Goal: Task Accomplishment & Management: Use online tool/utility

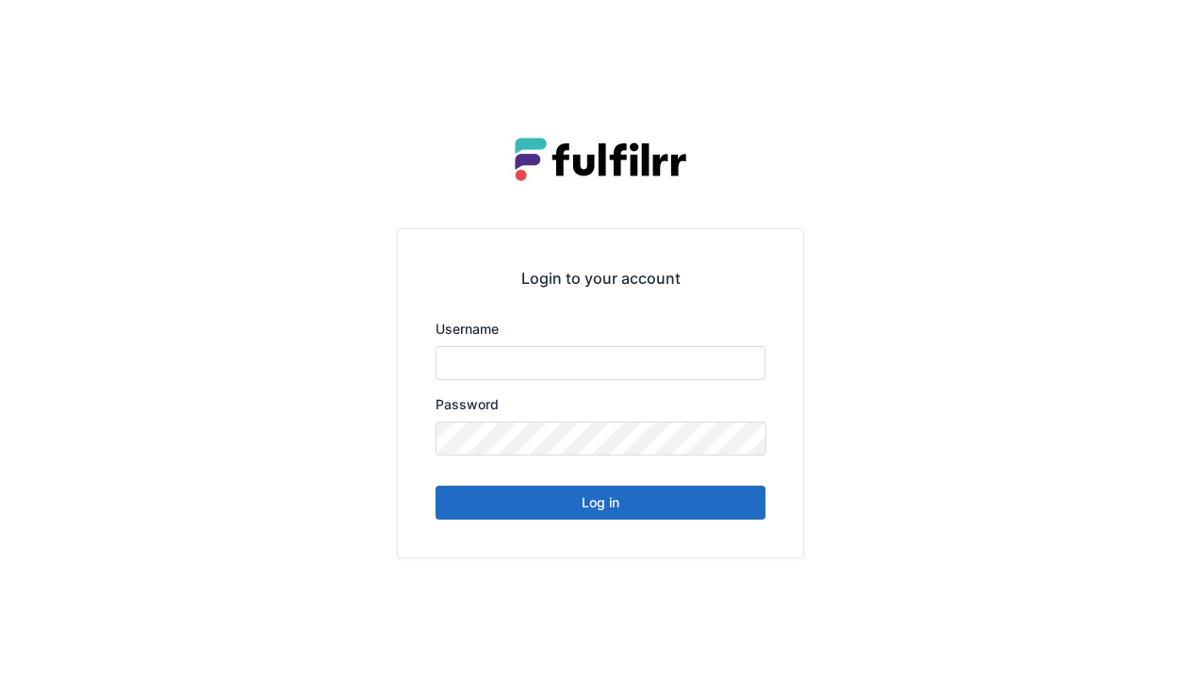
type input "******"
click at [600, 511] on button "Log in" at bounding box center [601, 503] width 330 height 34
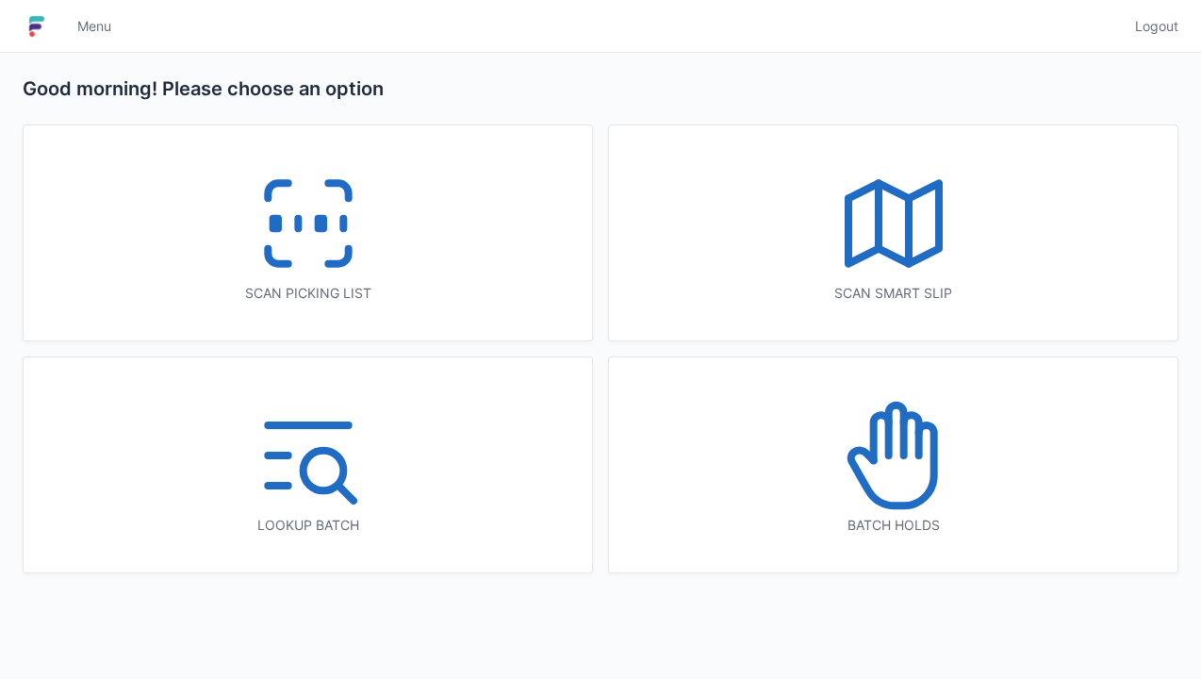
click at [264, 219] on icon at bounding box center [308, 223] width 121 height 121
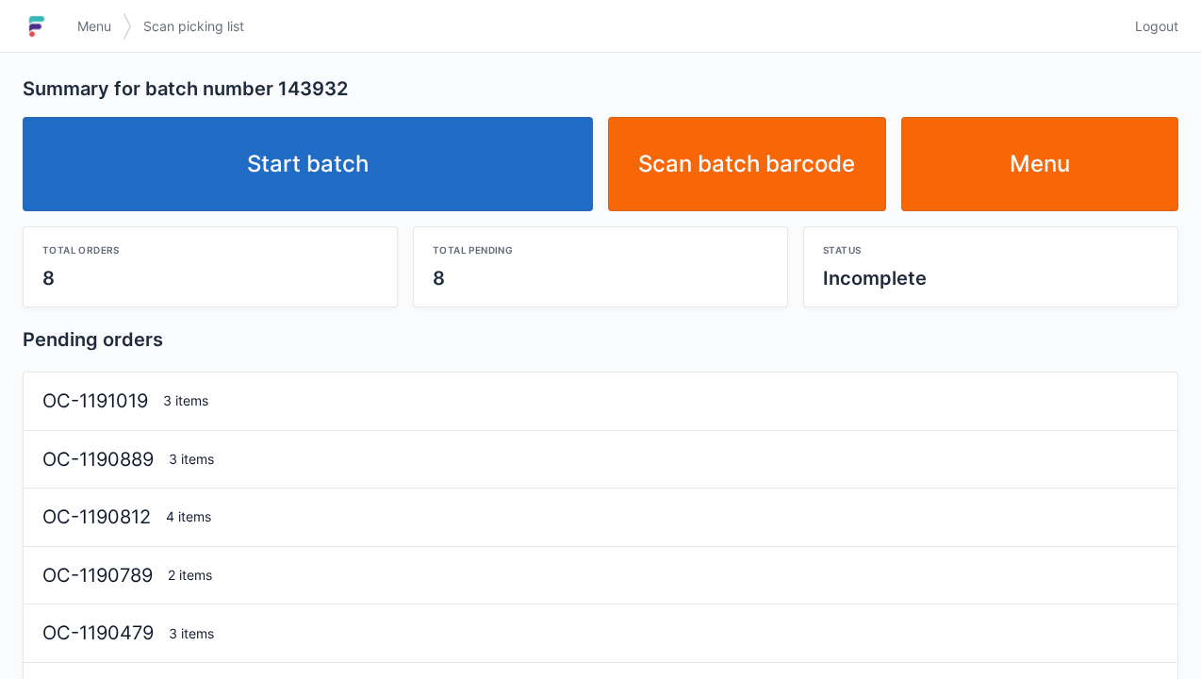
click at [324, 161] on link "Start batch" at bounding box center [308, 164] width 571 height 94
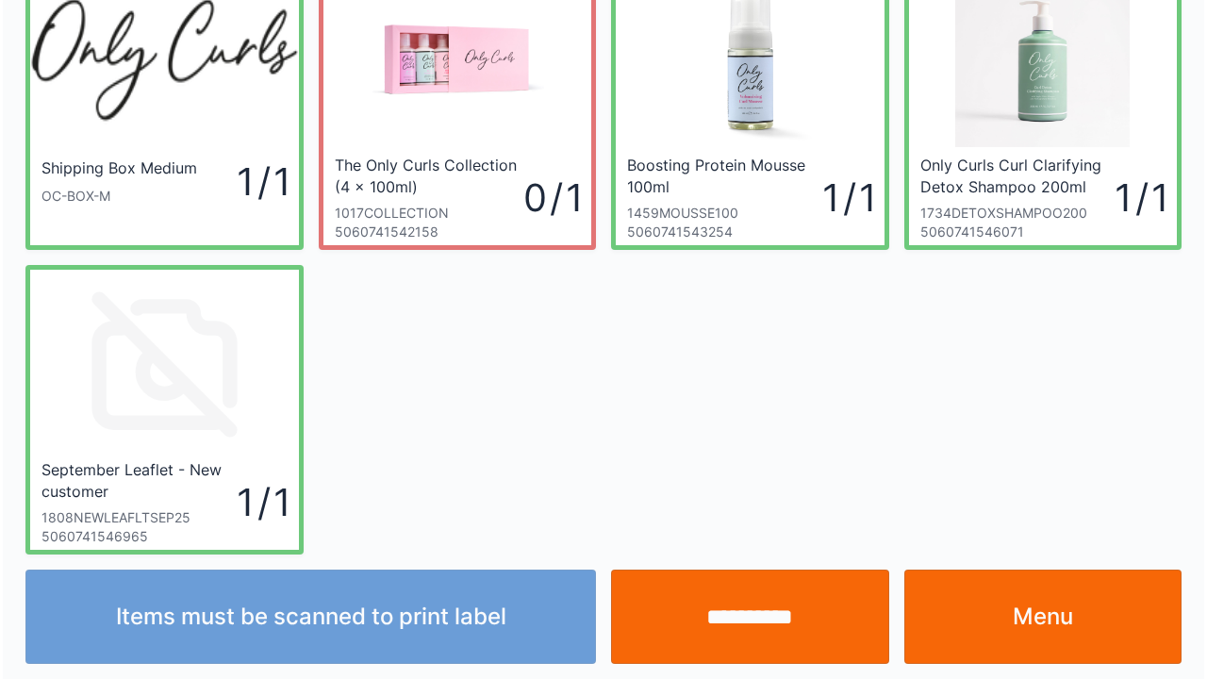
scroll to position [109, 0]
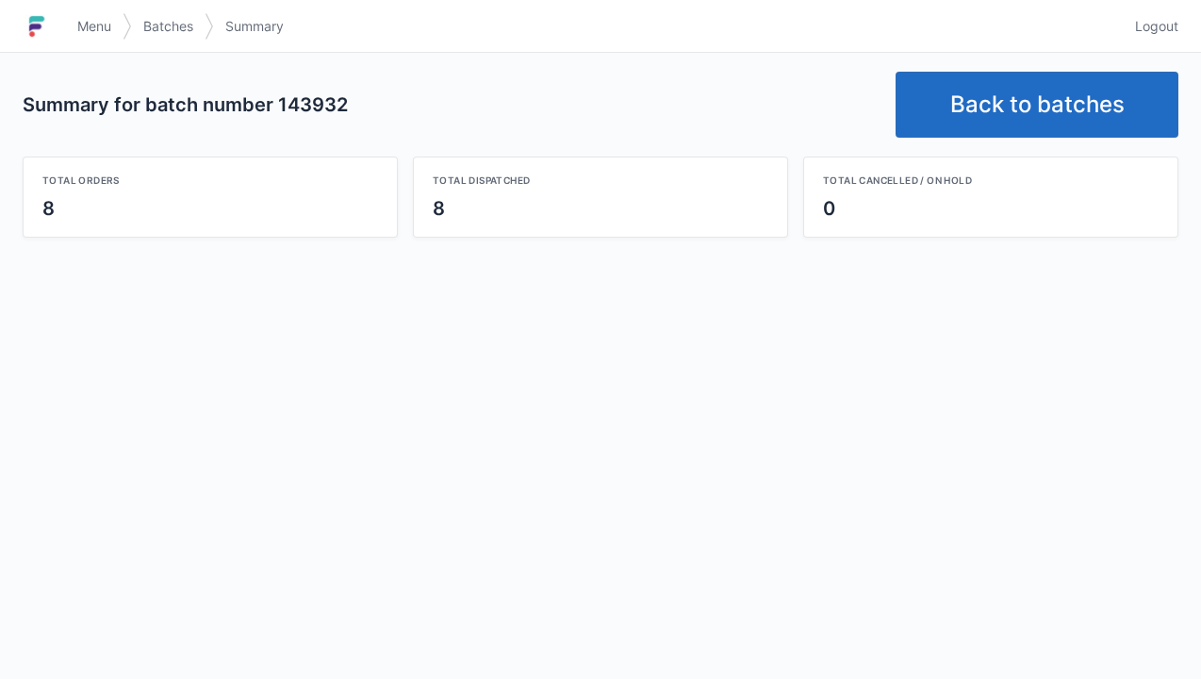
click at [1032, 90] on link "Back to batches" at bounding box center [1037, 105] width 283 height 66
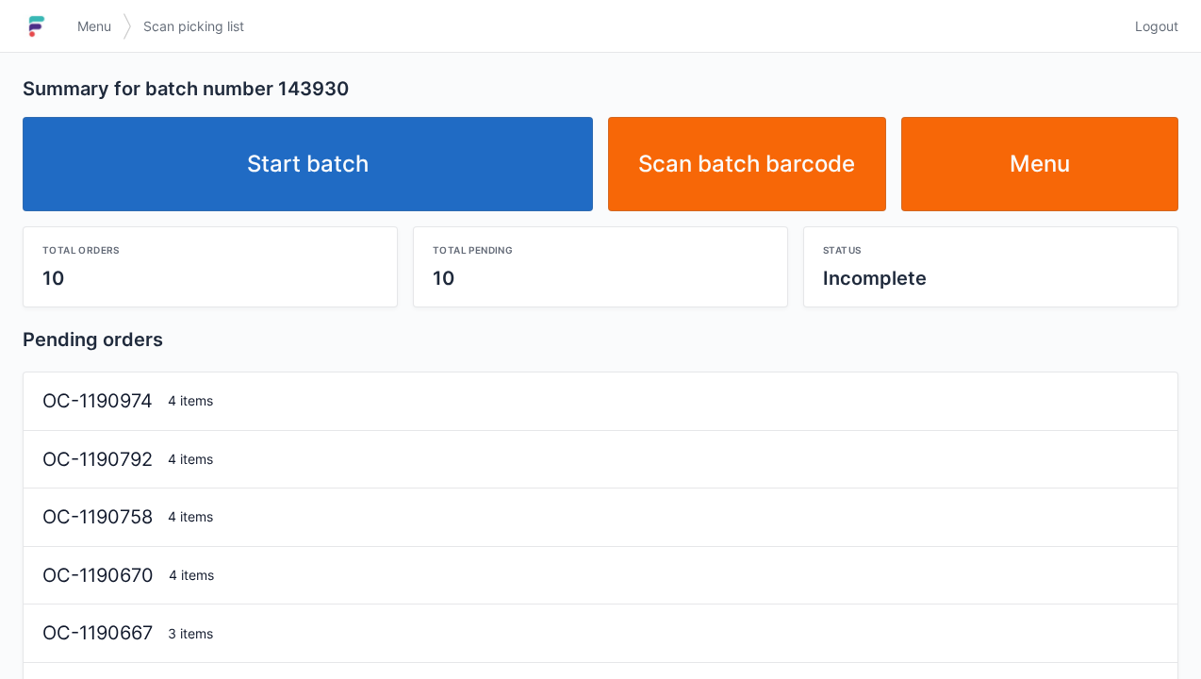
click at [362, 177] on link "Start batch" at bounding box center [308, 164] width 571 height 94
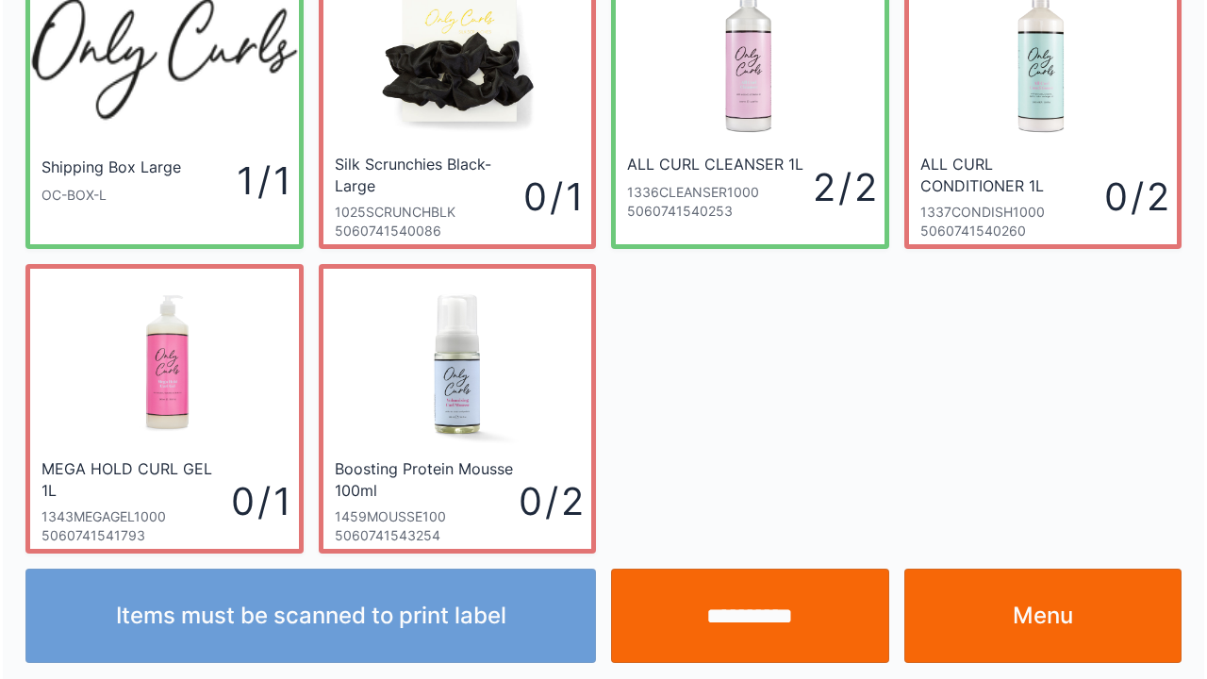
scroll to position [109, 0]
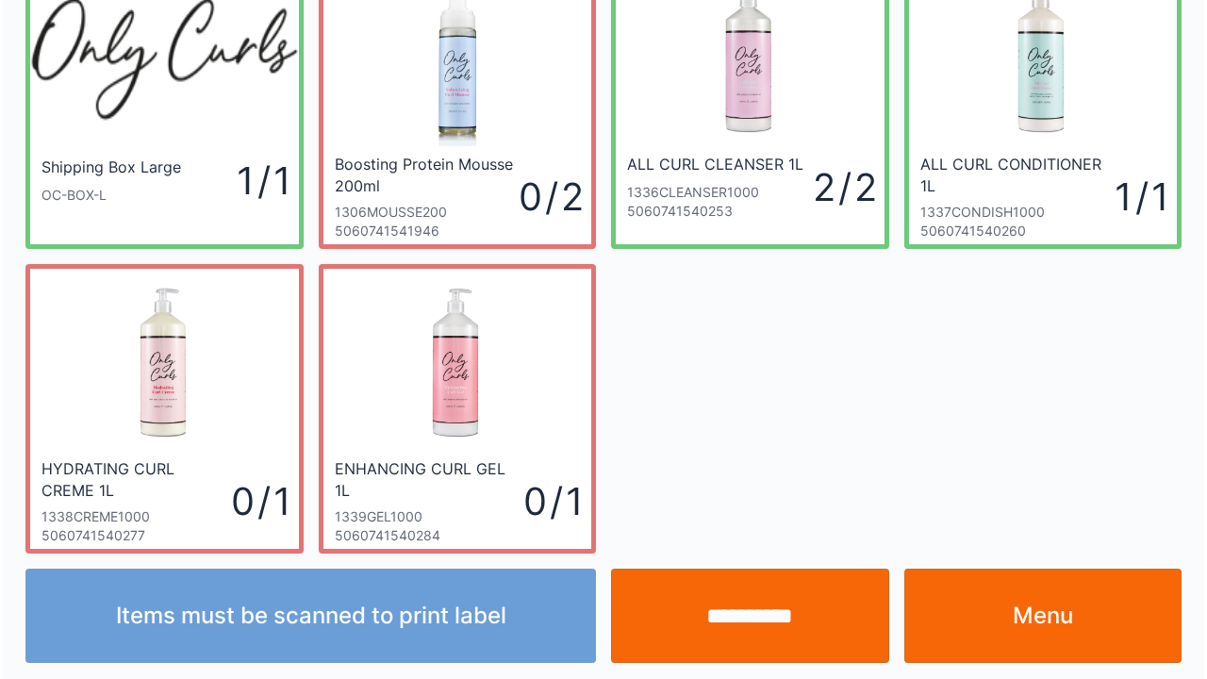
scroll to position [109, 0]
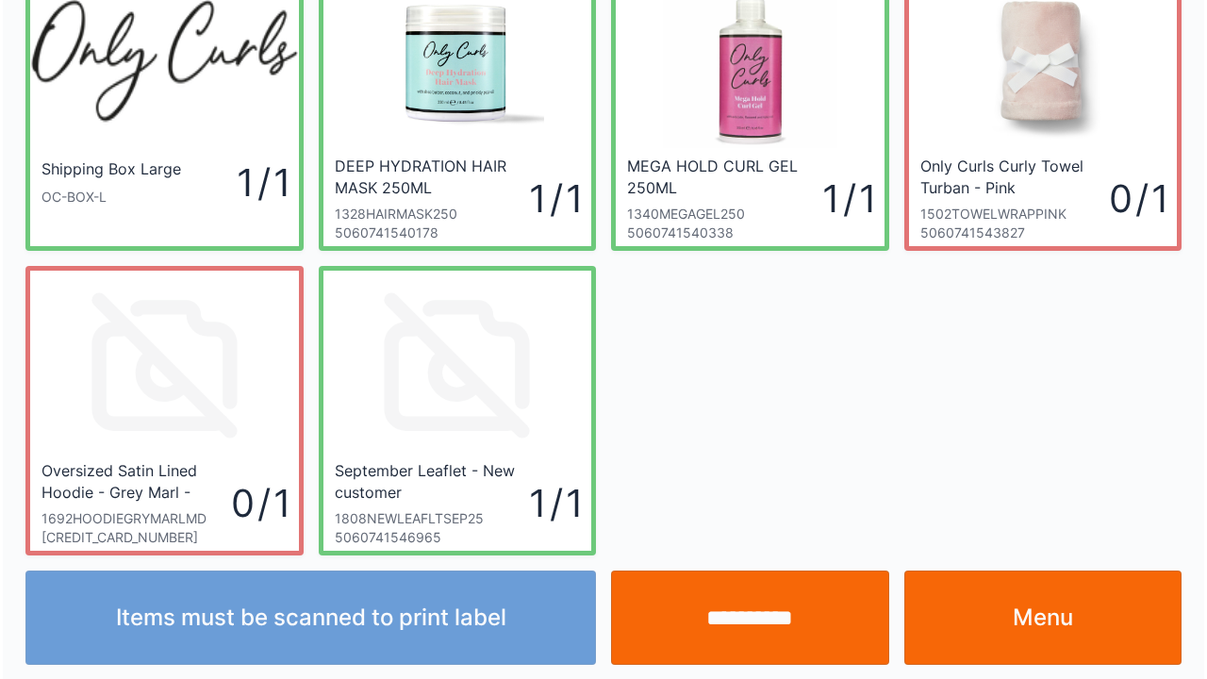
scroll to position [109, 0]
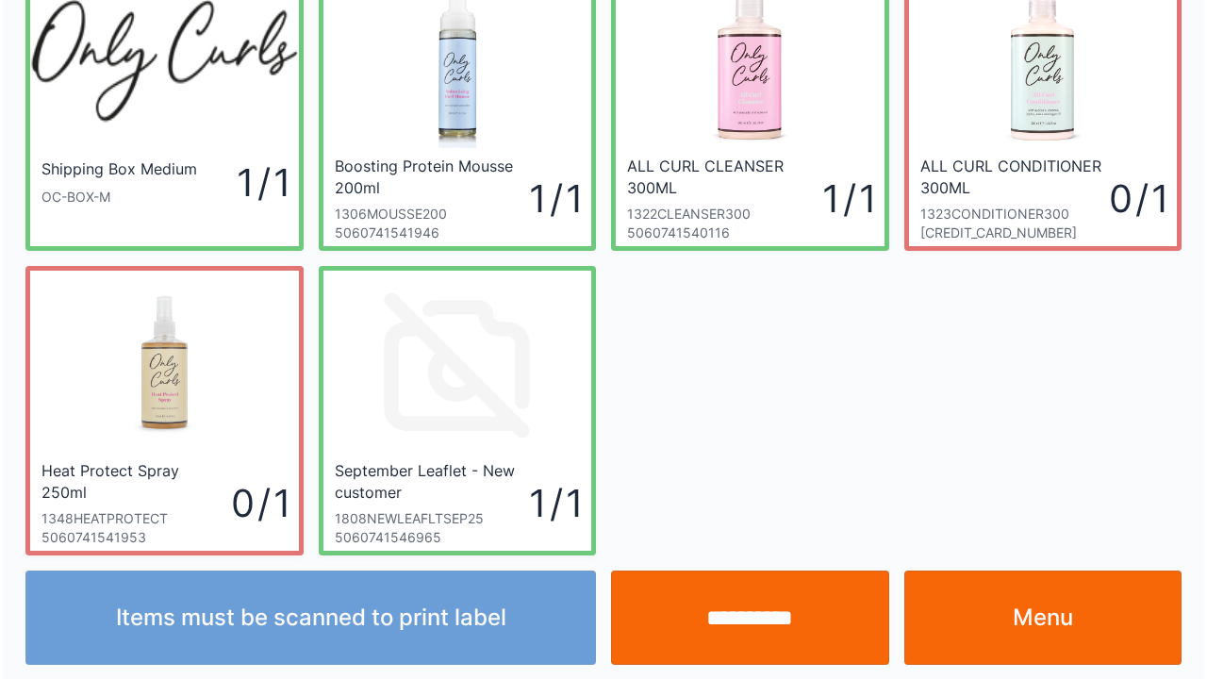
scroll to position [109, 0]
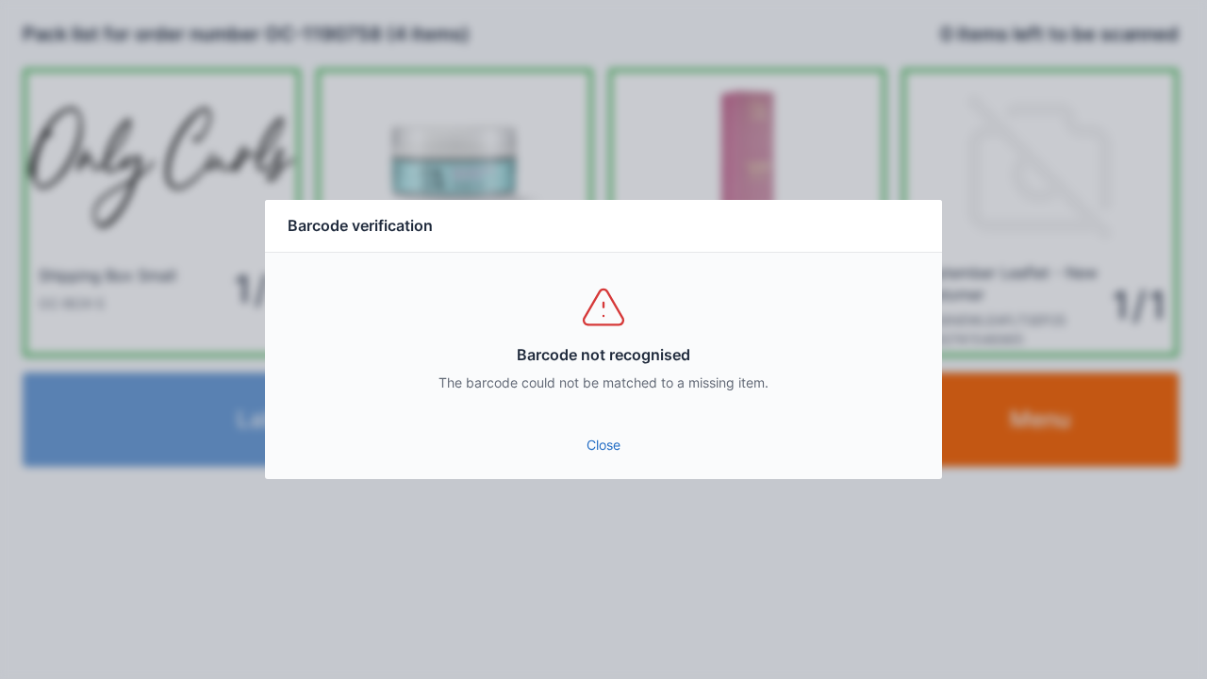
click at [609, 445] on link "Close" at bounding box center [603, 445] width 647 height 34
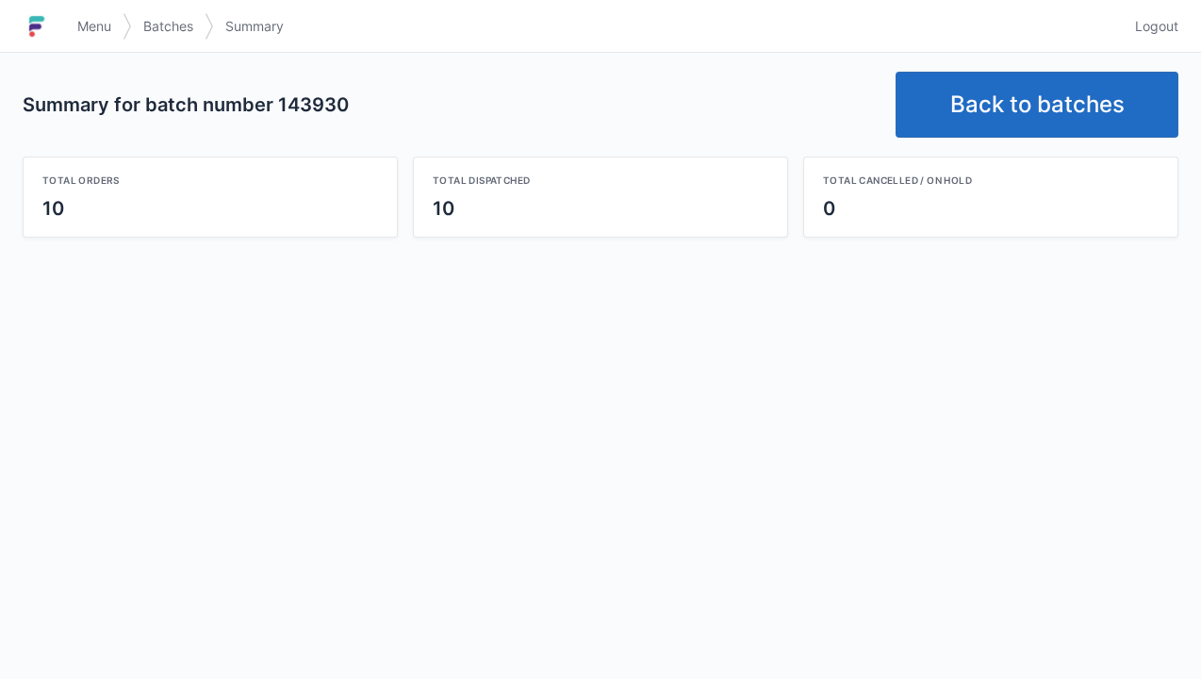
click at [1024, 101] on link "Back to batches" at bounding box center [1037, 105] width 283 height 66
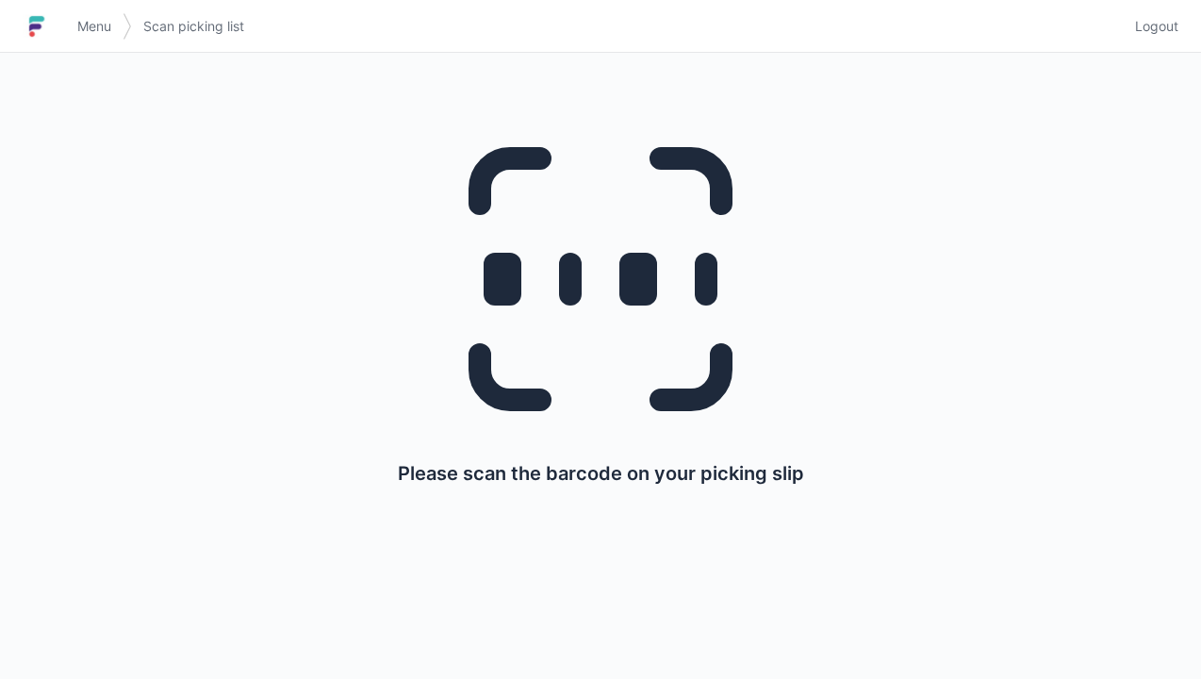
click at [63, 25] on h1 at bounding box center [44, 26] width 43 height 45
click at [61, 11] on h1 at bounding box center [44, 26] width 43 height 45
click at [91, 18] on span "Menu" at bounding box center [94, 26] width 34 height 19
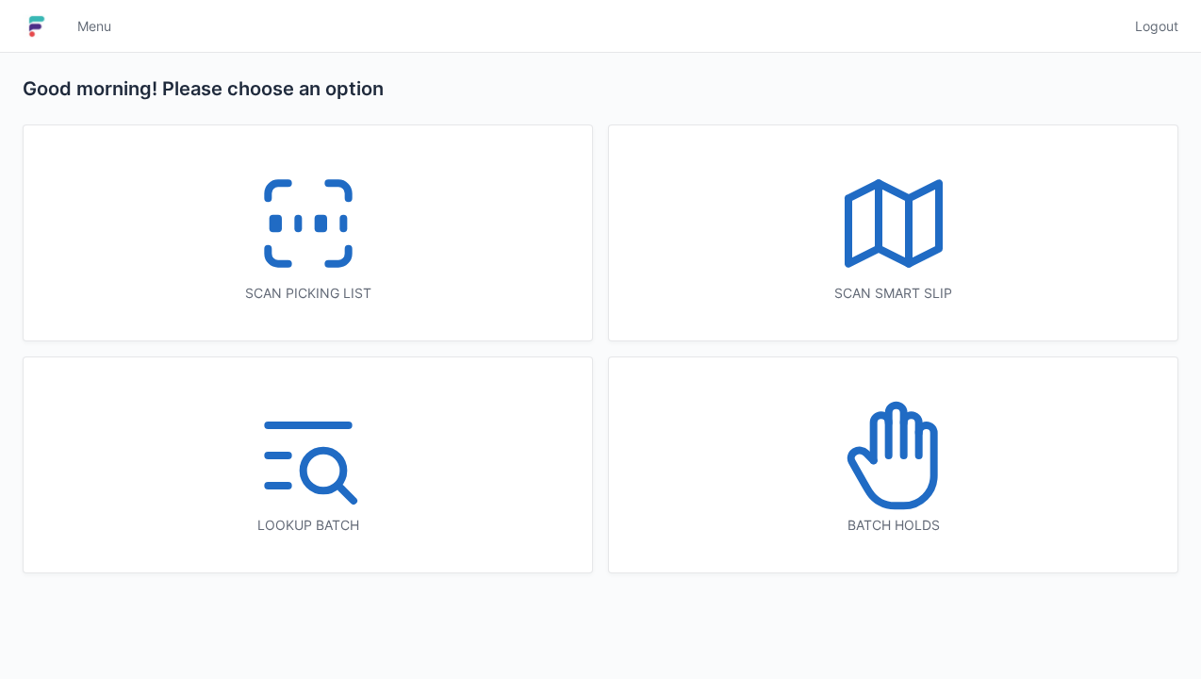
click at [902, 229] on icon at bounding box center [894, 223] width 121 height 121
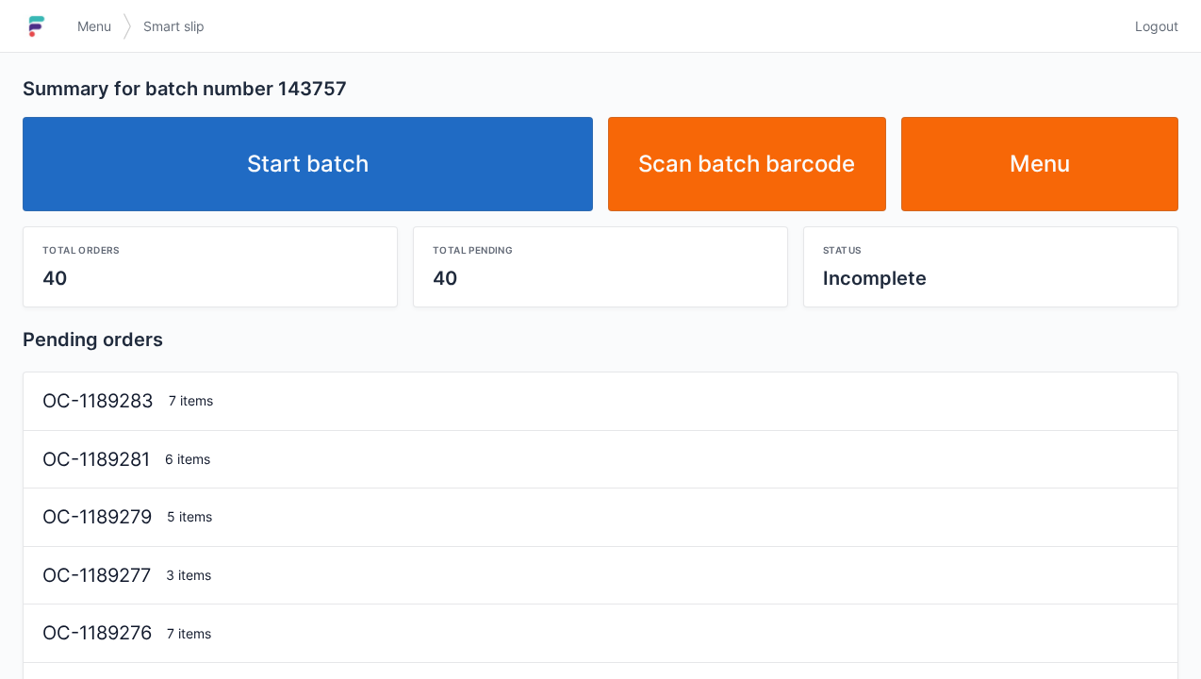
click at [308, 189] on link "Start batch" at bounding box center [308, 164] width 571 height 94
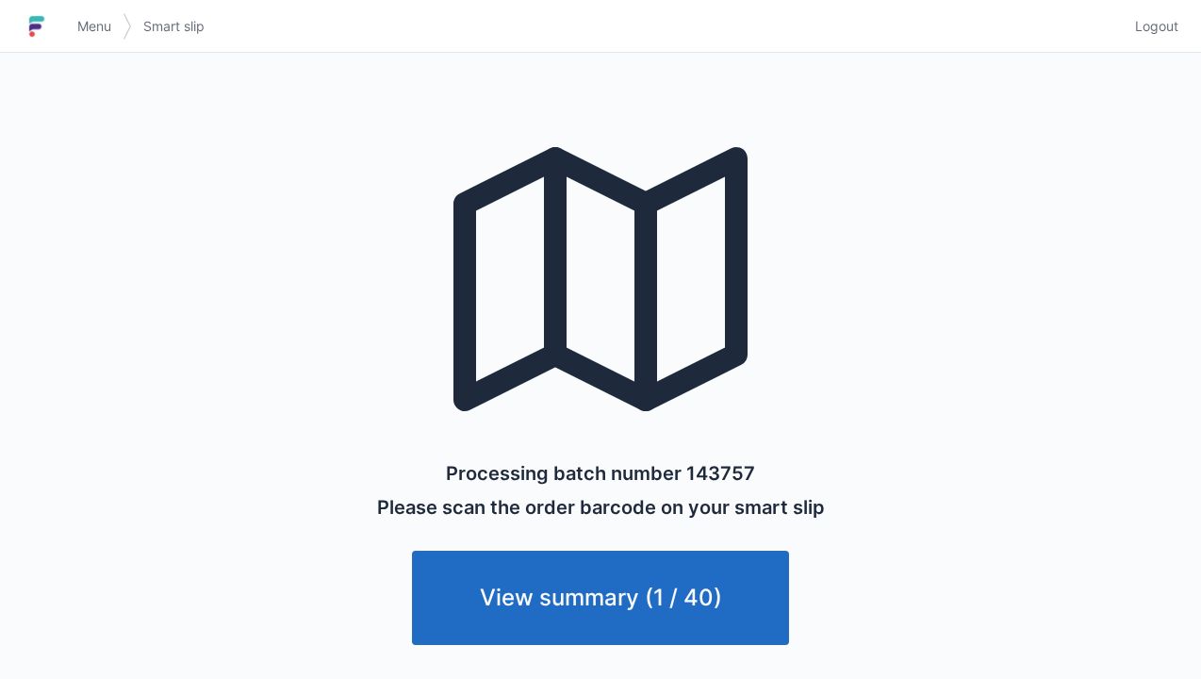
click at [94, 18] on span "Menu" at bounding box center [94, 26] width 34 height 19
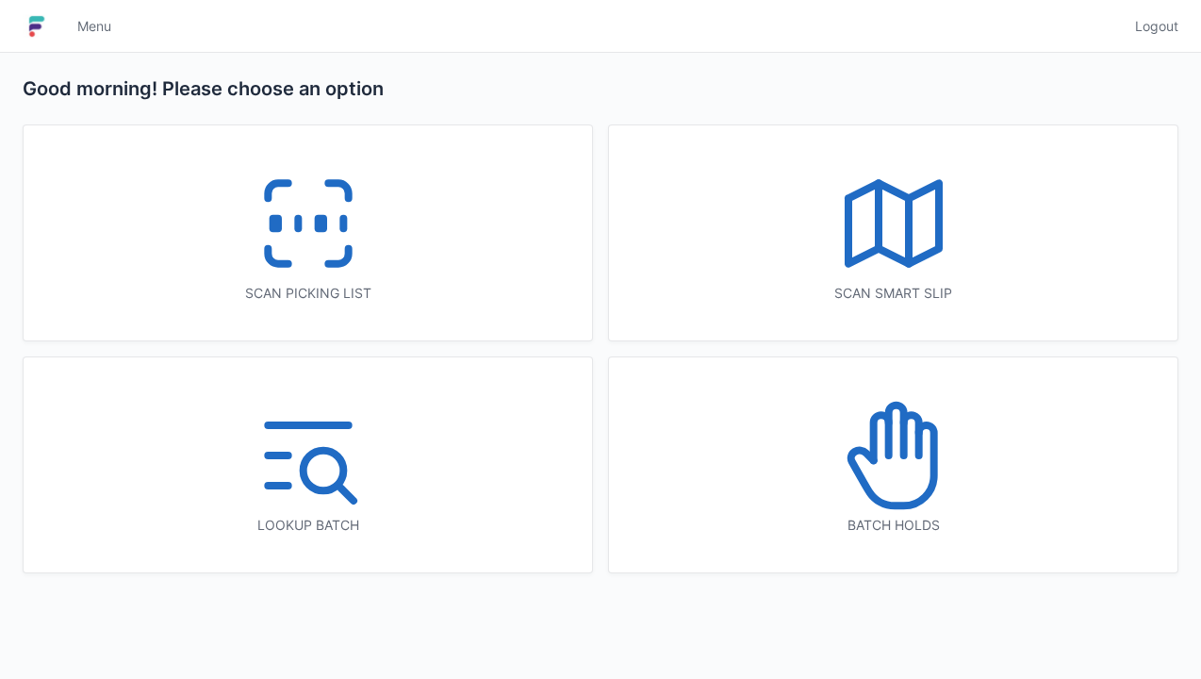
click at [305, 217] on icon at bounding box center [308, 223] width 121 height 121
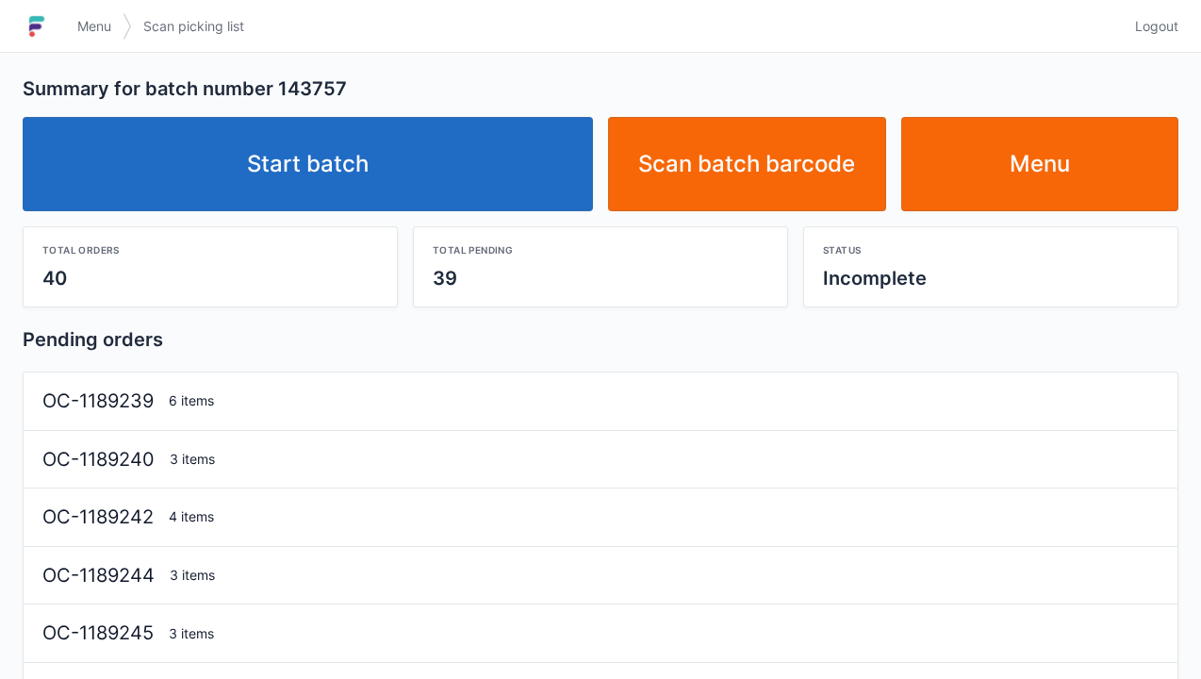
click at [355, 160] on link "Start batch" at bounding box center [308, 164] width 571 height 94
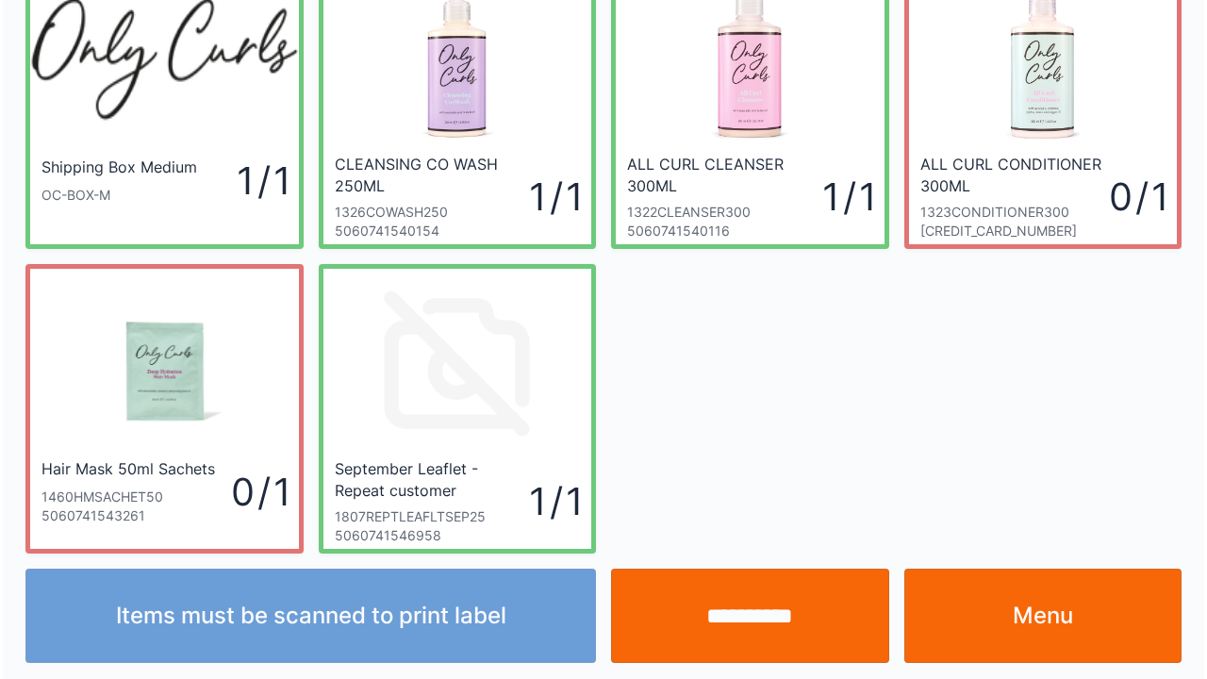
scroll to position [109, 0]
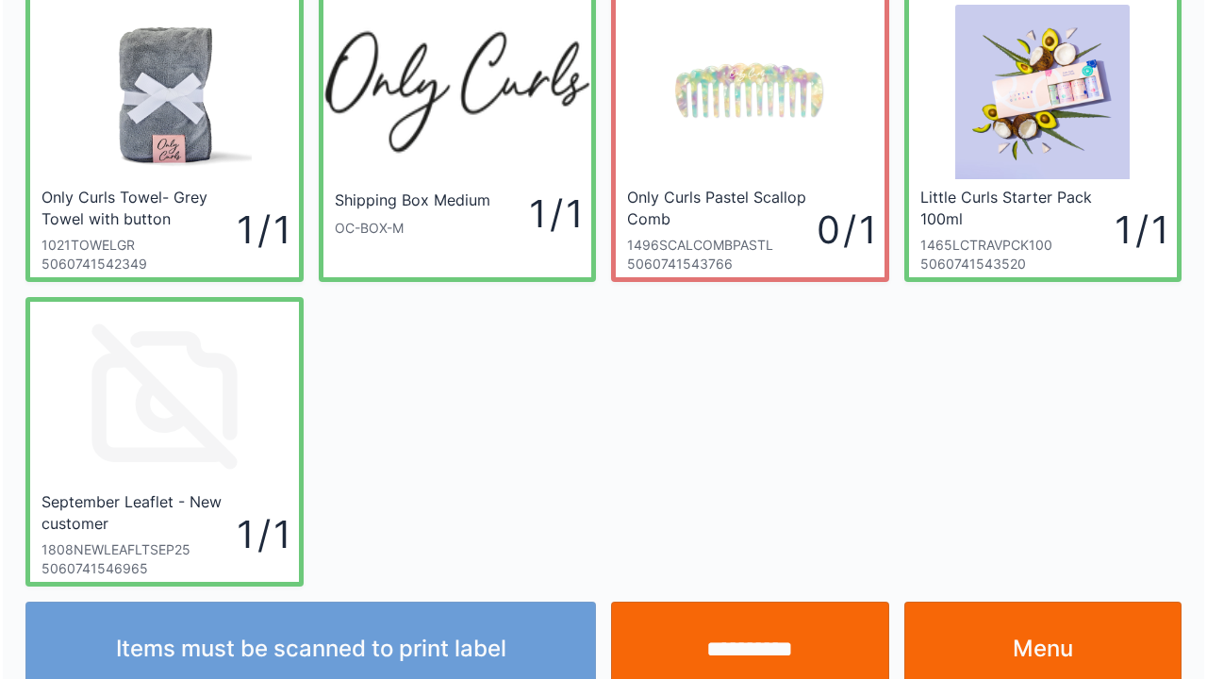
scroll to position [109, 0]
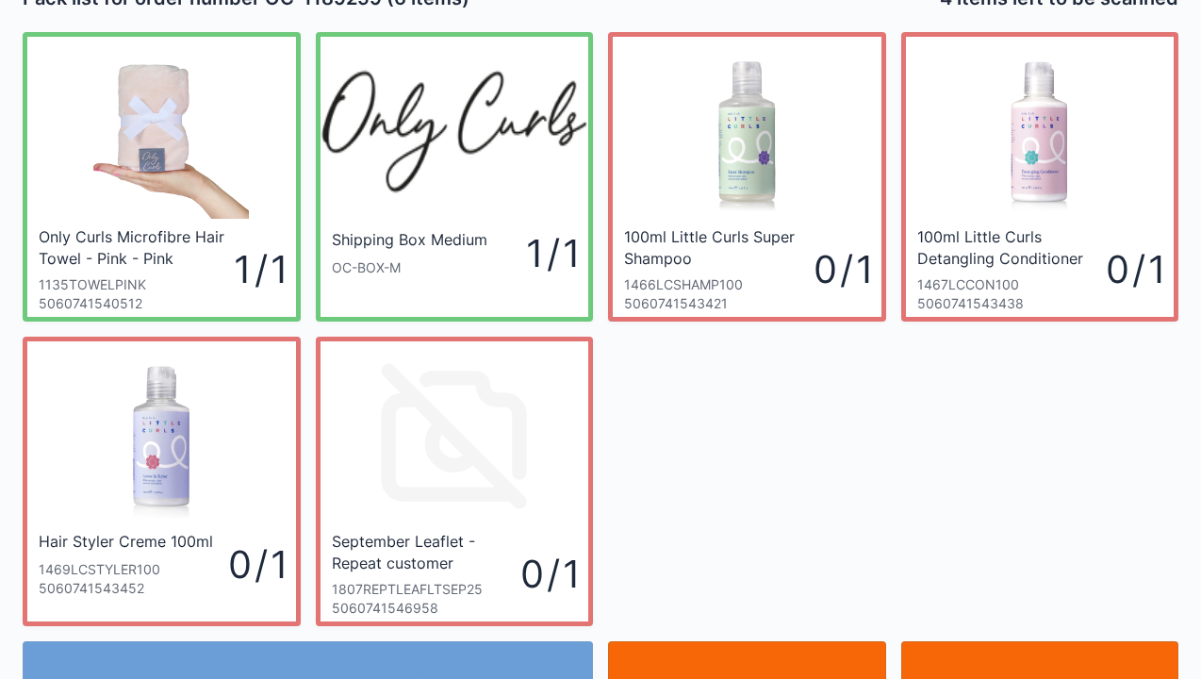
scroll to position [38, 0]
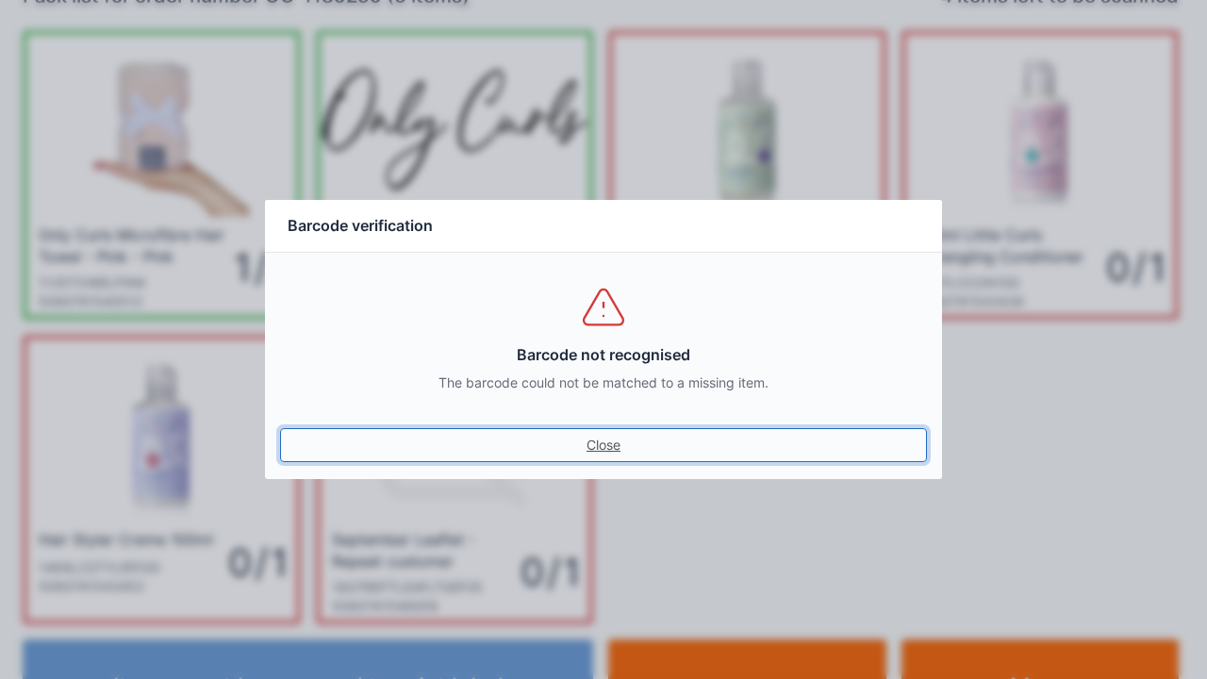
click at [601, 449] on link "Close" at bounding box center [603, 445] width 647 height 34
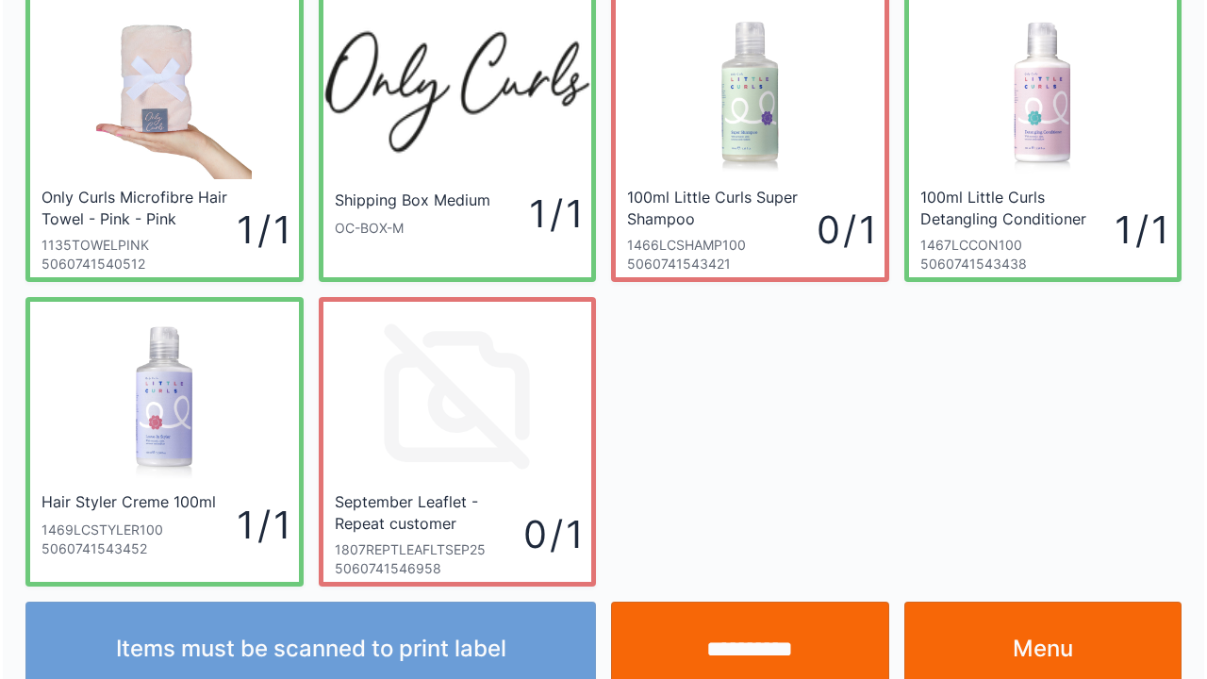
scroll to position [109, 0]
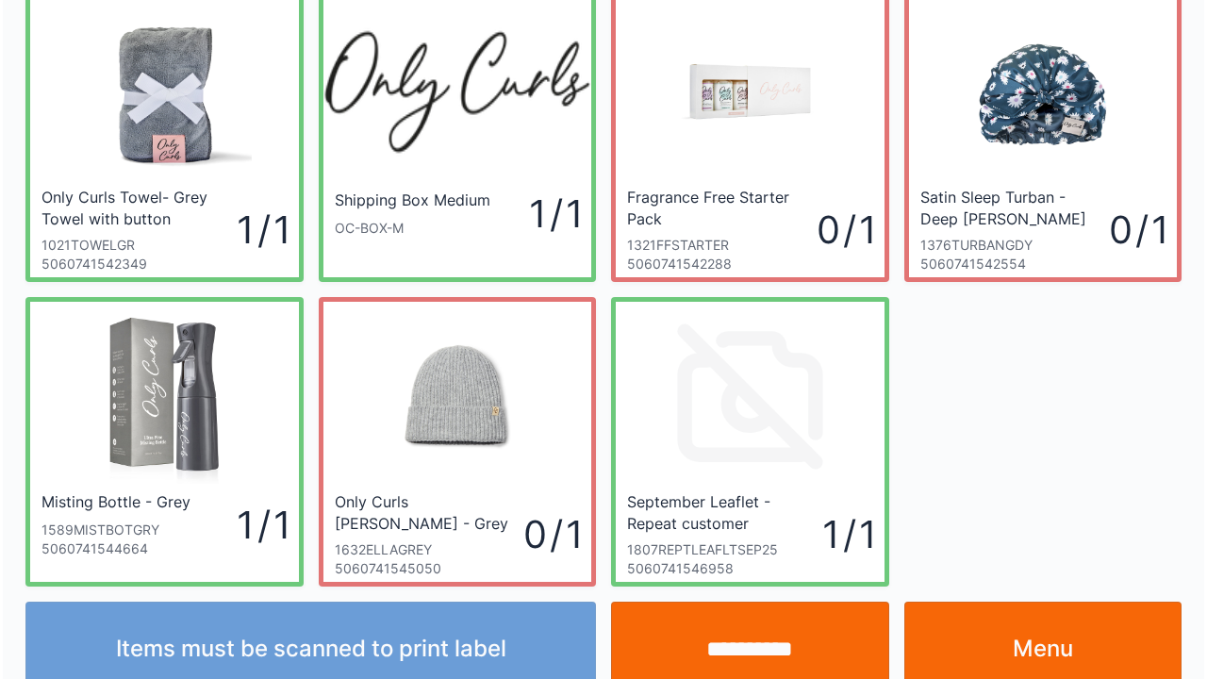
scroll to position [109, 0]
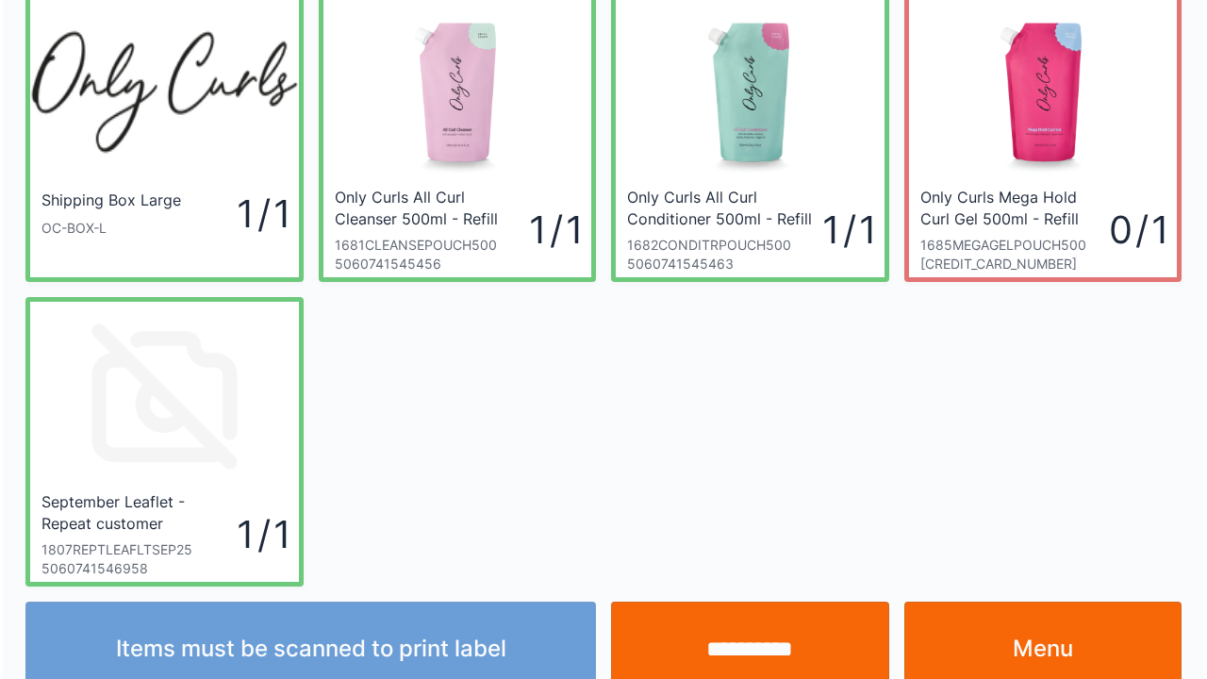
scroll to position [109, 0]
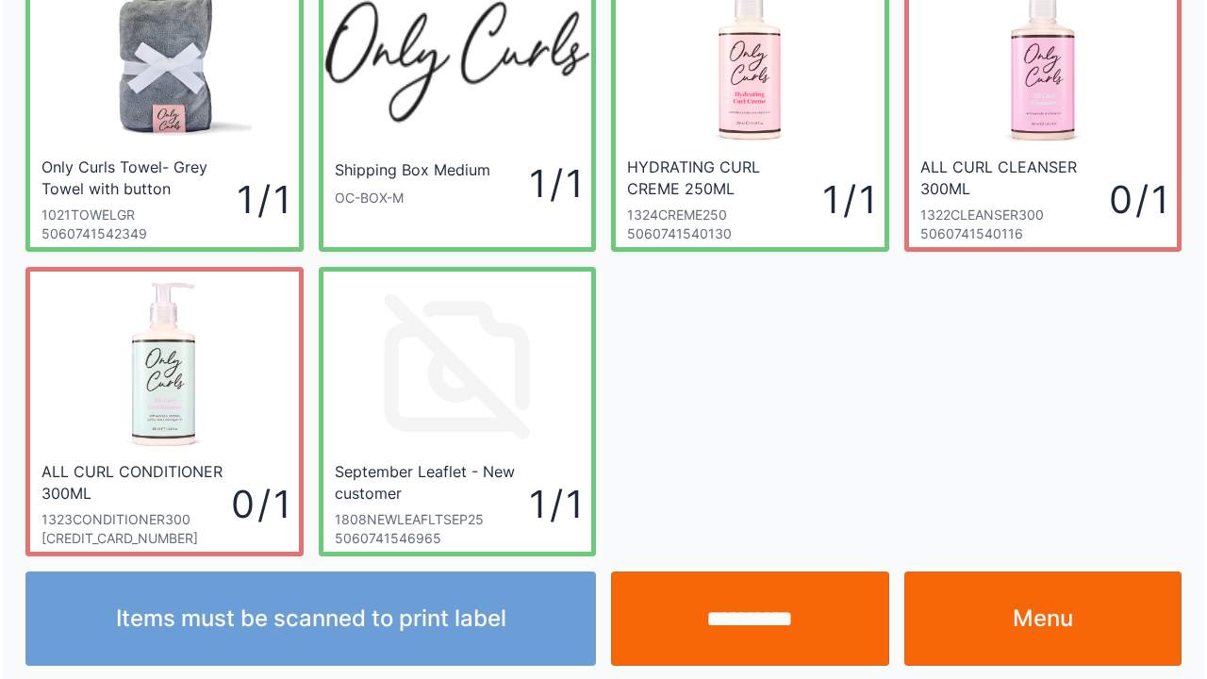
scroll to position [109, 0]
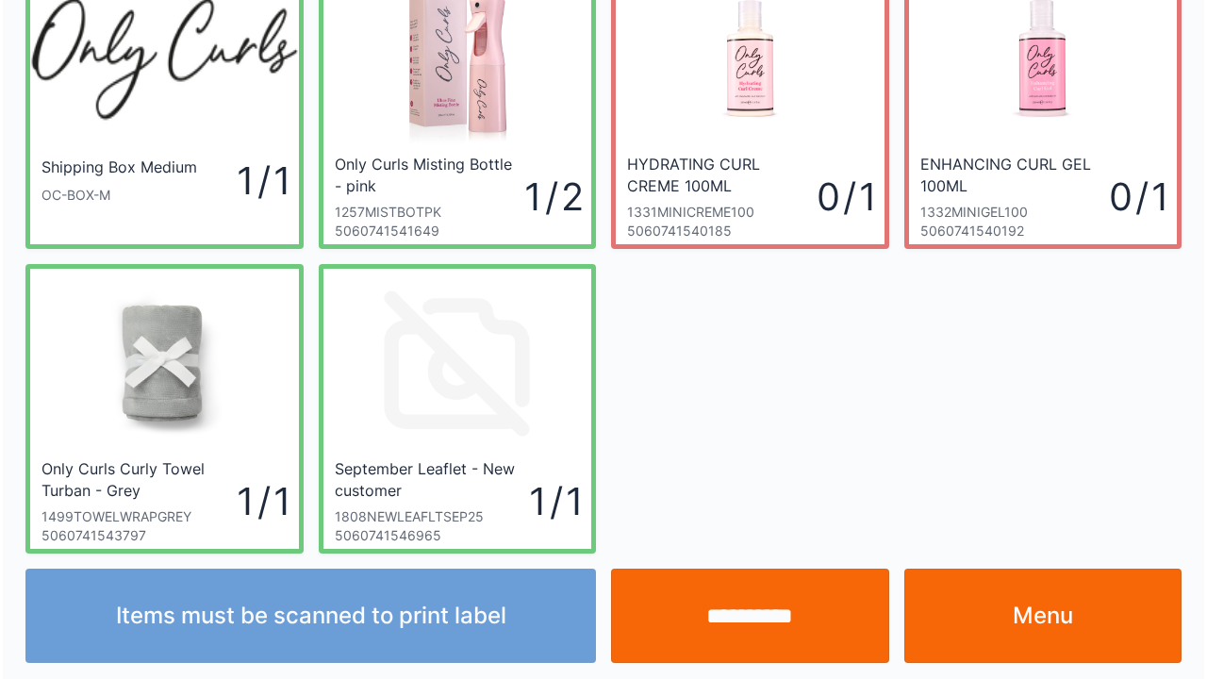
scroll to position [109, 0]
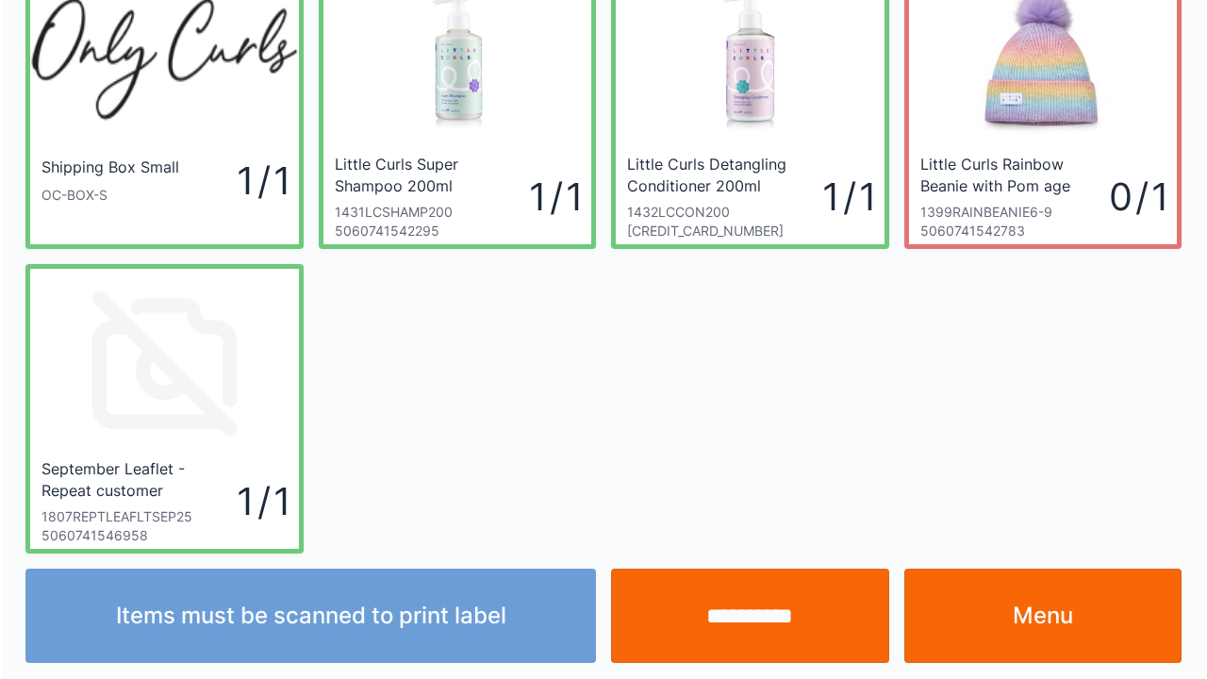
scroll to position [109, 0]
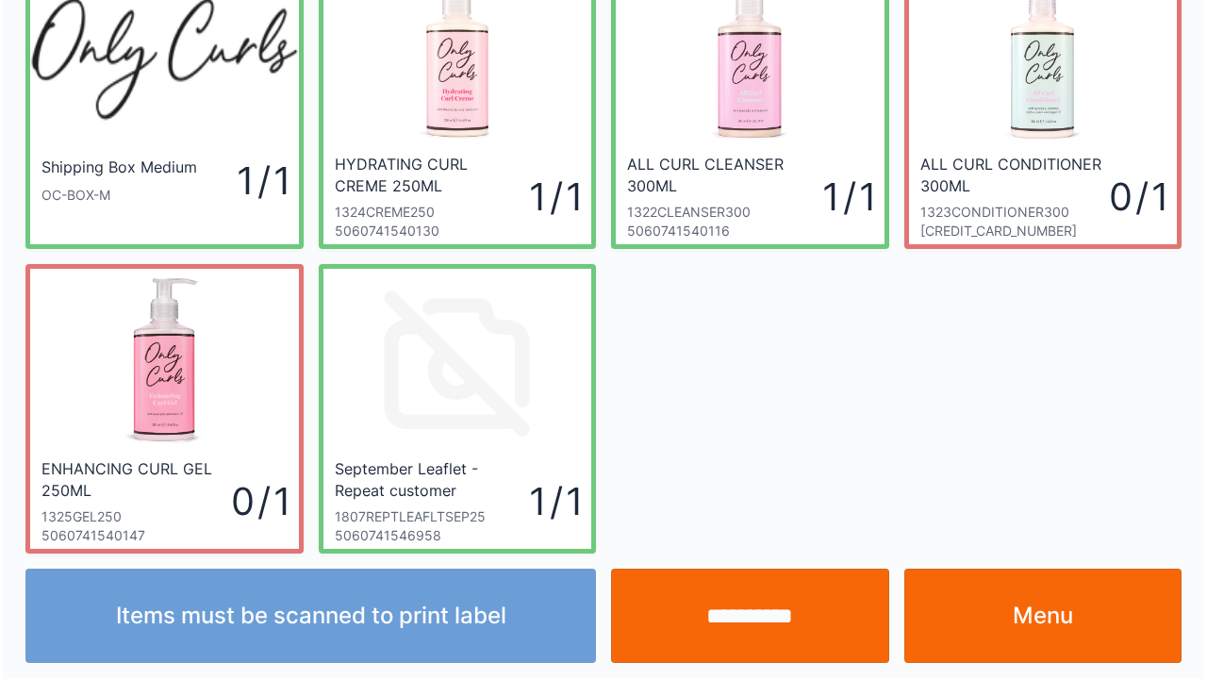
scroll to position [109, 0]
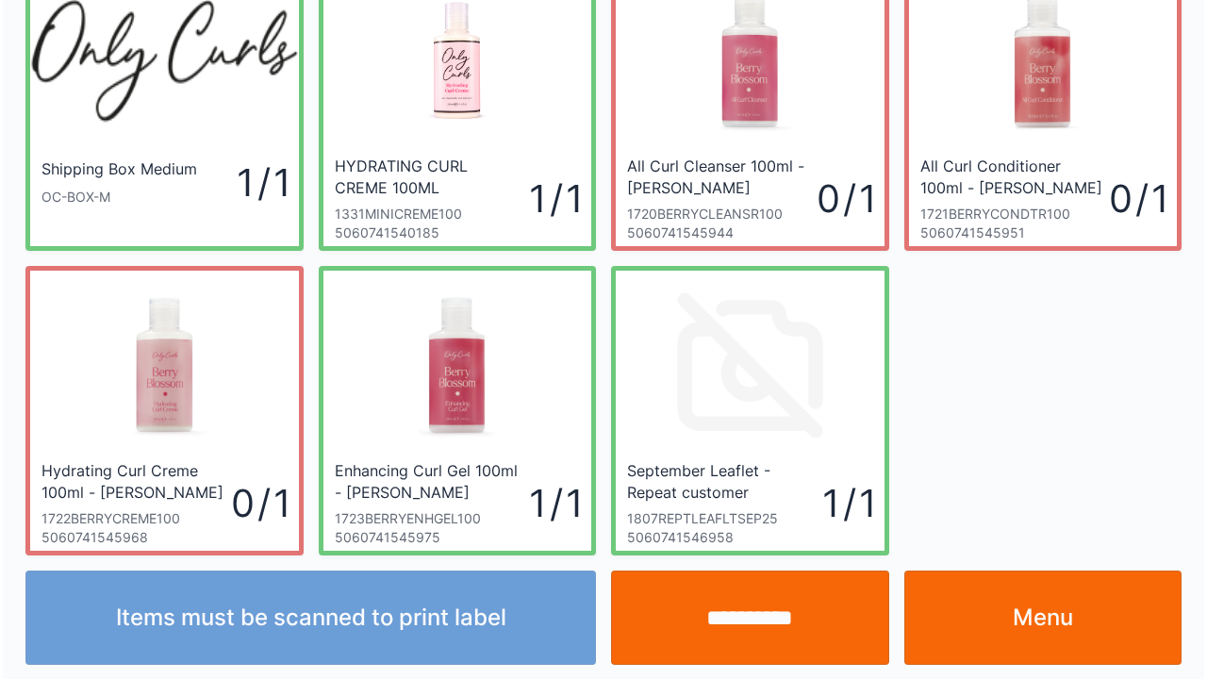
scroll to position [109, 0]
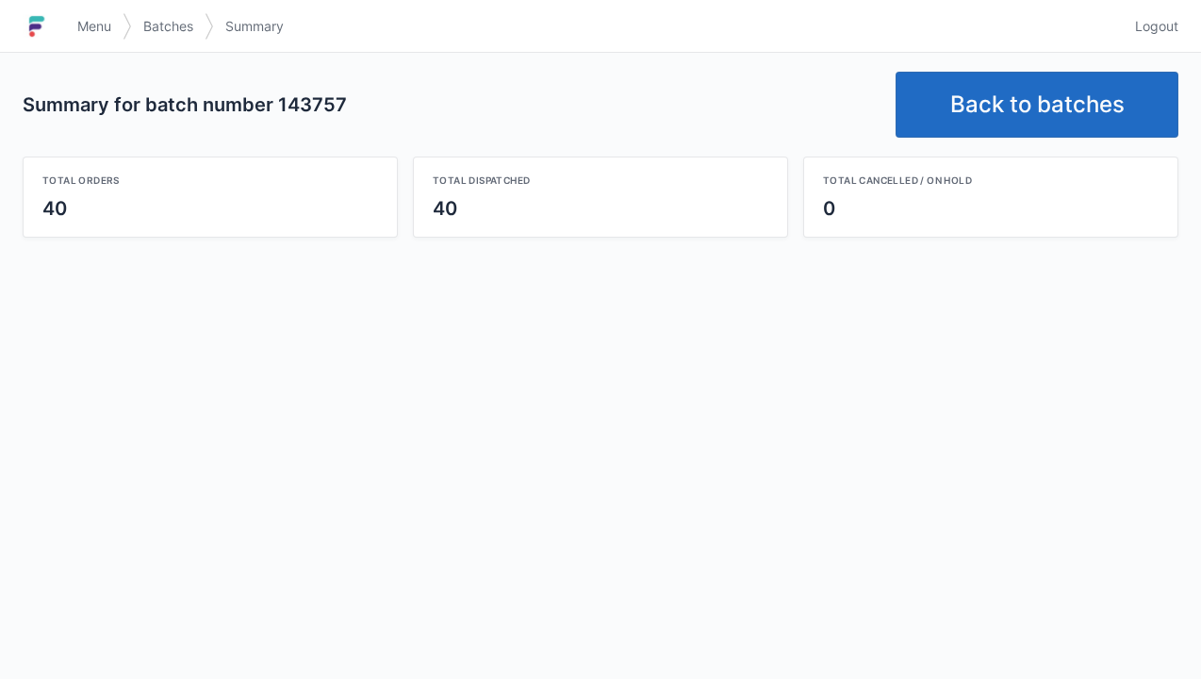
click at [1019, 111] on link "Back to batches" at bounding box center [1037, 105] width 283 height 66
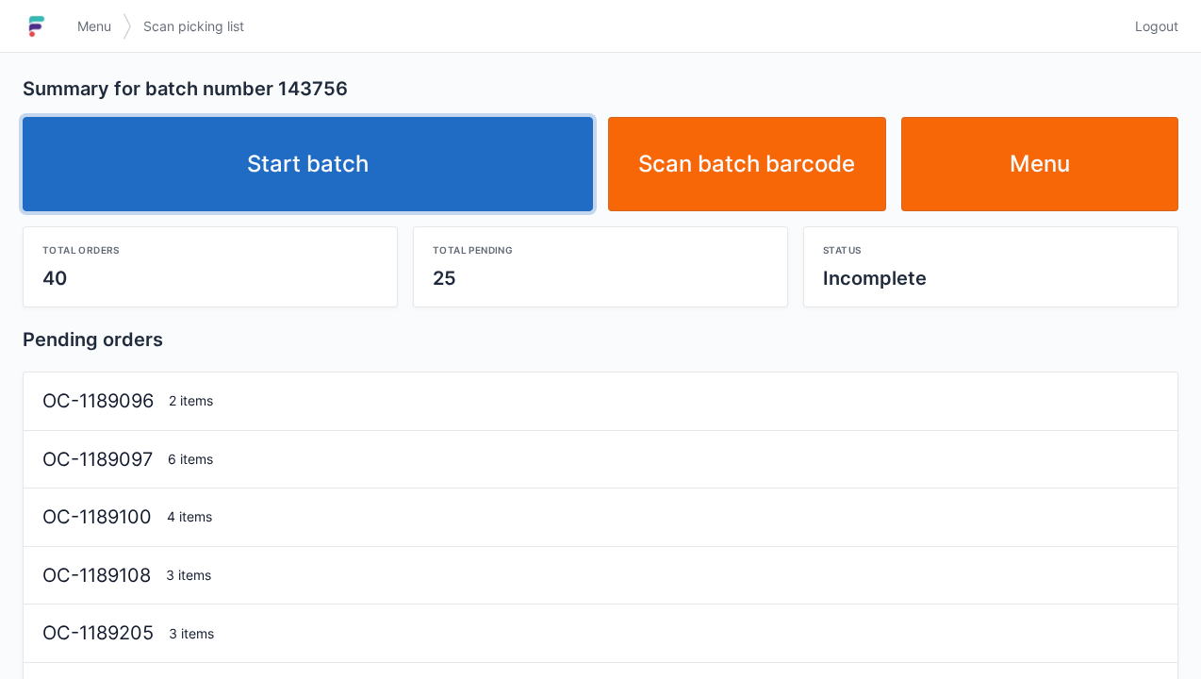
click at [319, 164] on link "Start batch" at bounding box center [308, 164] width 571 height 94
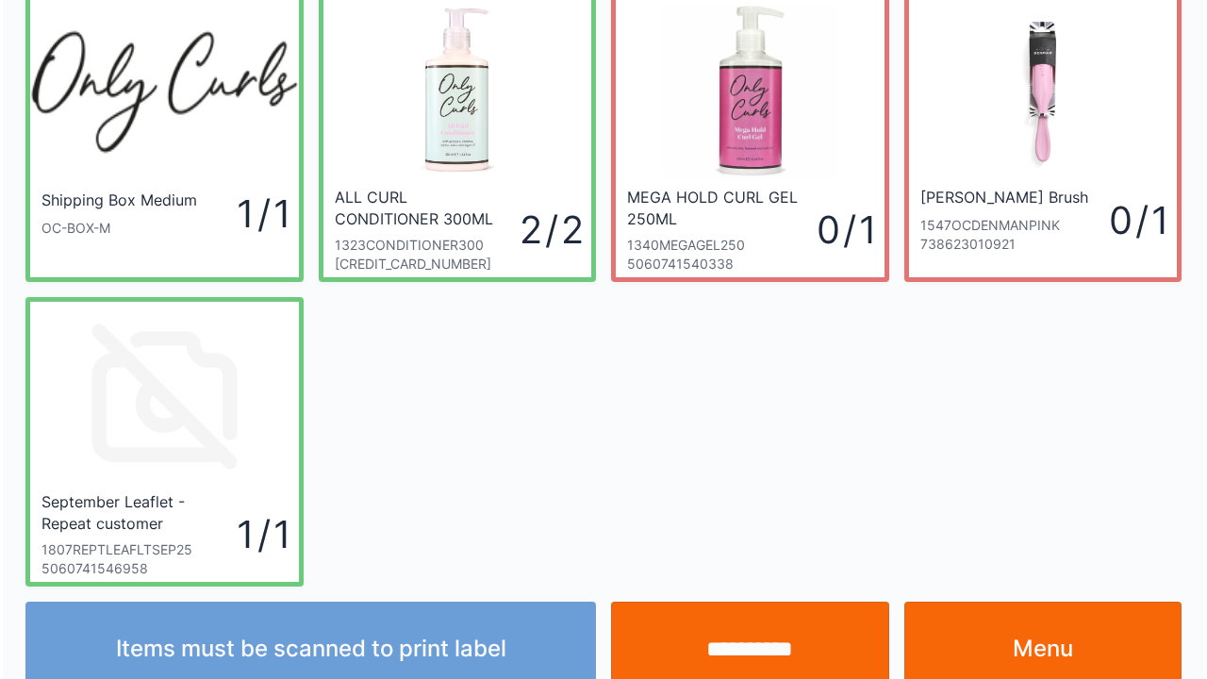
scroll to position [109, 0]
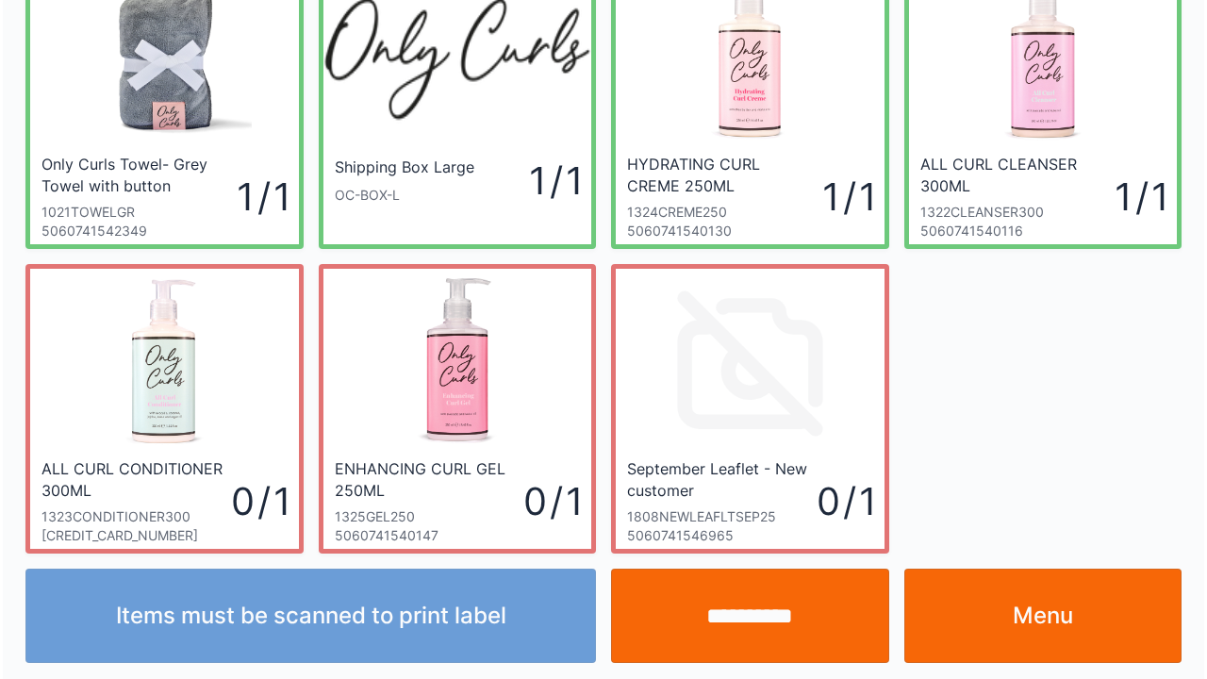
scroll to position [109, 0]
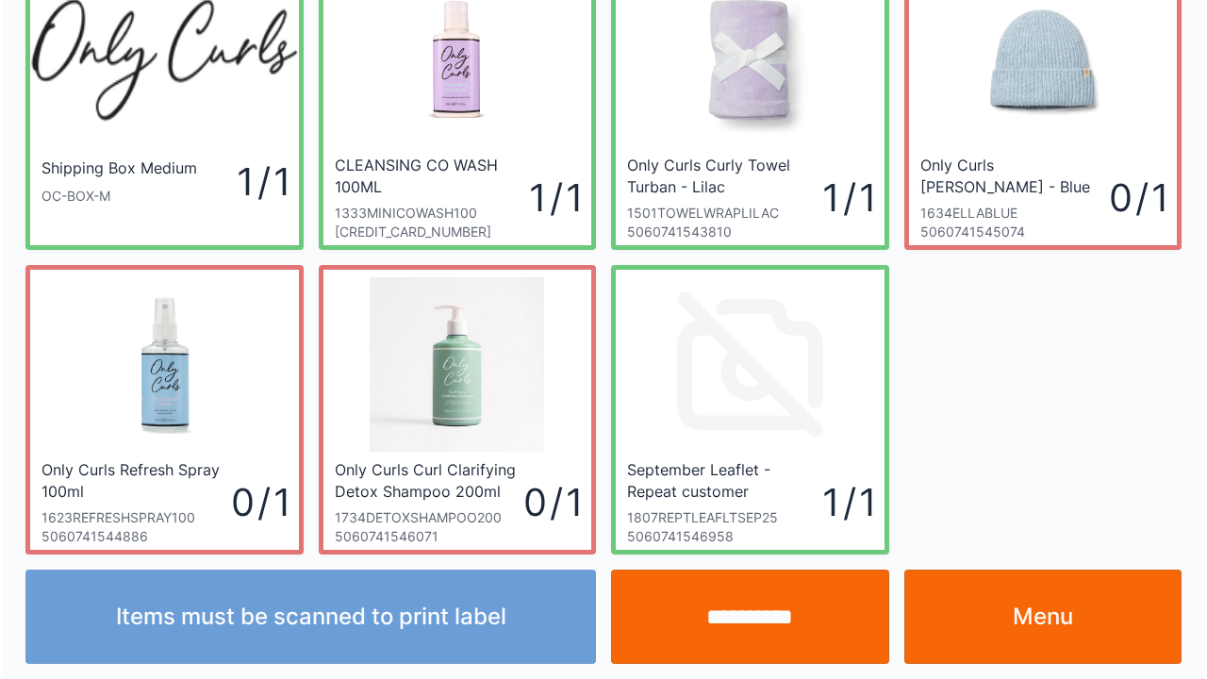
scroll to position [109, 0]
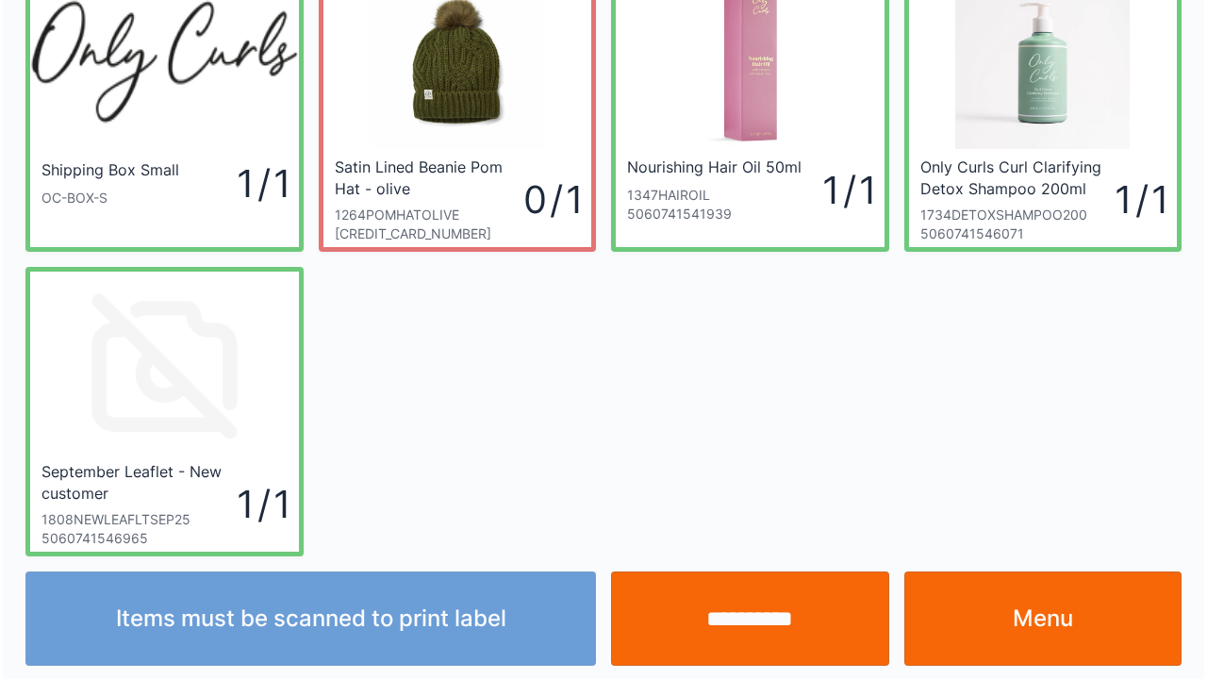
scroll to position [109, 0]
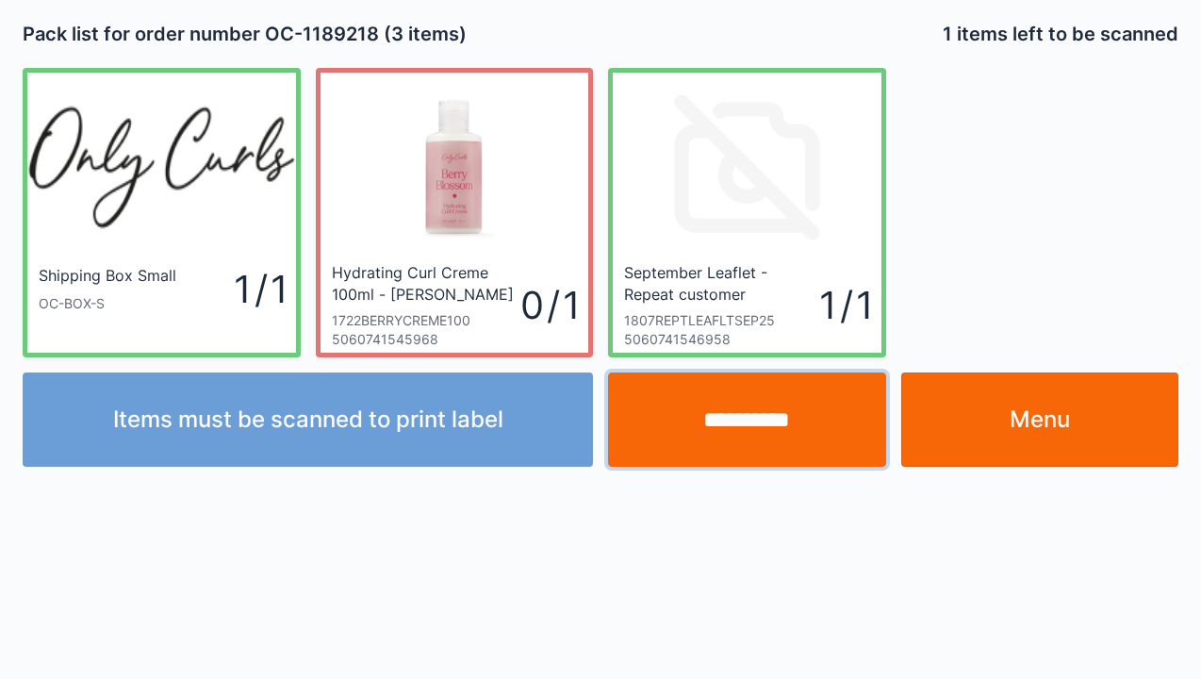
click at [739, 419] on input "**********" at bounding box center [747, 419] width 278 height 94
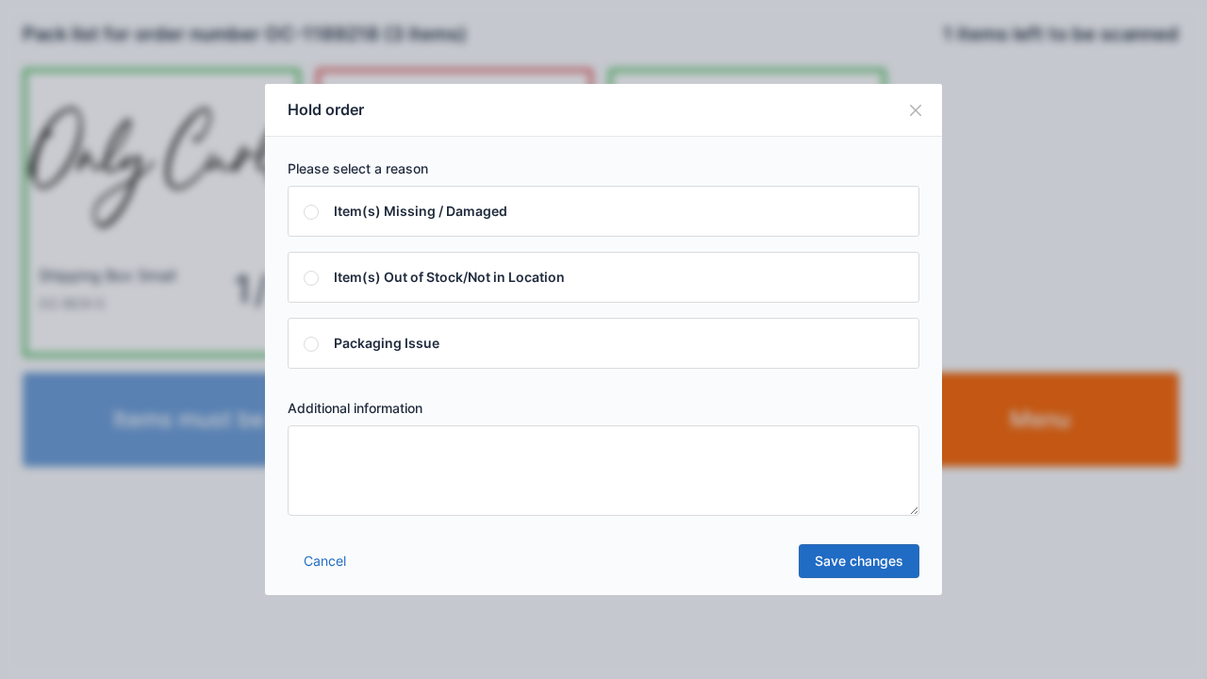
click at [323, 449] on textarea at bounding box center [604, 470] width 632 height 91
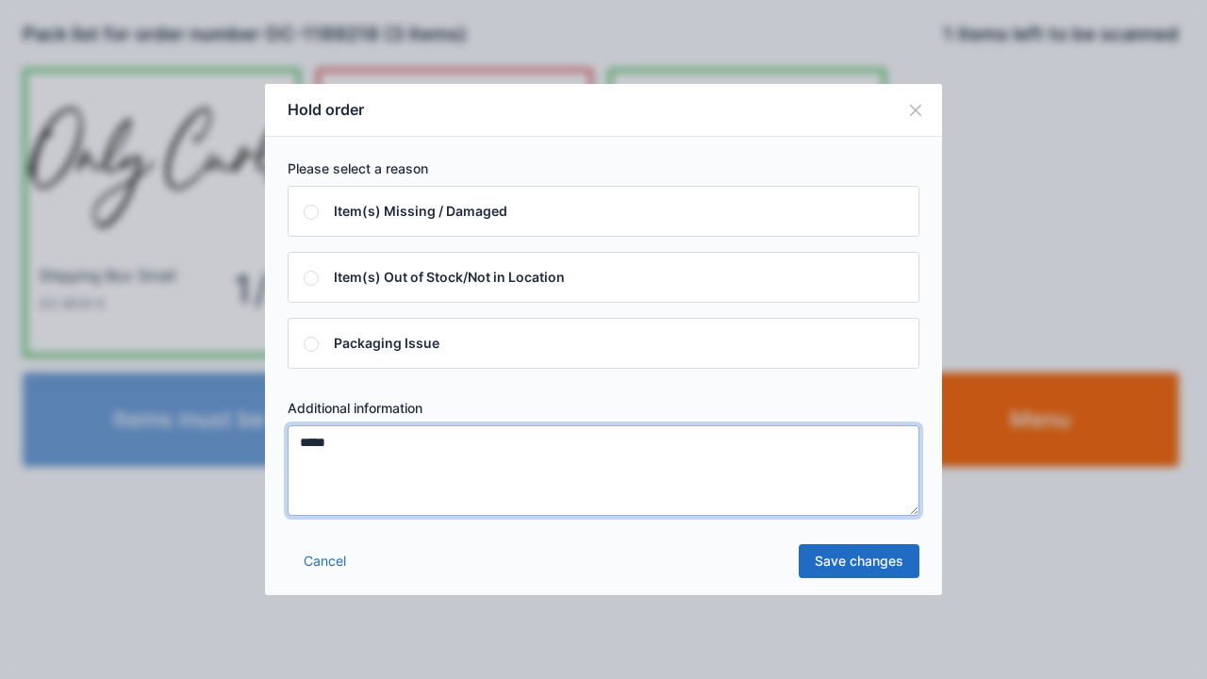
type textarea "*****"
click at [862, 575] on link "Save changes" at bounding box center [859, 561] width 121 height 34
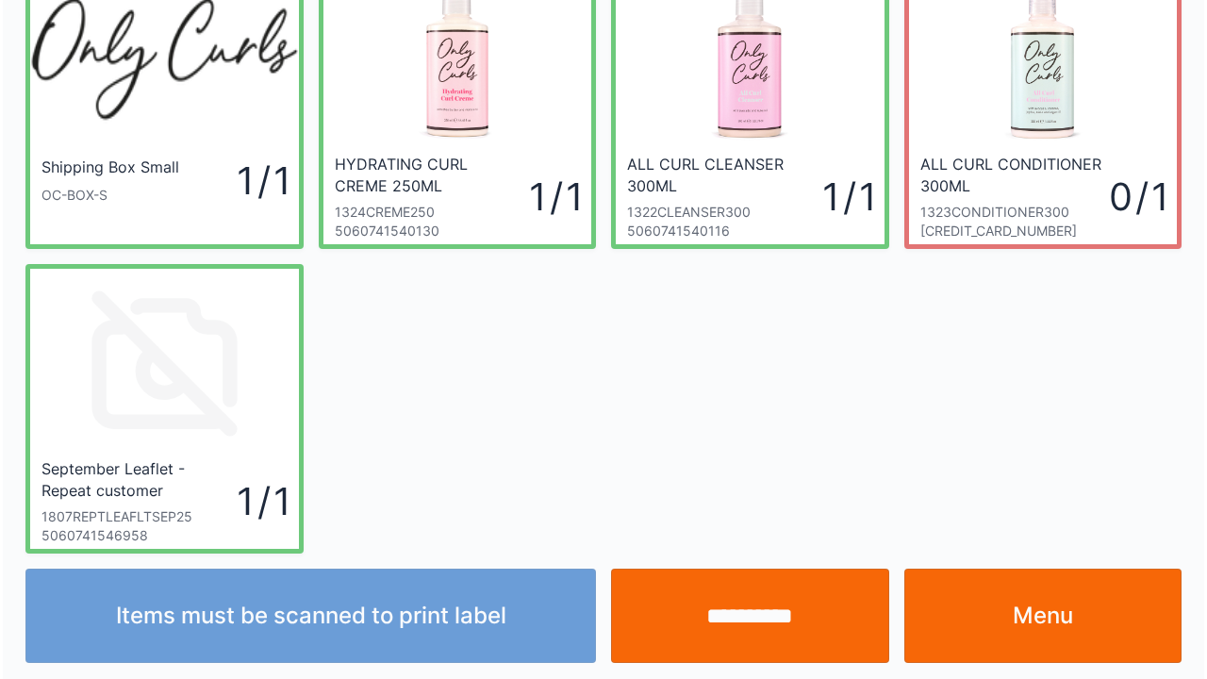
scroll to position [109, 0]
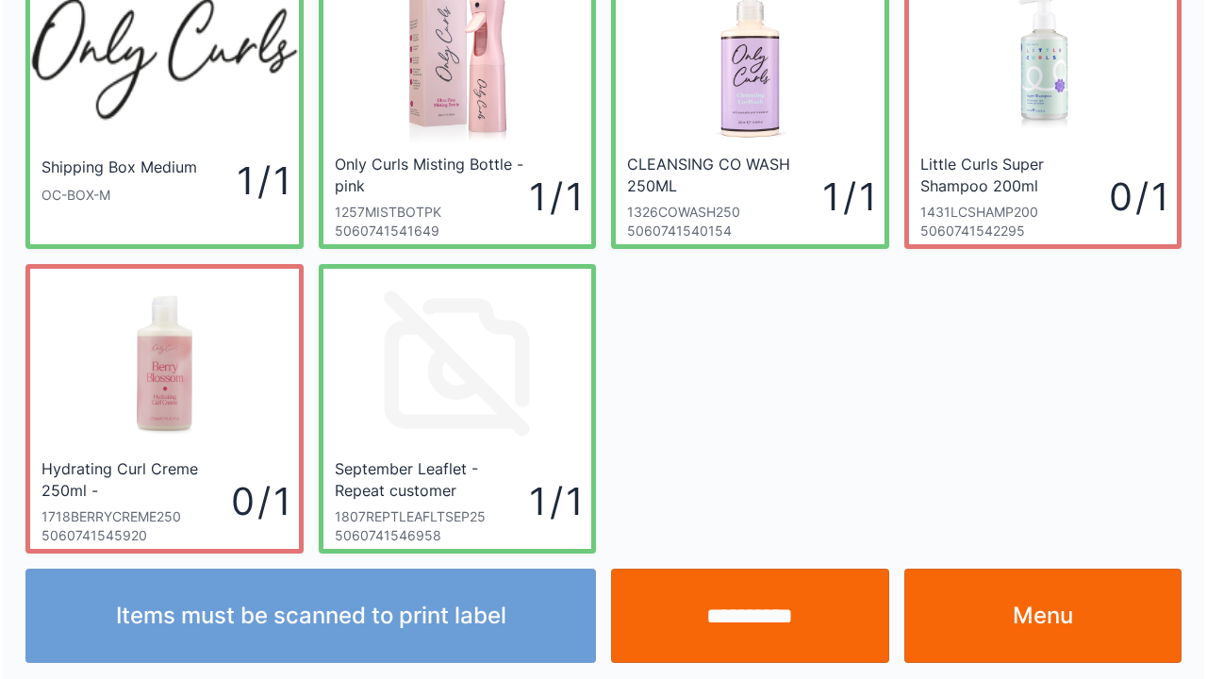
scroll to position [109, 0]
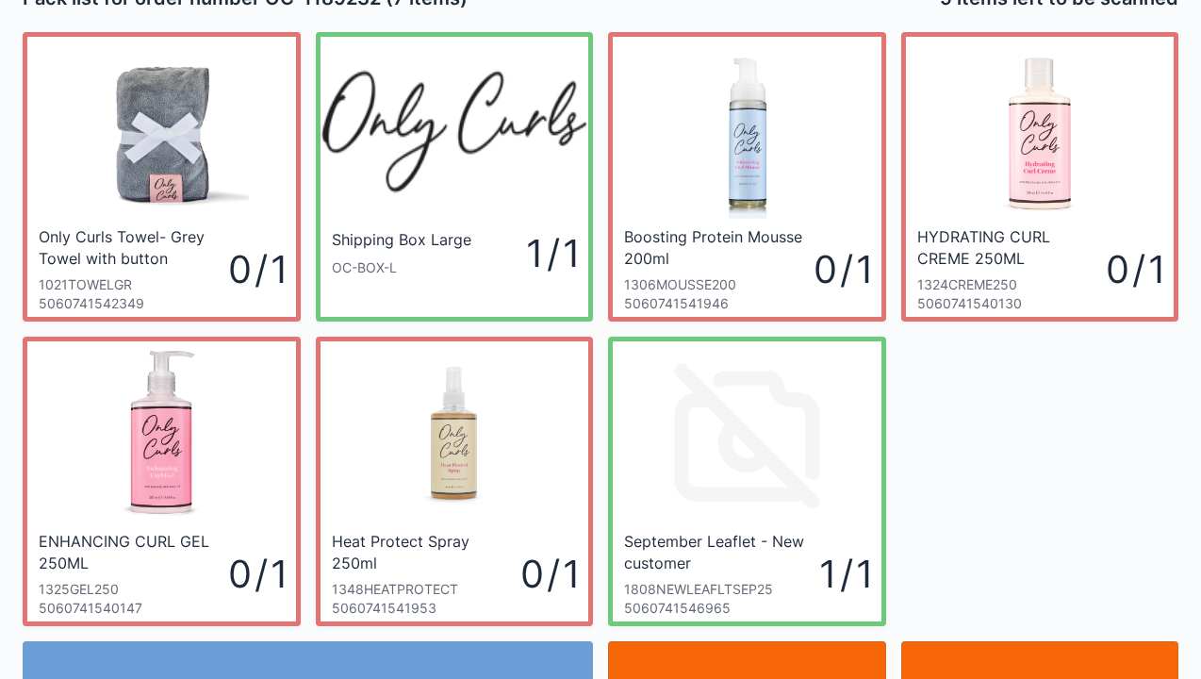
scroll to position [38, 0]
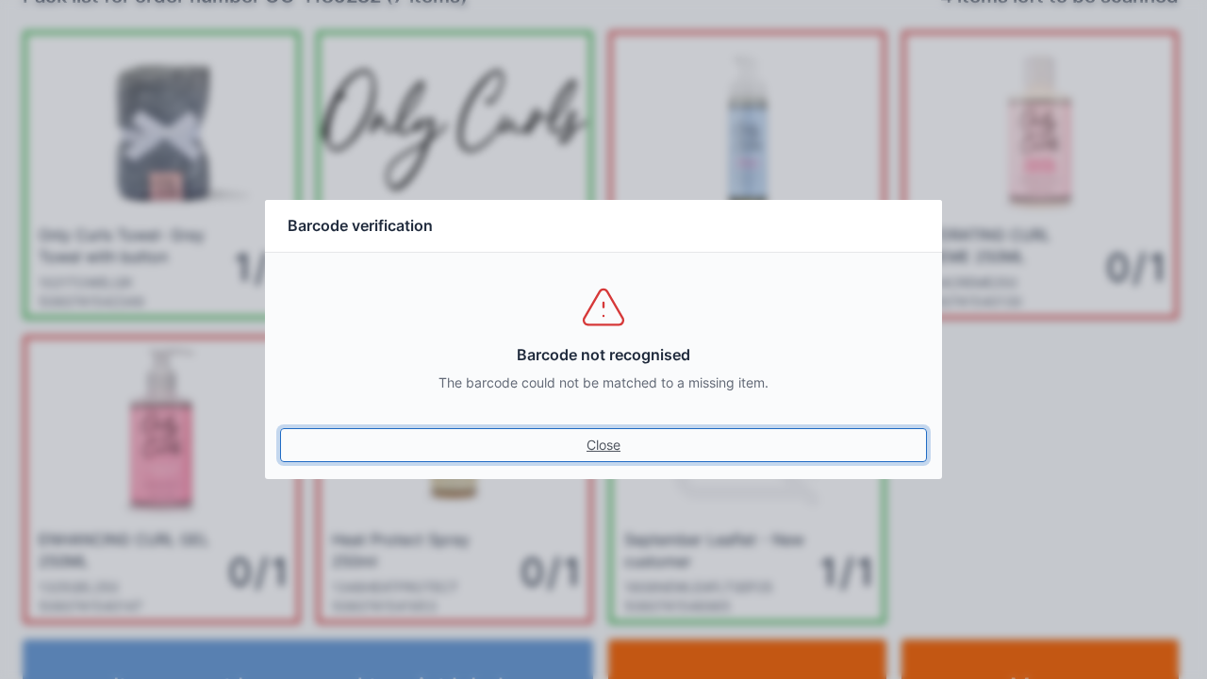
click at [588, 458] on link "Close" at bounding box center [603, 445] width 647 height 34
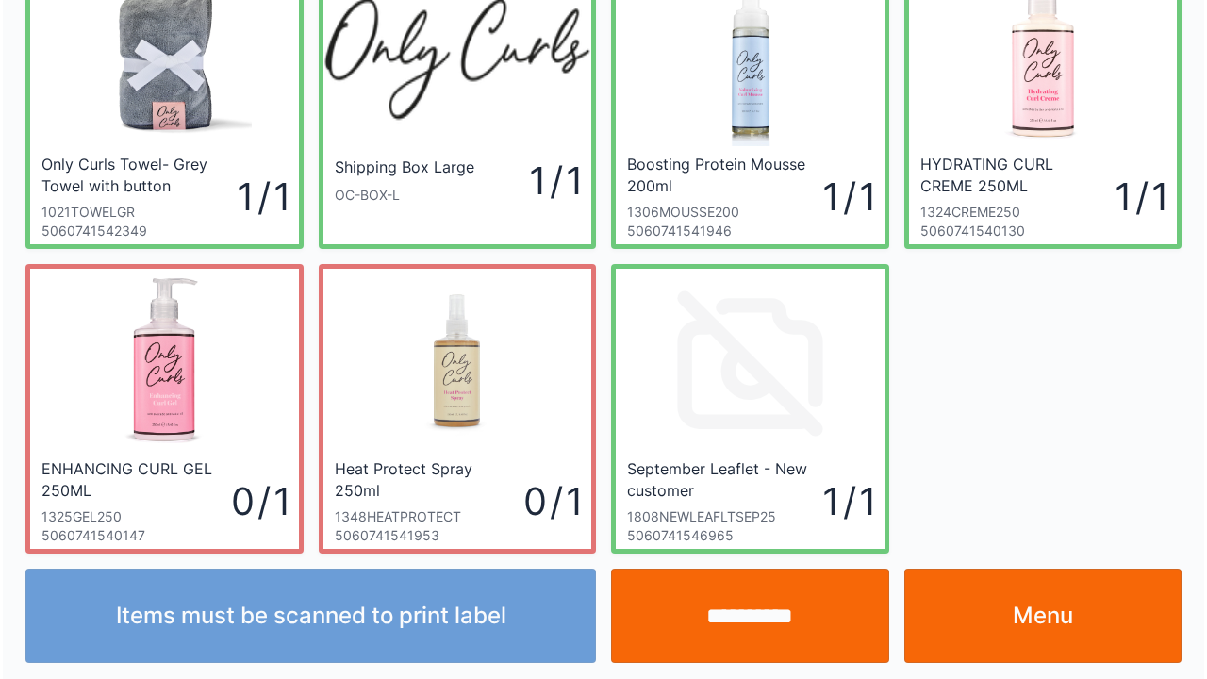
scroll to position [109, 0]
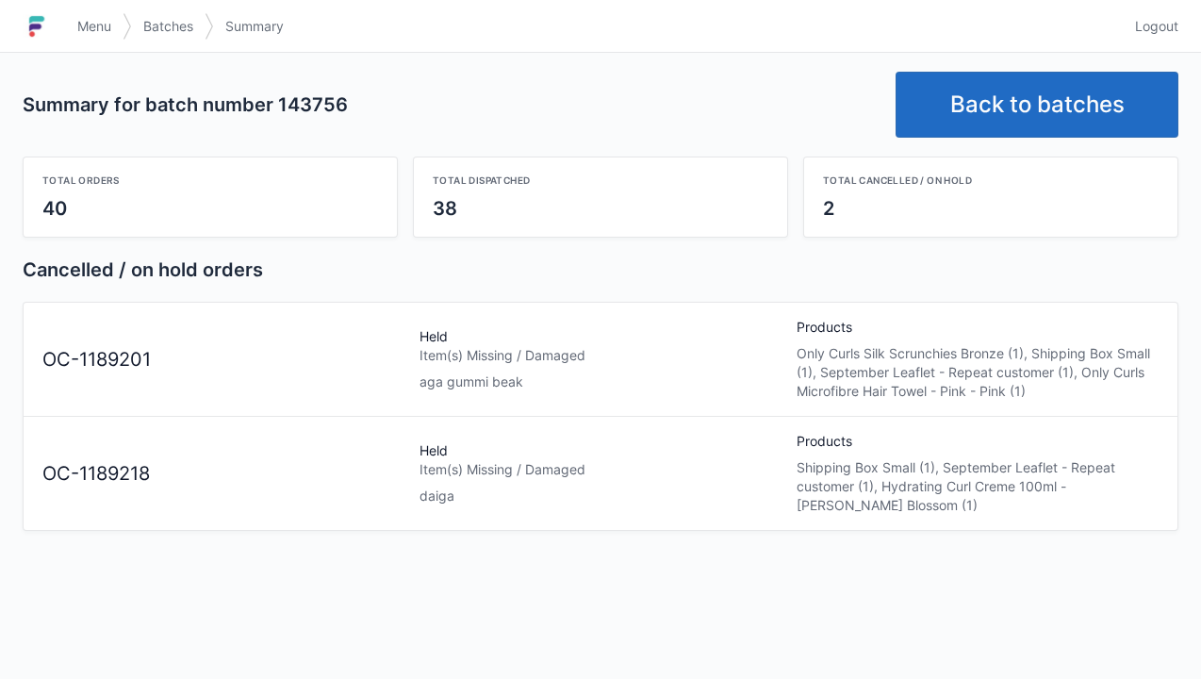
click at [1013, 109] on link "Back to batches" at bounding box center [1037, 105] width 283 height 66
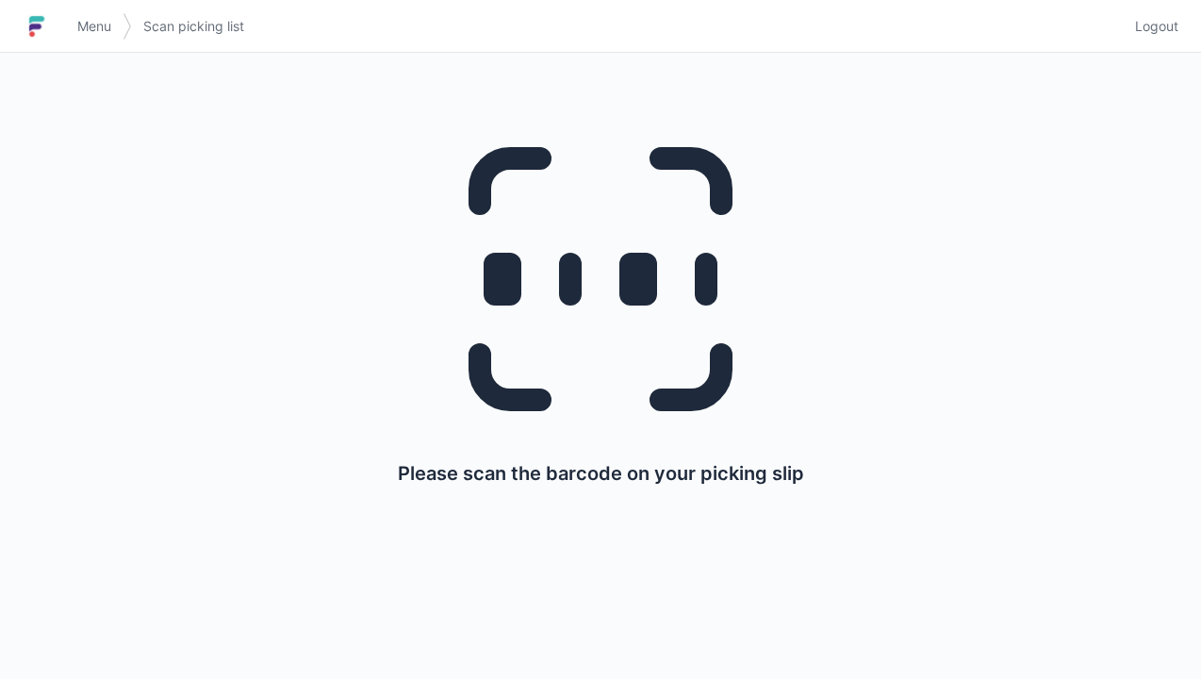
click at [47, 28] on img at bounding box center [37, 26] width 28 height 30
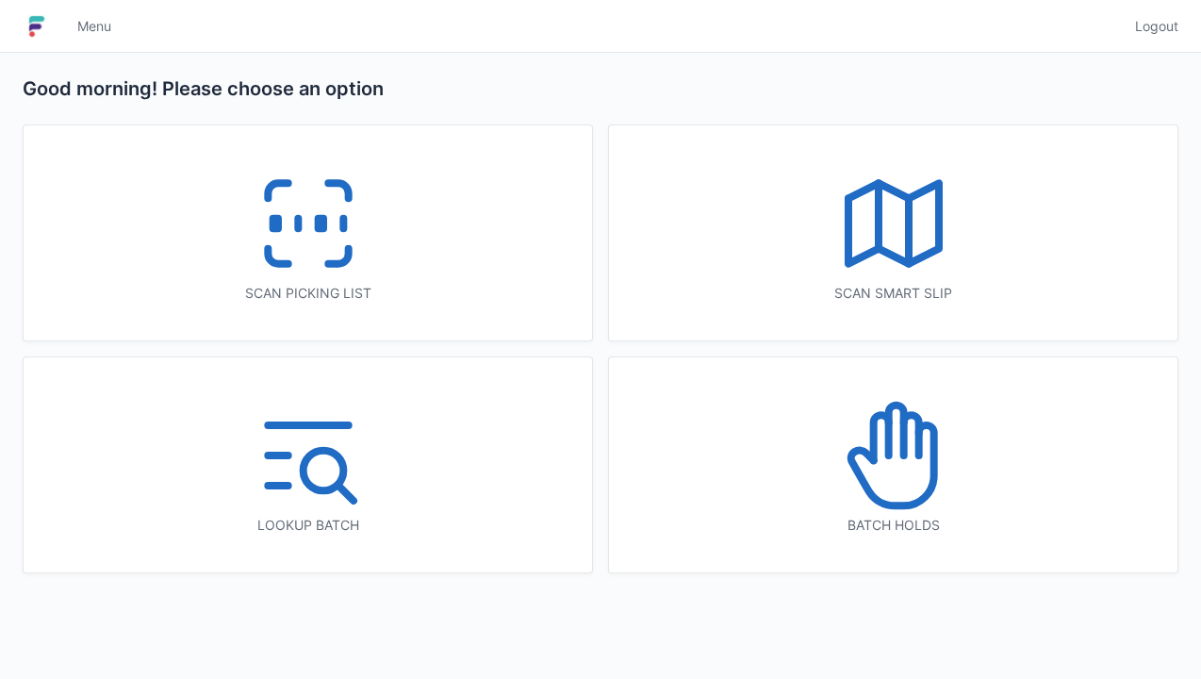
click at [311, 209] on icon at bounding box center [308, 223] width 121 height 121
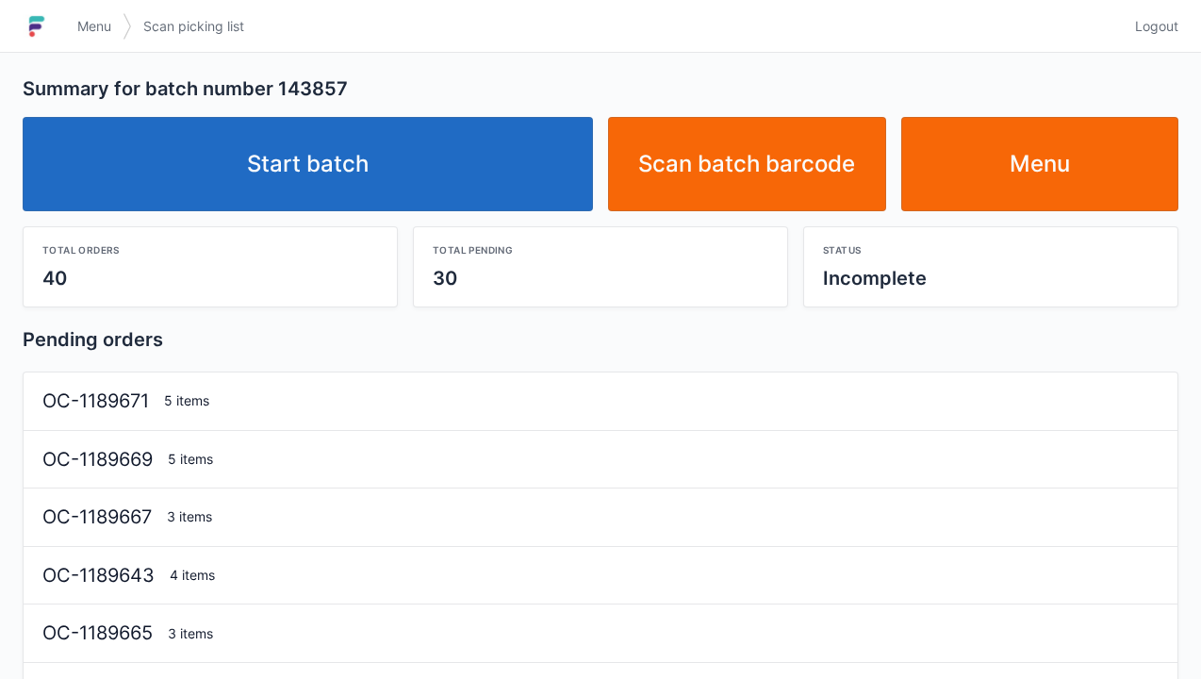
click at [332, 151] on link "Start batch" at bounding box center [308, 164] width 571 height 94
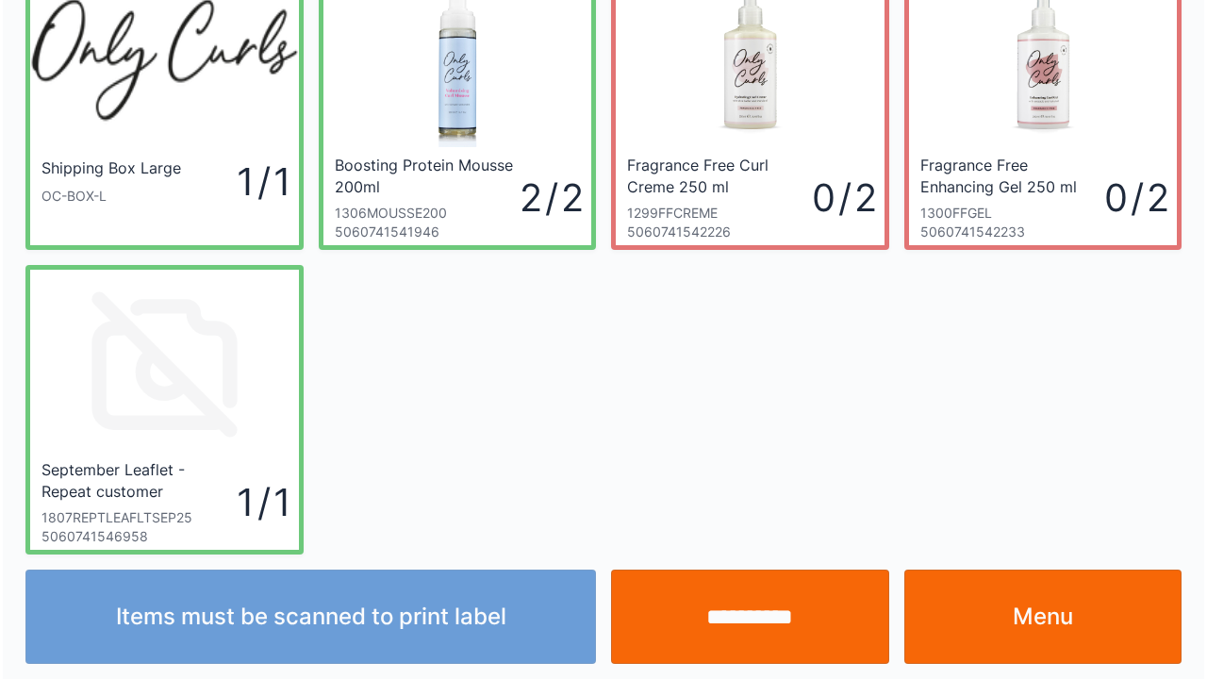
scroll to position [109, 0]
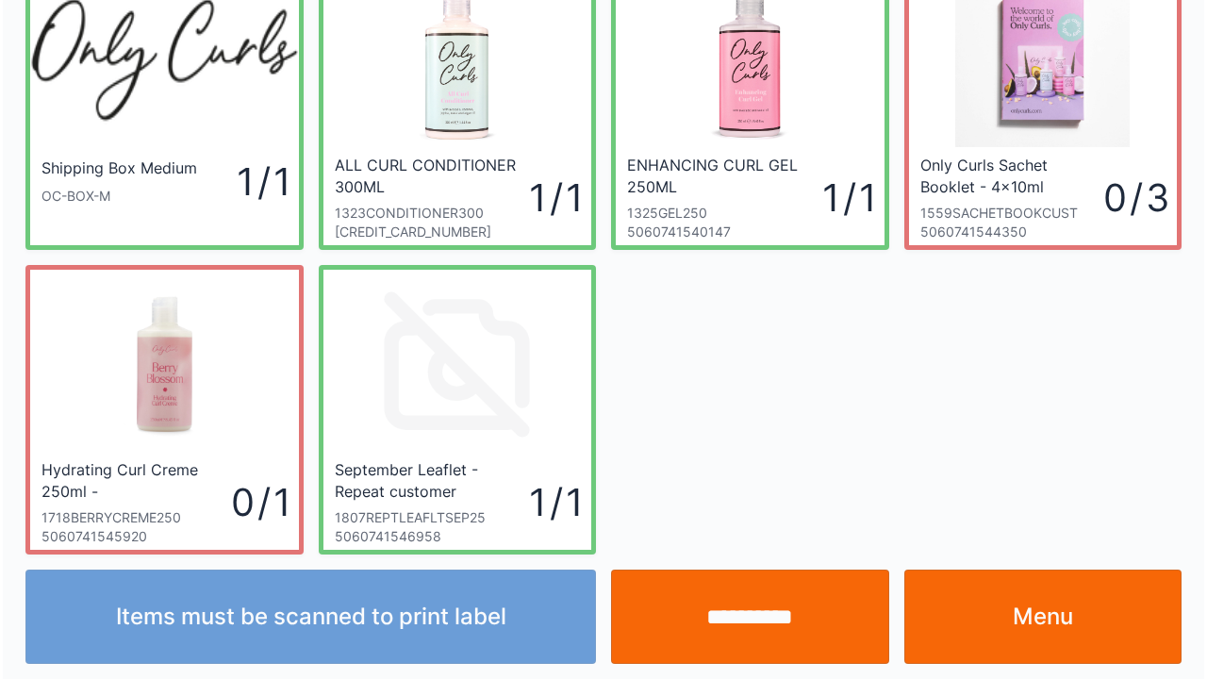
scroll to position [109, 0]
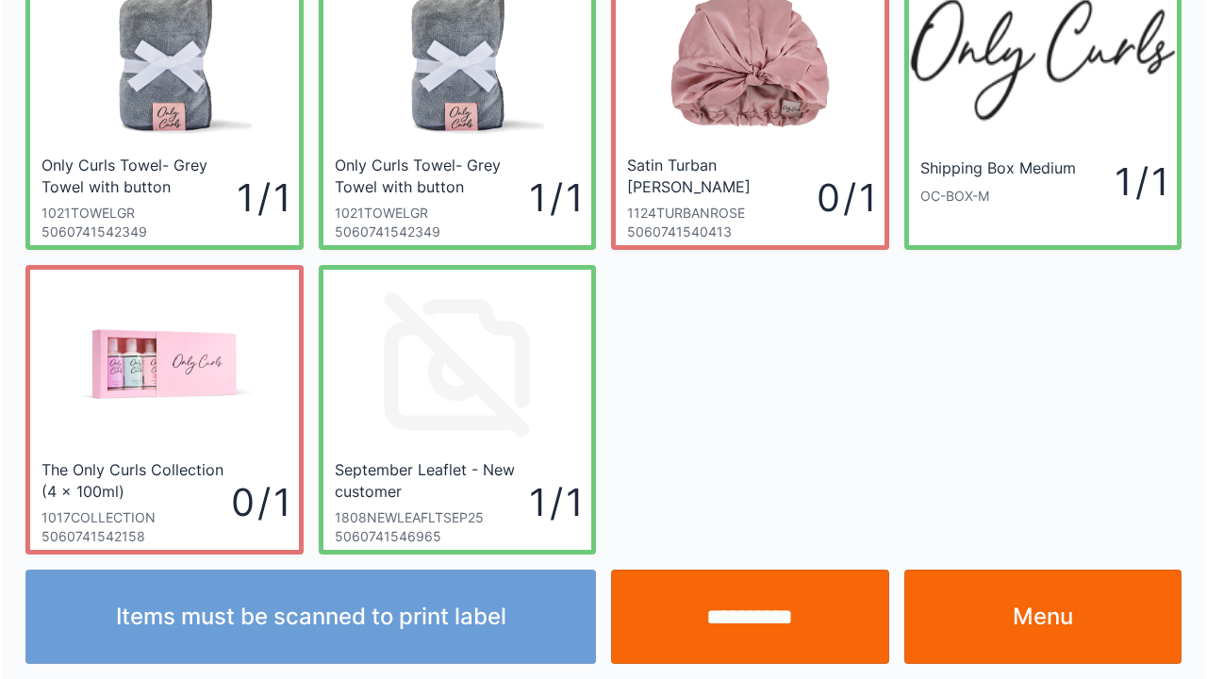
scroll to position [109, 0]
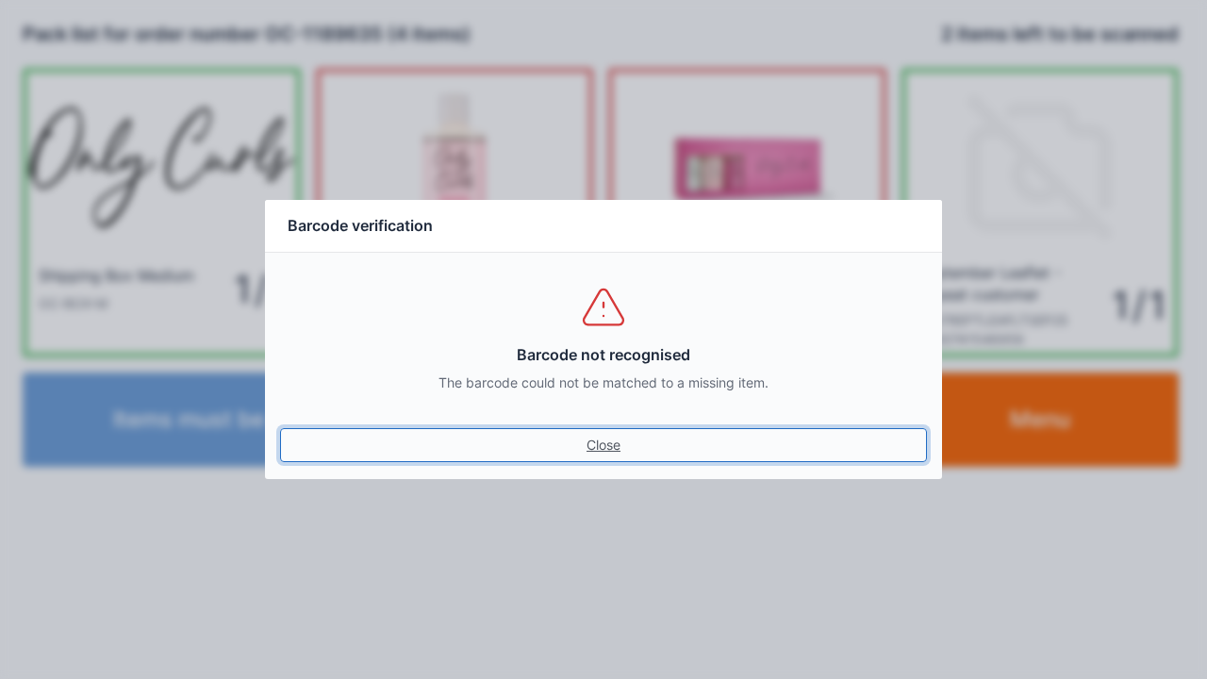
click at [590, 430] on link "Close" at bounding box center [603, 445] width 647 height 34
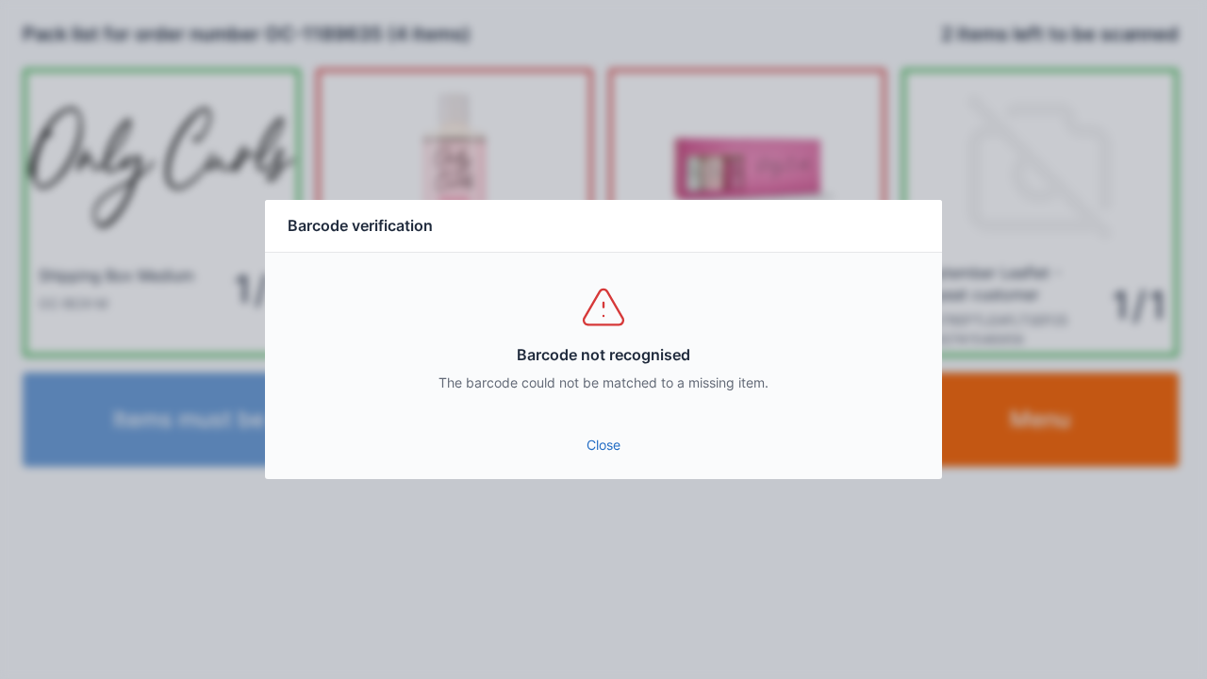
click at [594, 436] on link "Close" at bounding box center [603, 445] width 647 height 34
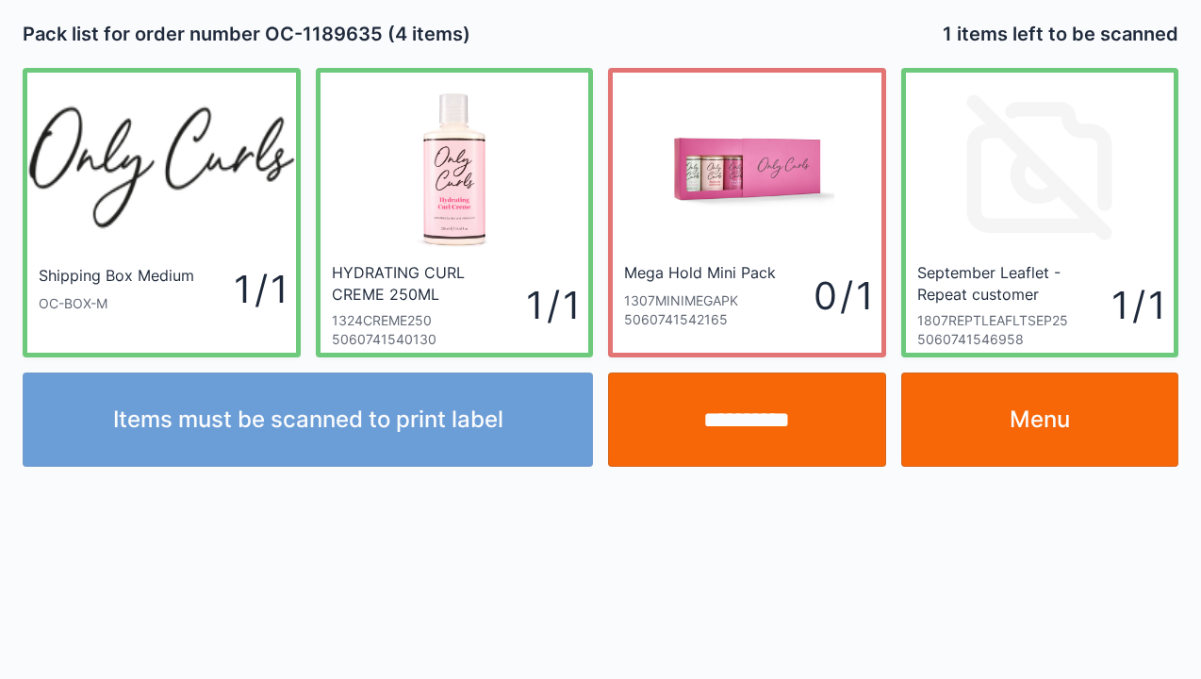
click at [743, 438] on input "**********" at bounding box center [747, 419] width 278 height 94
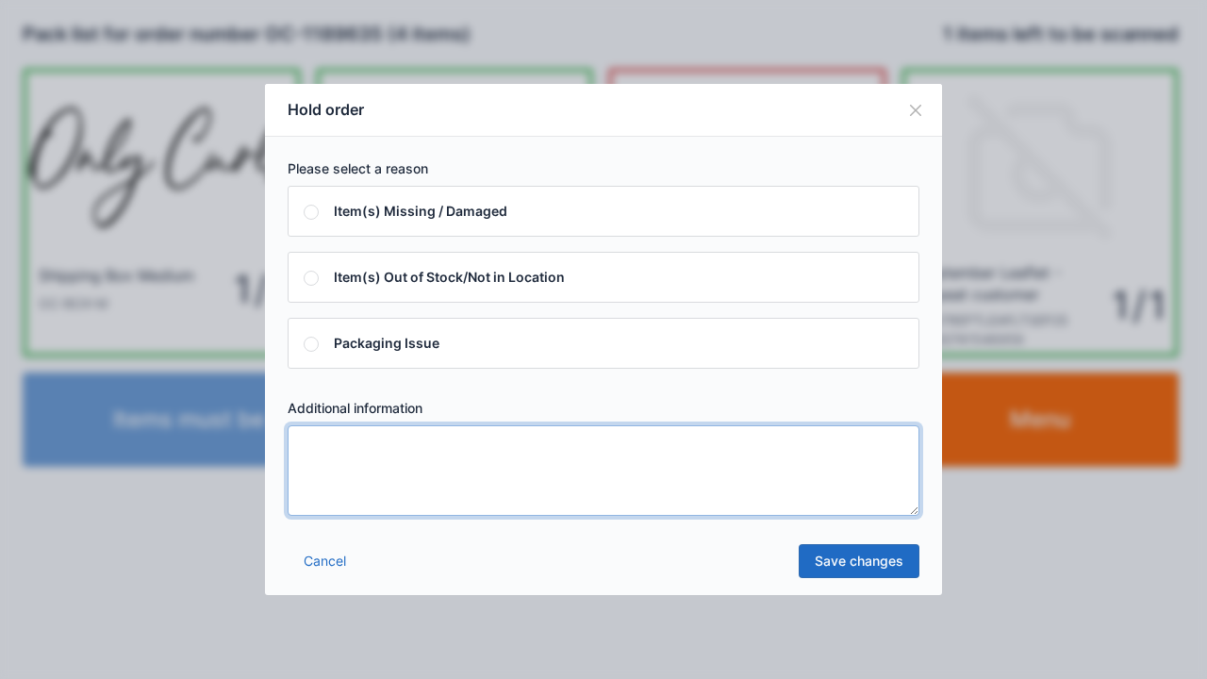
click at [332, 448] on textarea at bounding box center [604, 470] width 632 height 91
type textarea "*****"
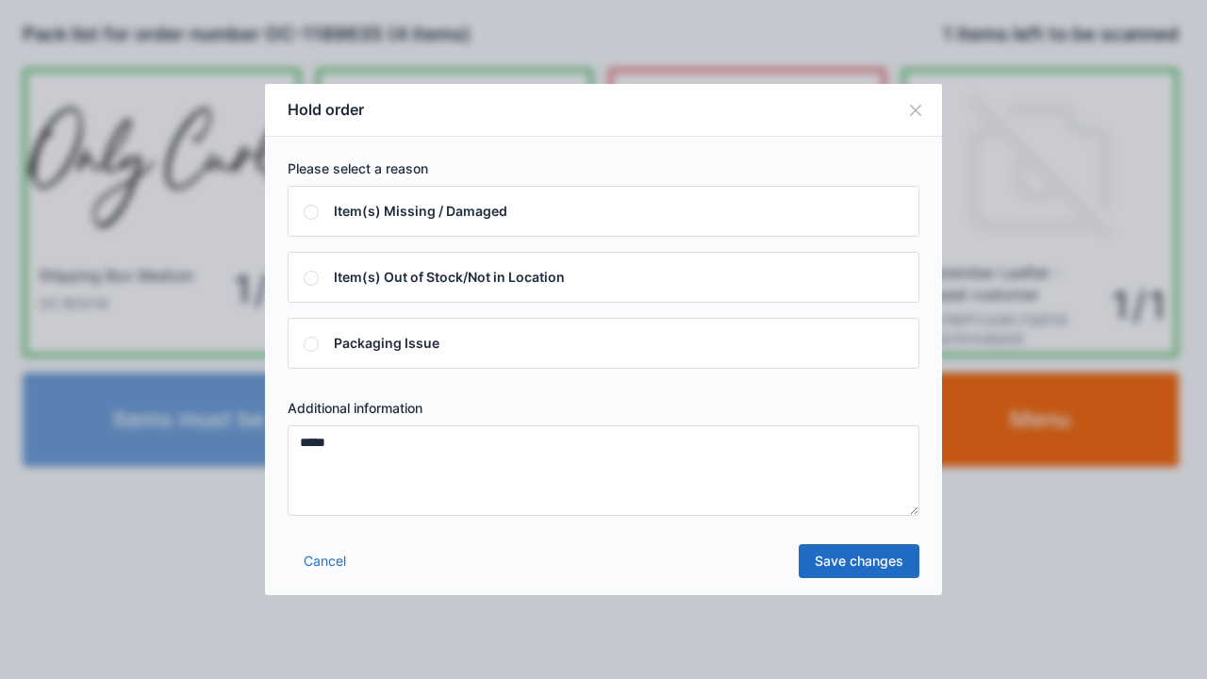
click at [856, 572] on link "Save changes" at bounding box center [859, 561] width 121 height 34
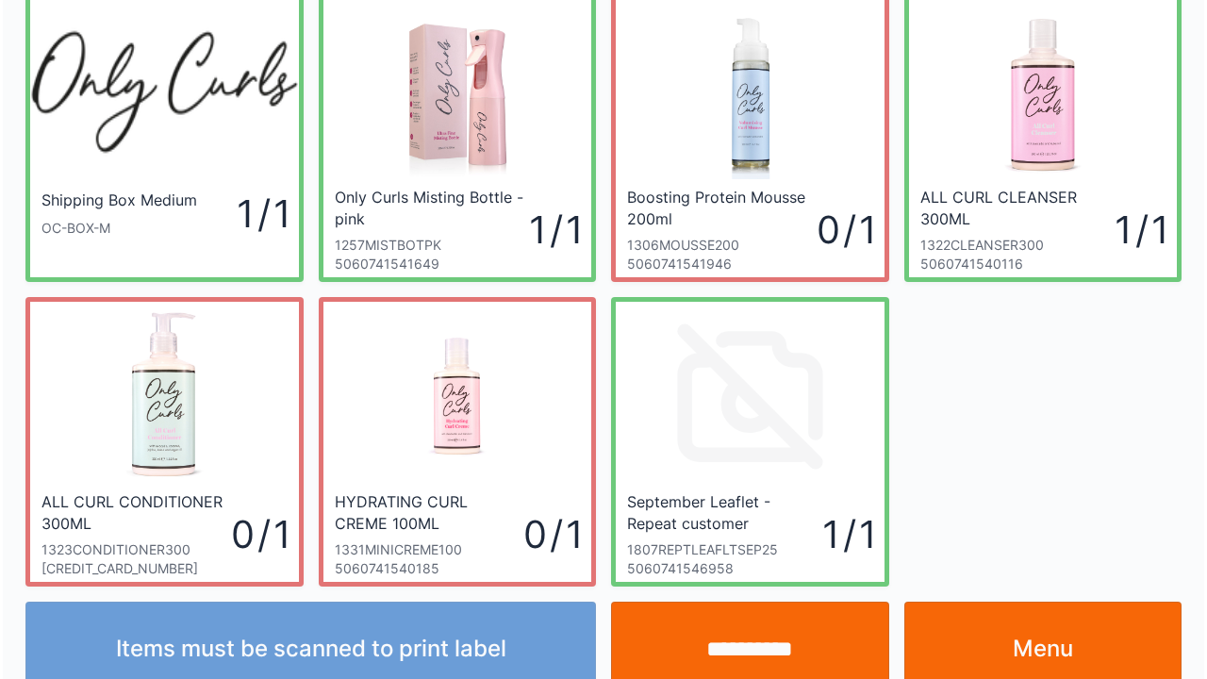
scroll to position [109, 0]
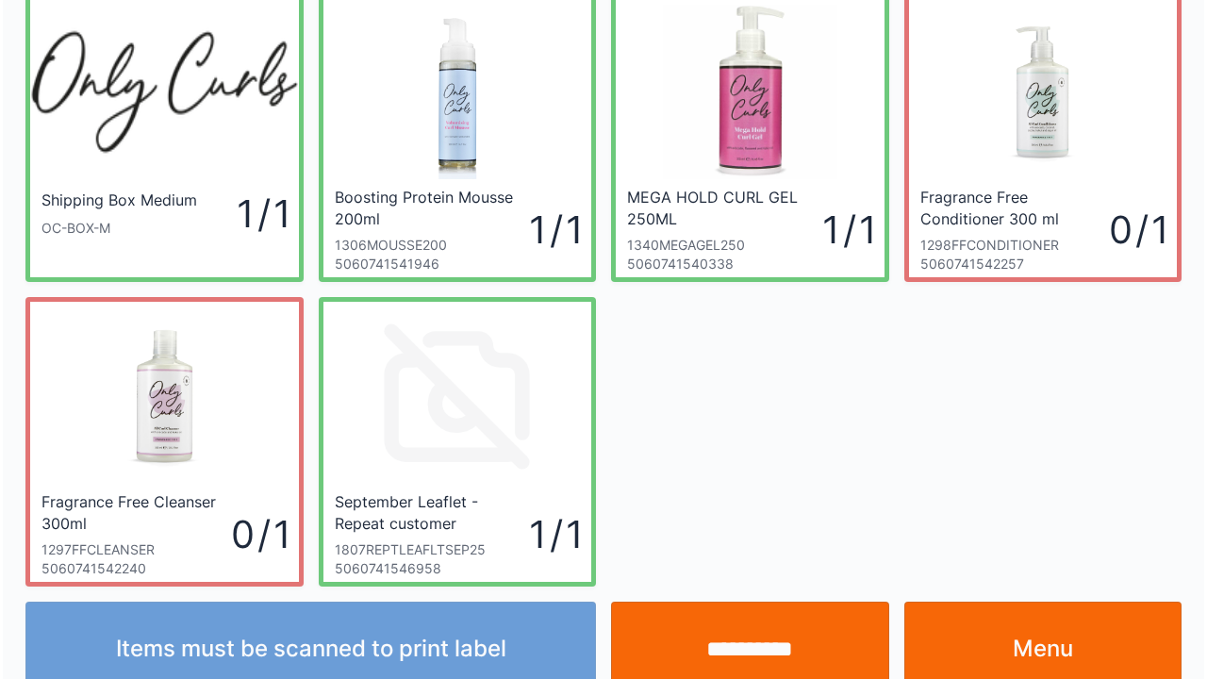
scroll to position [109, 0]
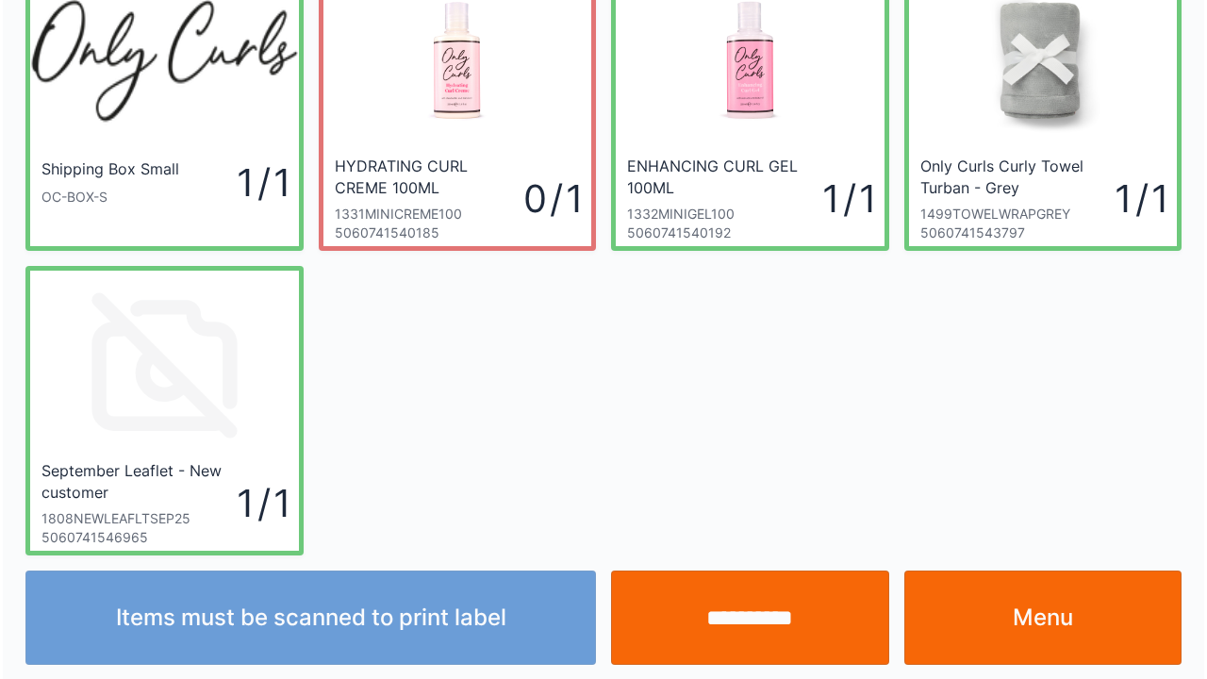
scroll to position [109, 0]
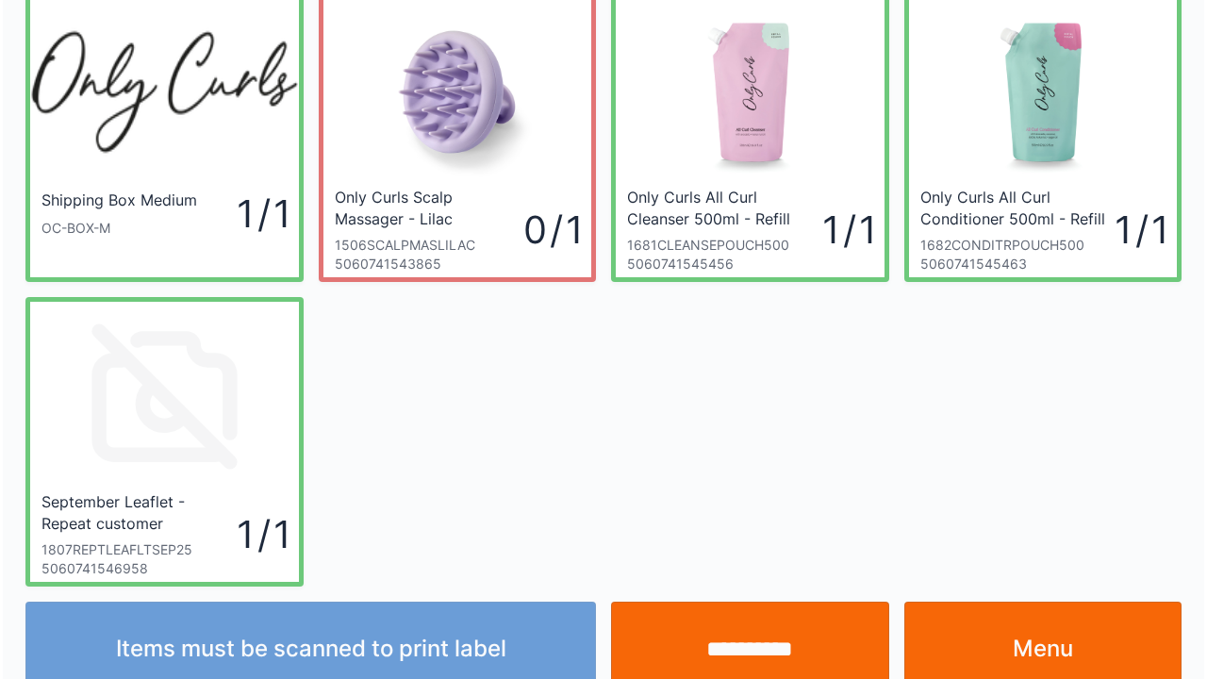
scroll to position [109, 0]
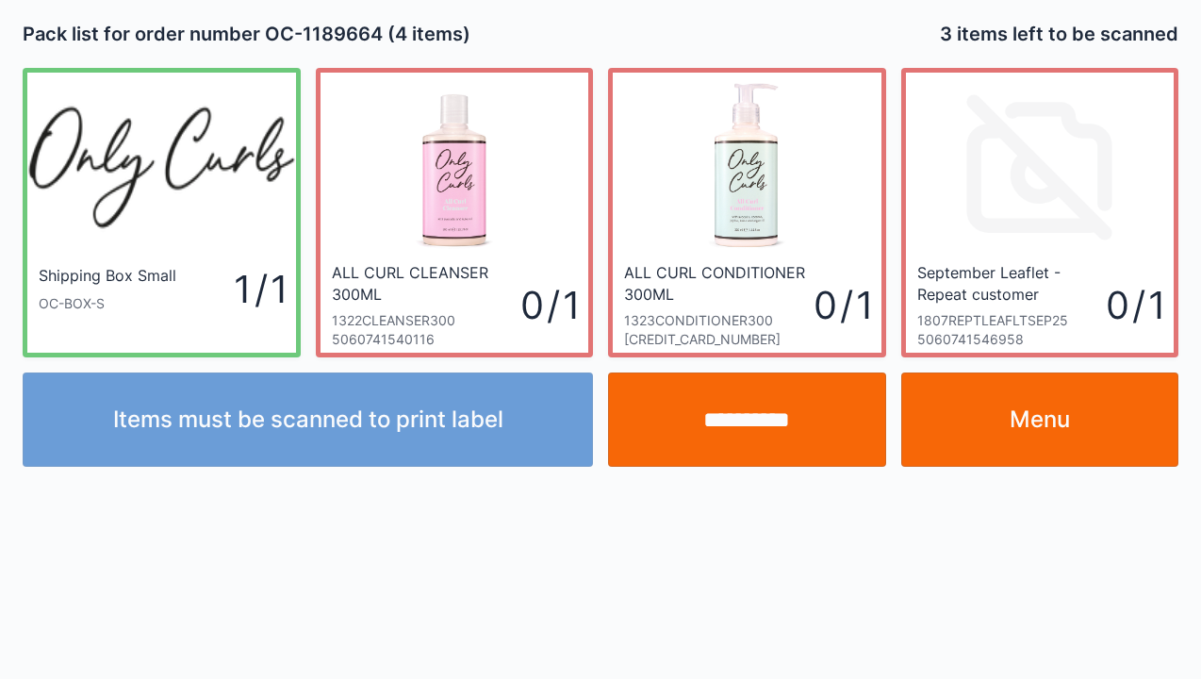
click at [1045, 421] on link "Menu" at bounding box center [1041, 419] width 278 height 94
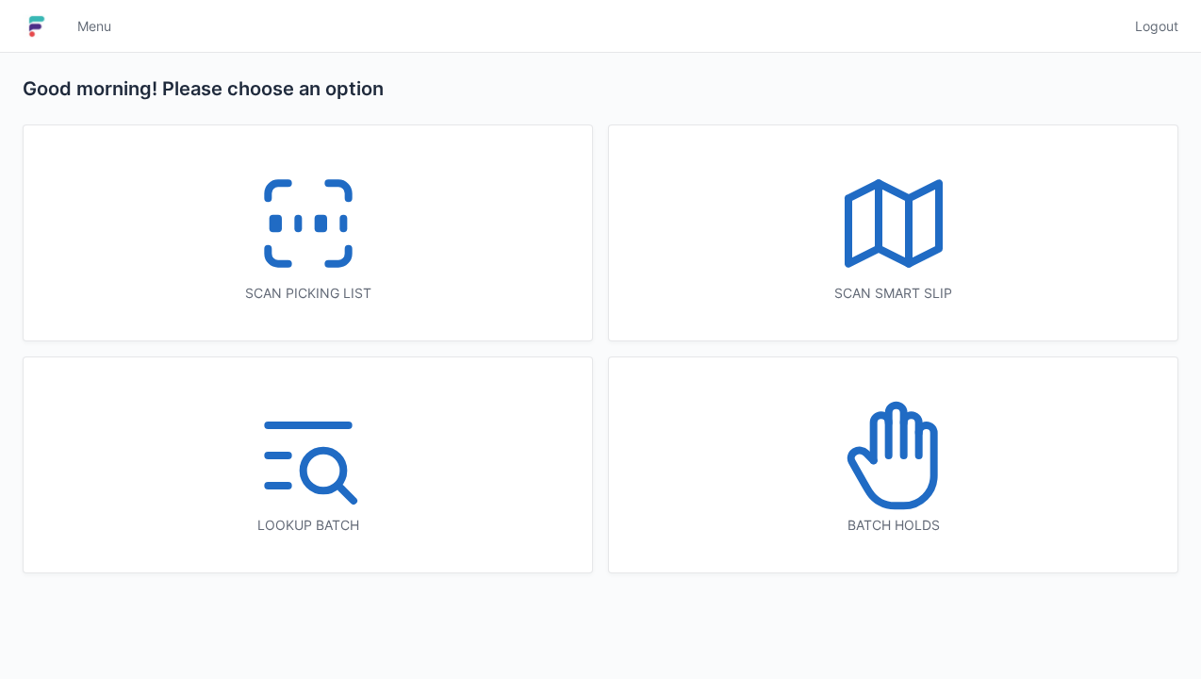
click at [888, 450] on icon at bounding box center [880, 437] width 15 height 45
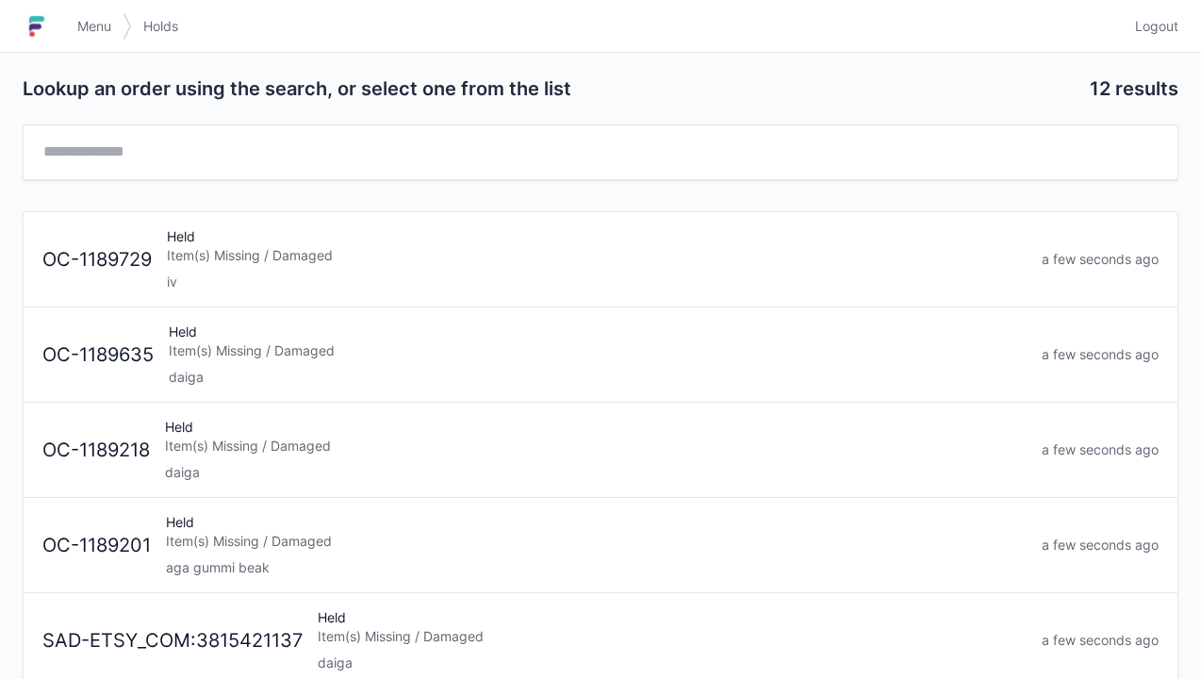
click at [210, 363] on div "Held Item(s) Missing / Damaged daiga" at bounding box center [597, 355] width 873 height 64
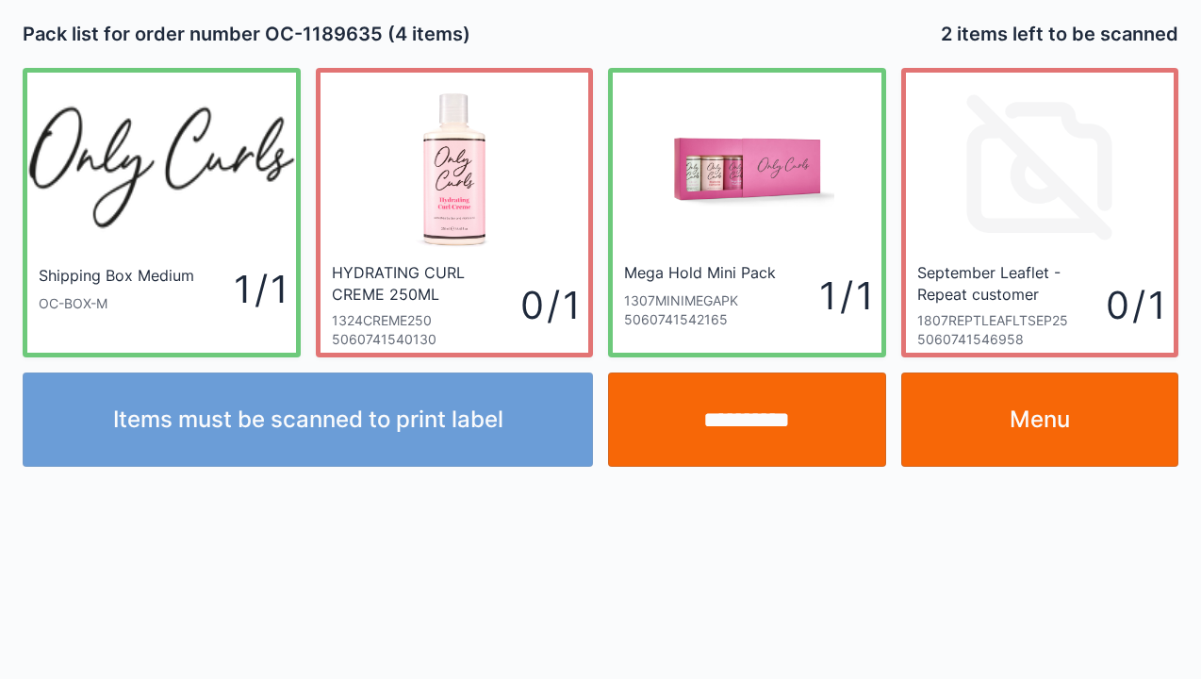
click at [1049, 431] on link "Menu" at bounding box center [1041, 419] width 278 height 94
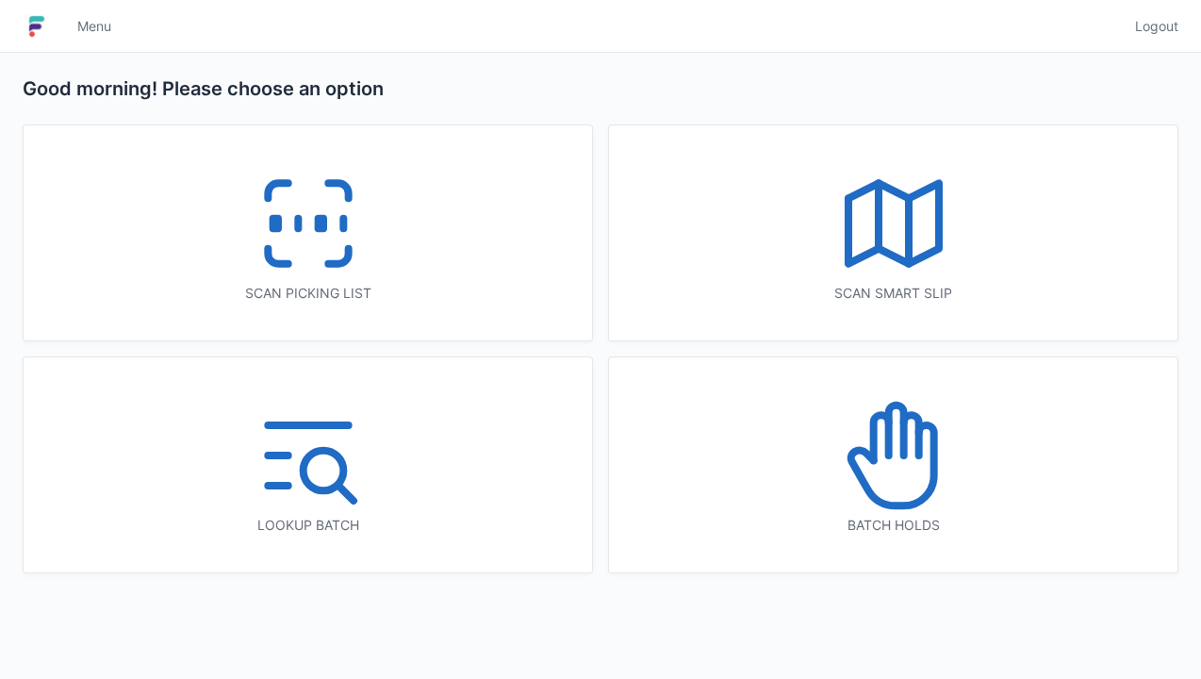
click at [888, 455] on icon at bounding box center [880, 437] width 15 height 45
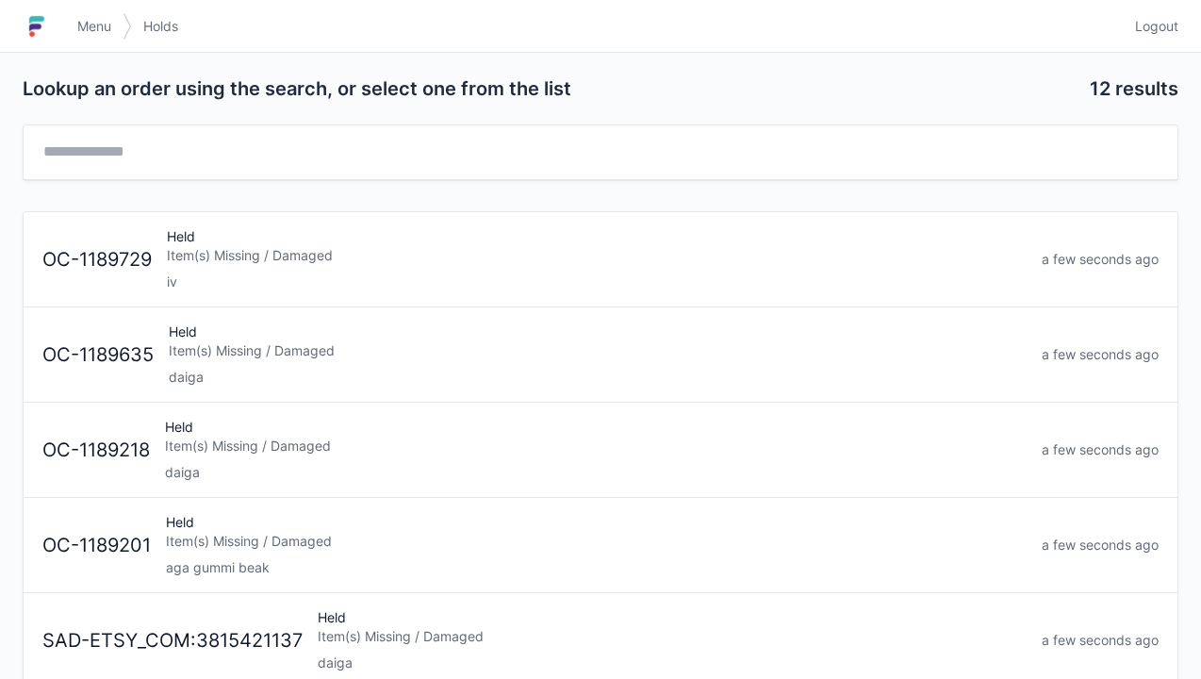
click at [196, 463] on div "daiga" at bounding box center [596, 472] width 862 height 19
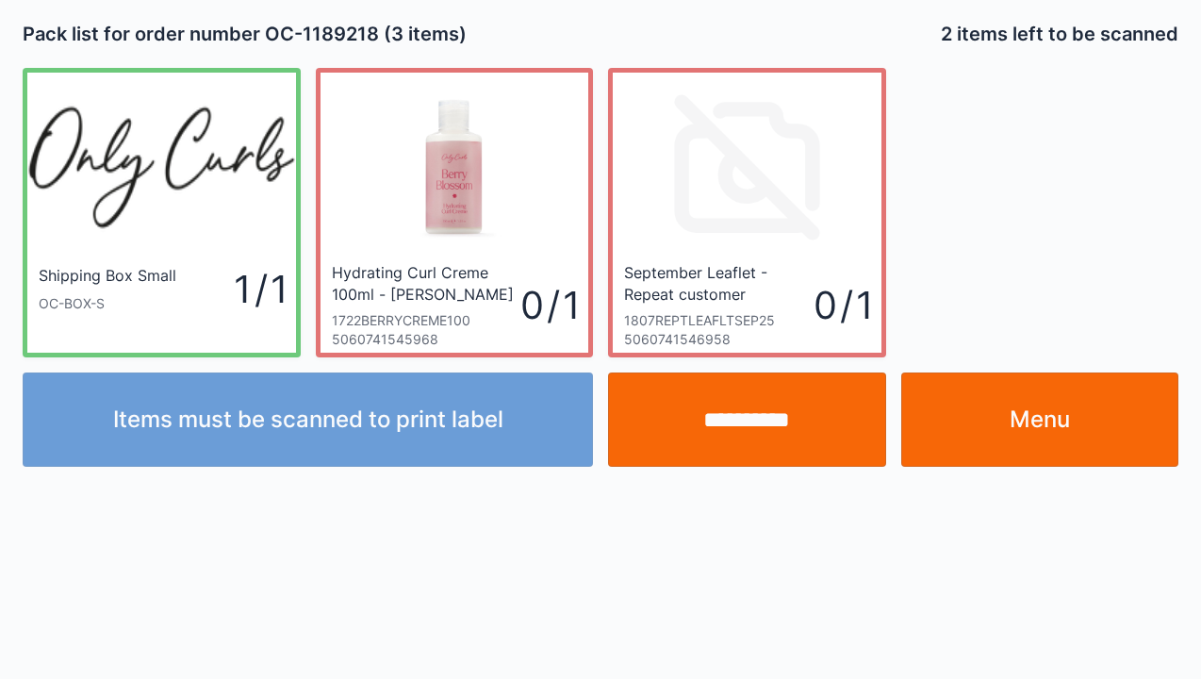
click at [1035, 420] on link "Menu" at bounding box center [1041, 419] width 278 height 94
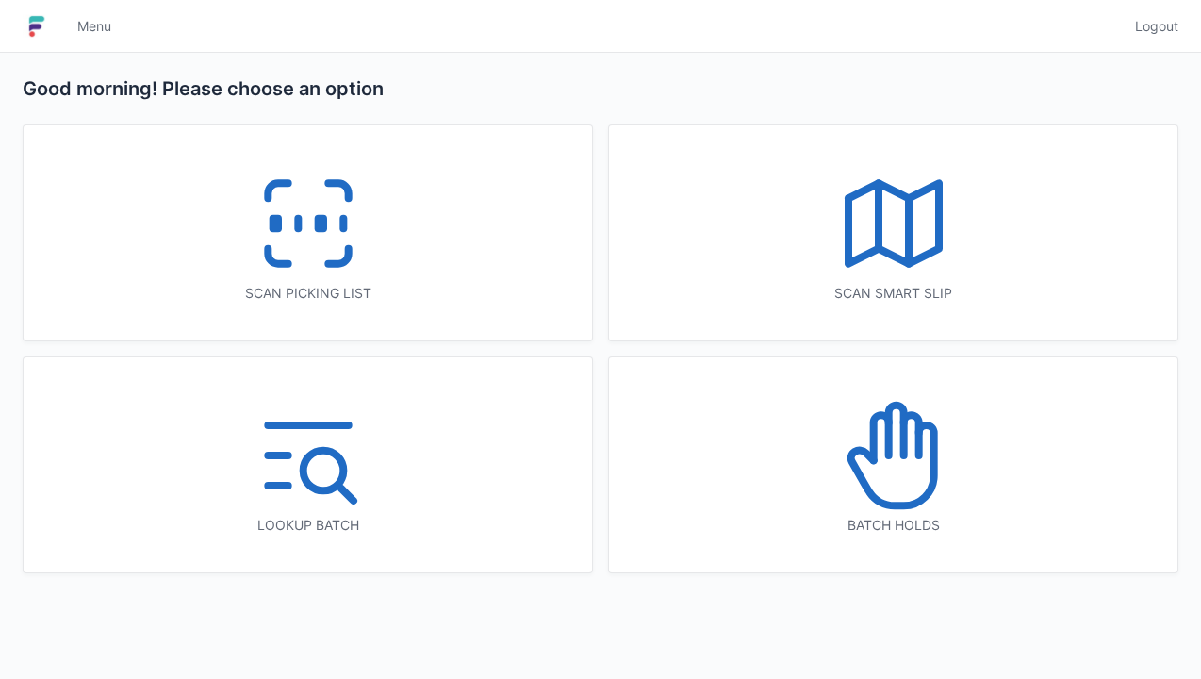
click at [894, 477] on icon at bounding box center [894, 455] width 121 height 121
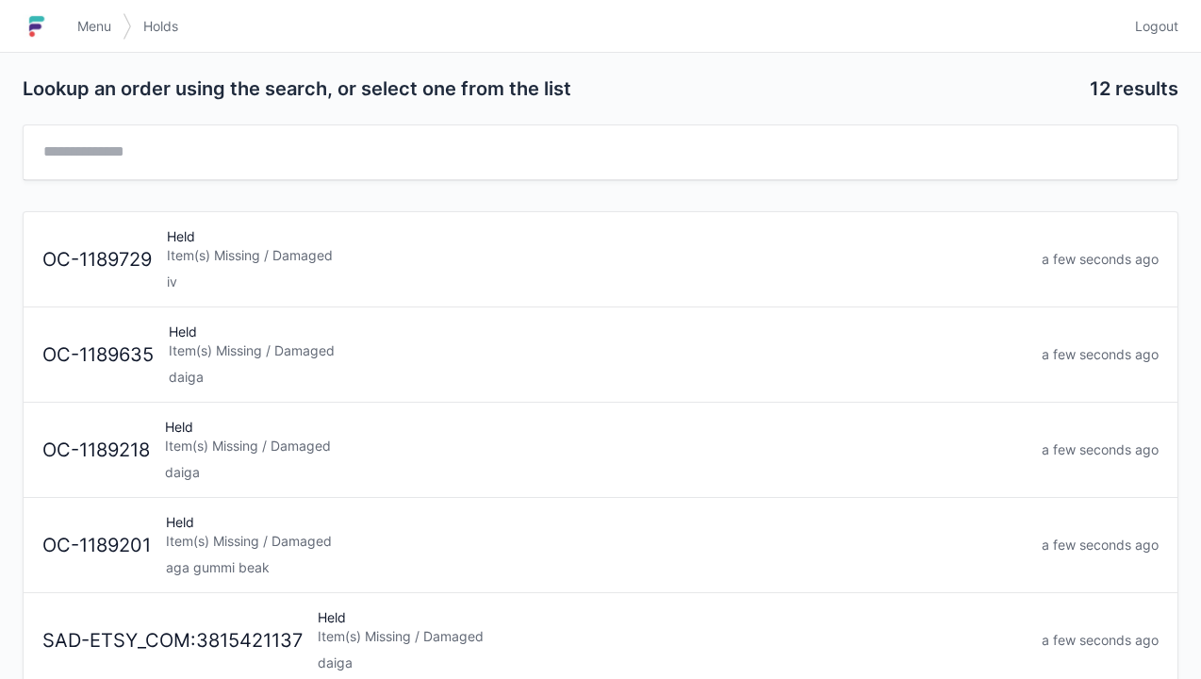
click at [258, 351] on div "Item(s) Missing / Damaged" at bounding box center [598, 350] width 858 height 19
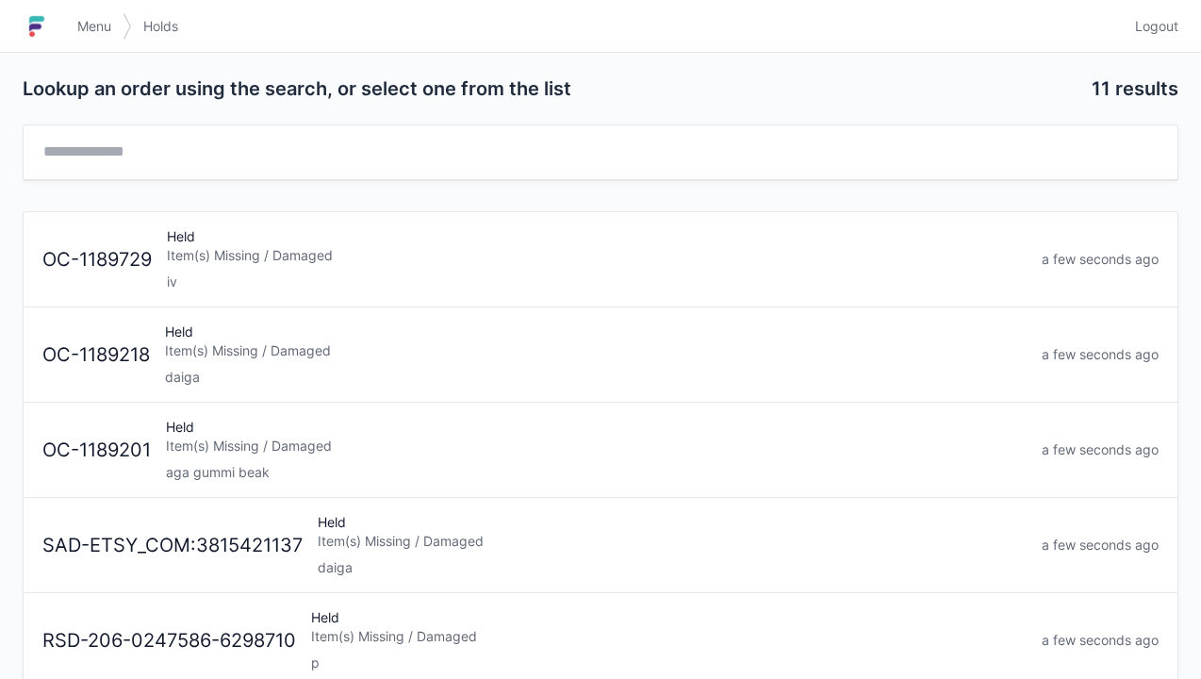
click at [198, 358] on div "Held Item(s) Missing / Damaged daiga" at bounding box center [595, 355] width 877 height 64
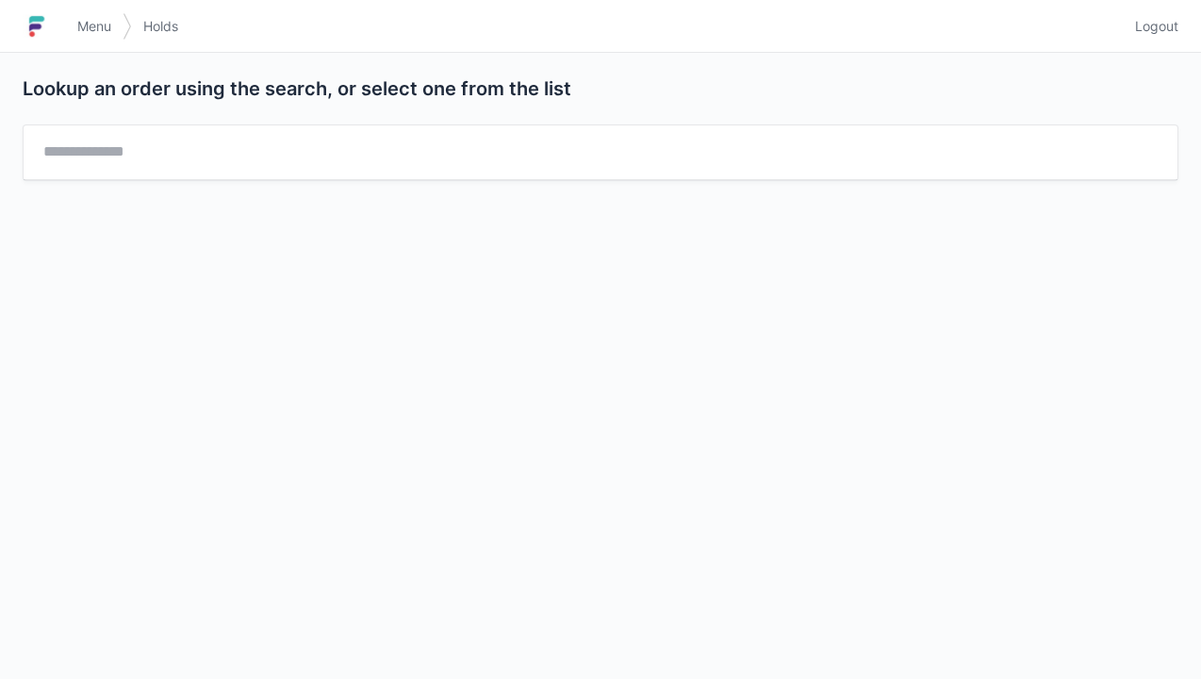
click at [67, 12] on link "Menu" at bounding box center [94, 26] width 57 height 34
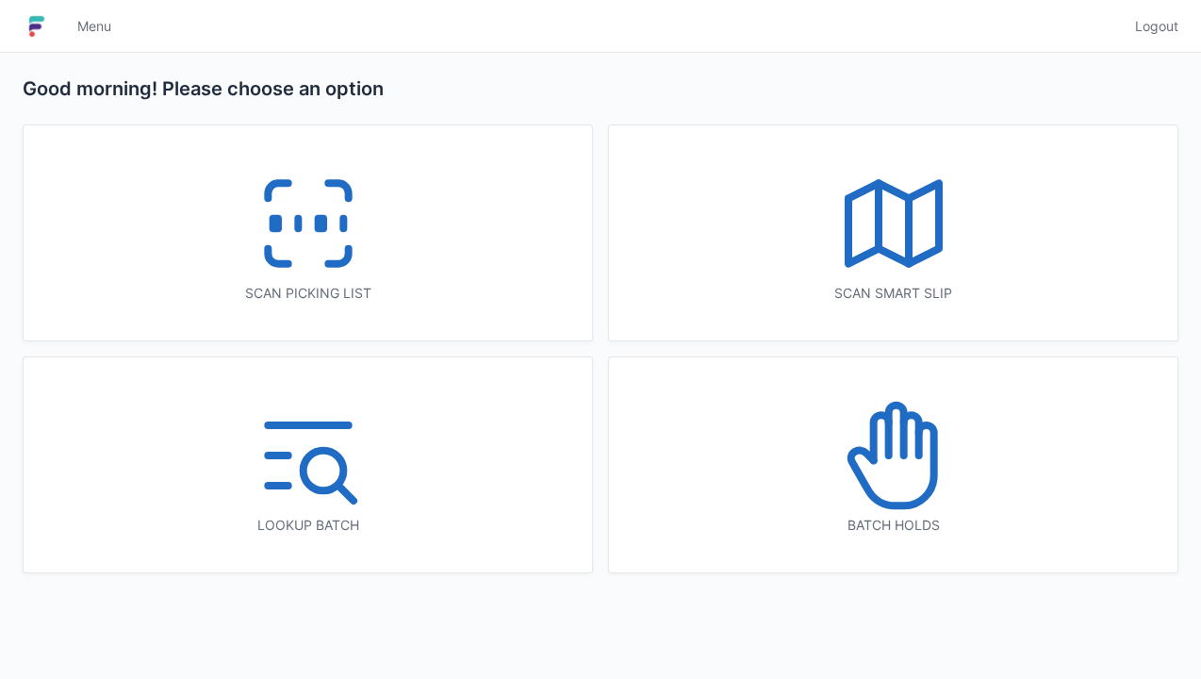
click at [298, 221] on line at bounding box center [298, 224] width 0 height 10
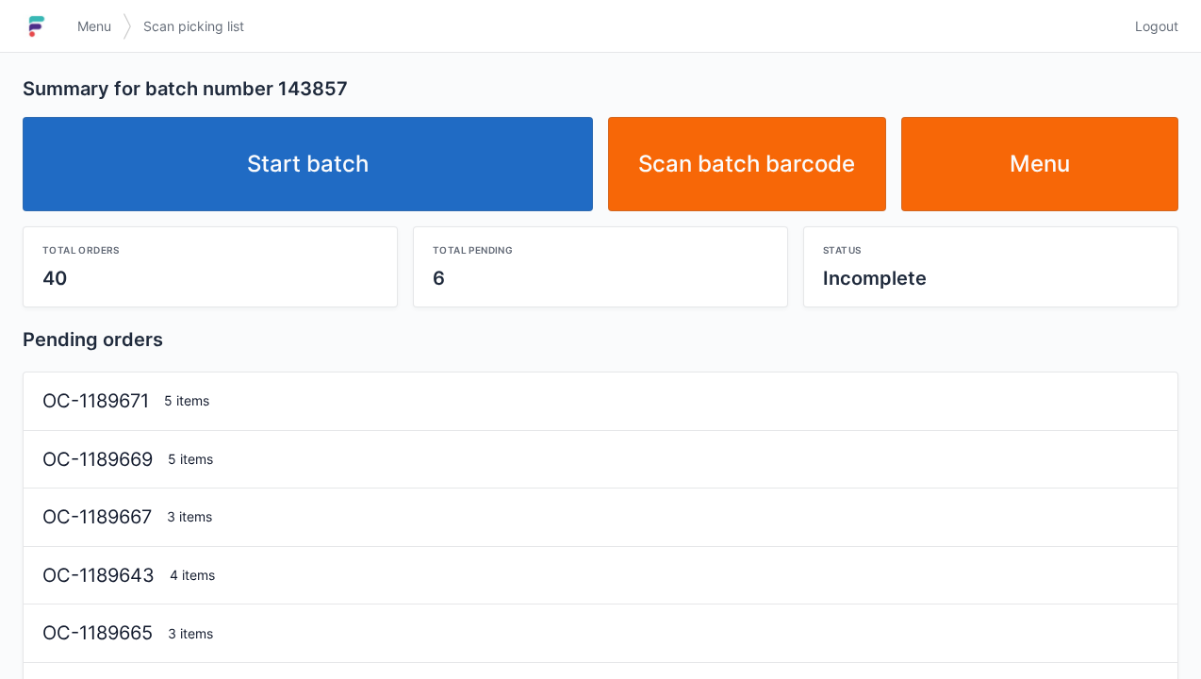
click at [338, 169] on link "Start batch" at bounding box center [308, 164] width 571 height 94
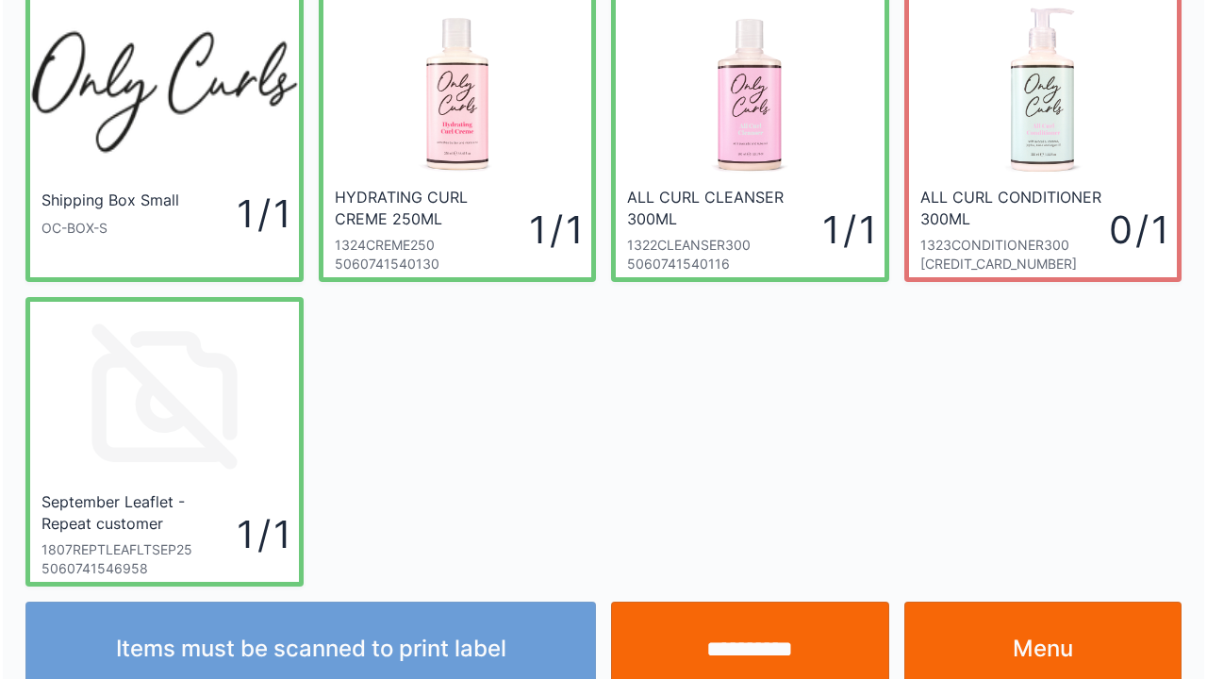
scroll to position [109, 0]
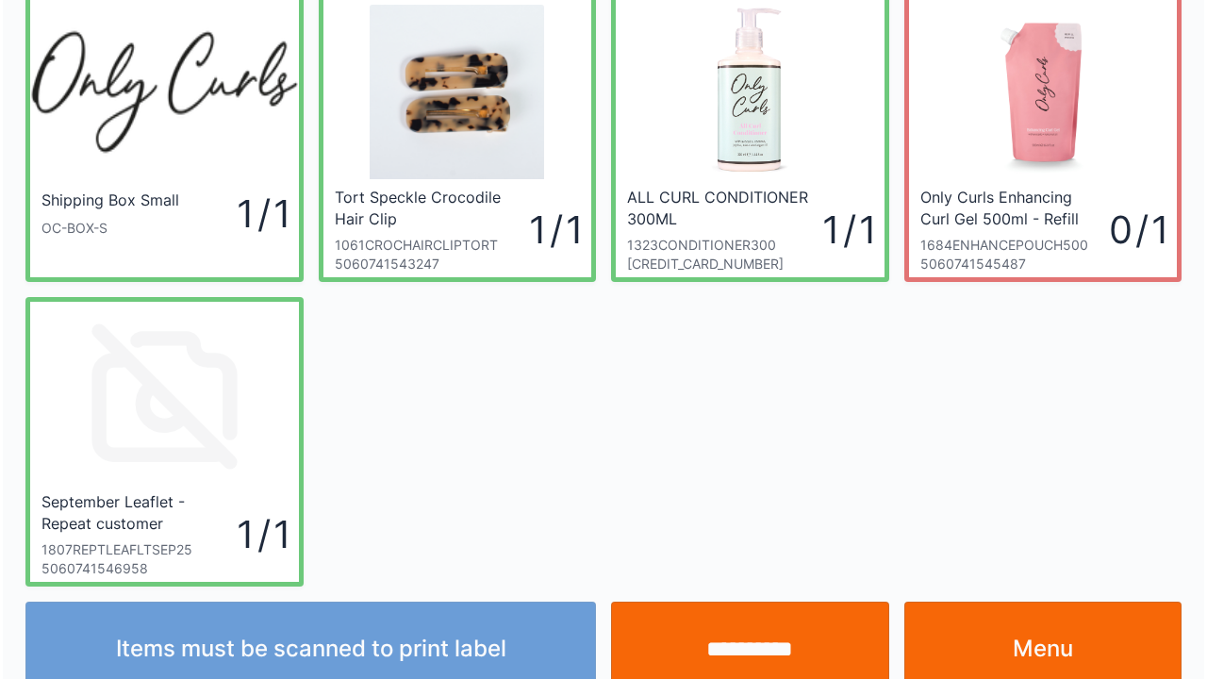
scroll to position [109, 0]
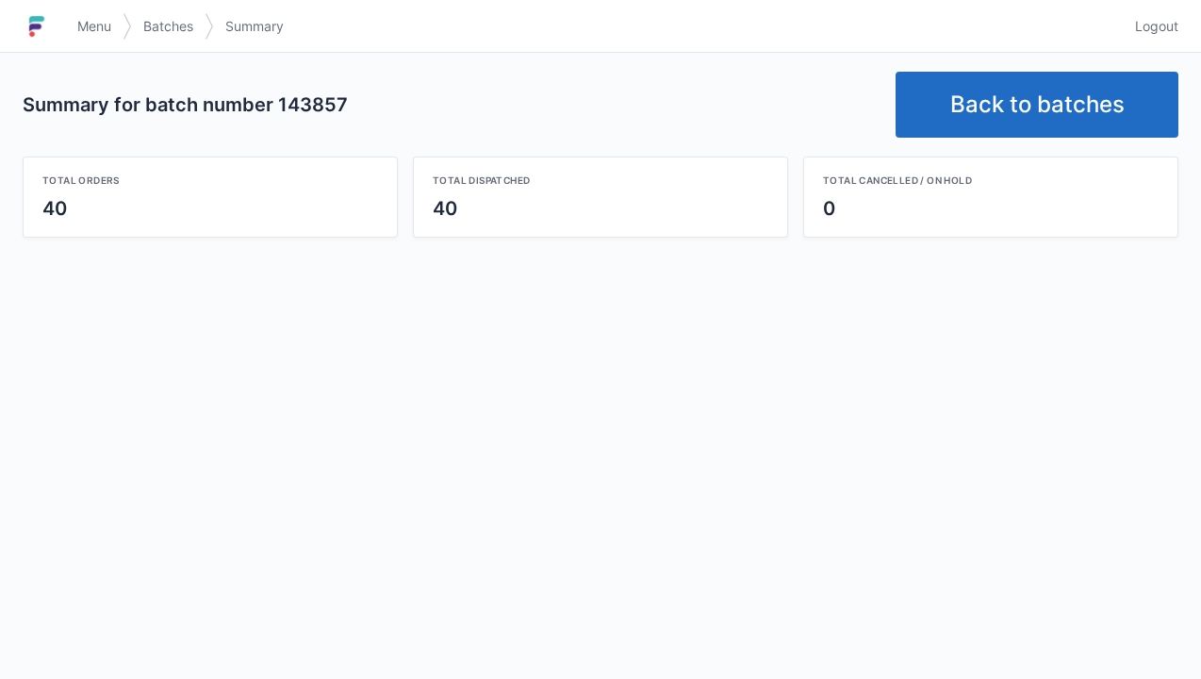
click at [986, 89] on link "Back to batches" at bounding box center [1037, 105] width 283 height 66
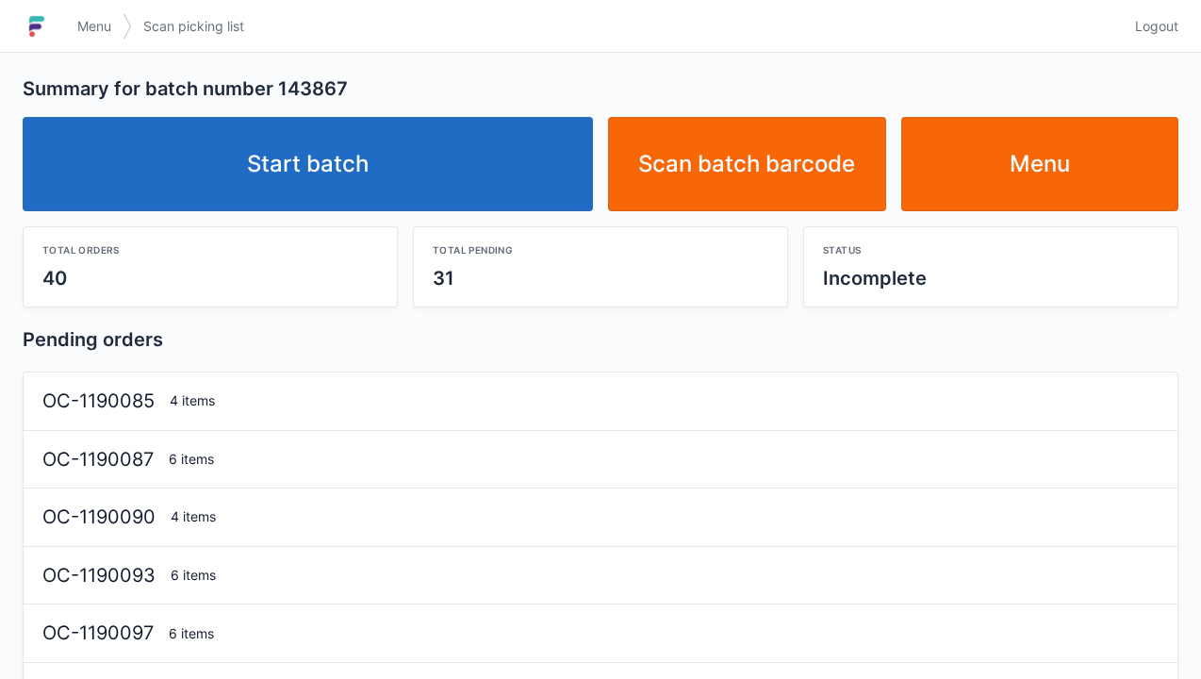
click at [274, 188] on link "Start batch" at bounding box center [308, 164] width 571 height 94
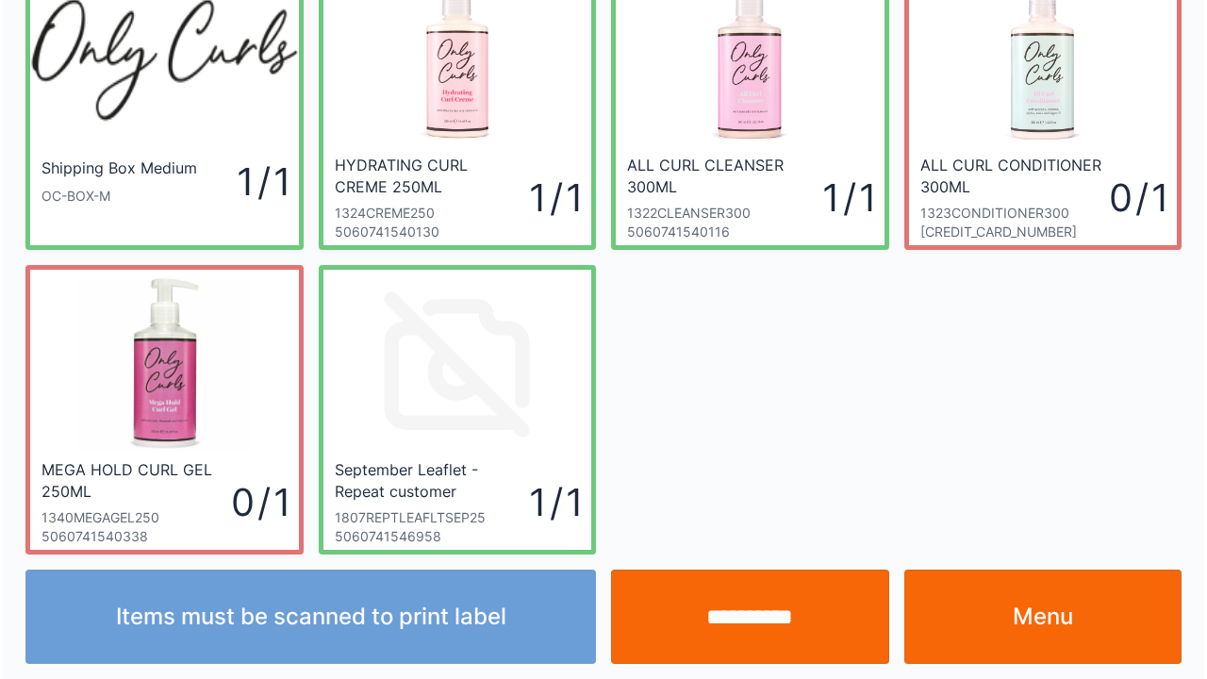
scroll to position [109, 0]
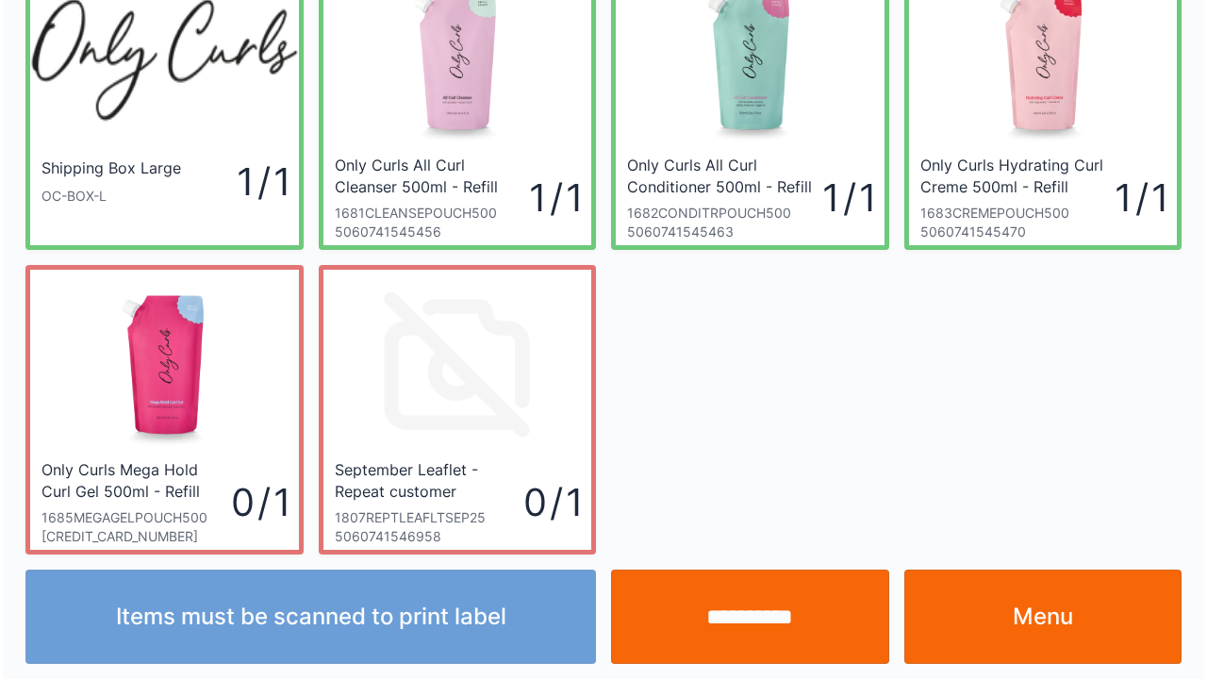
scroll to position [109, 0]
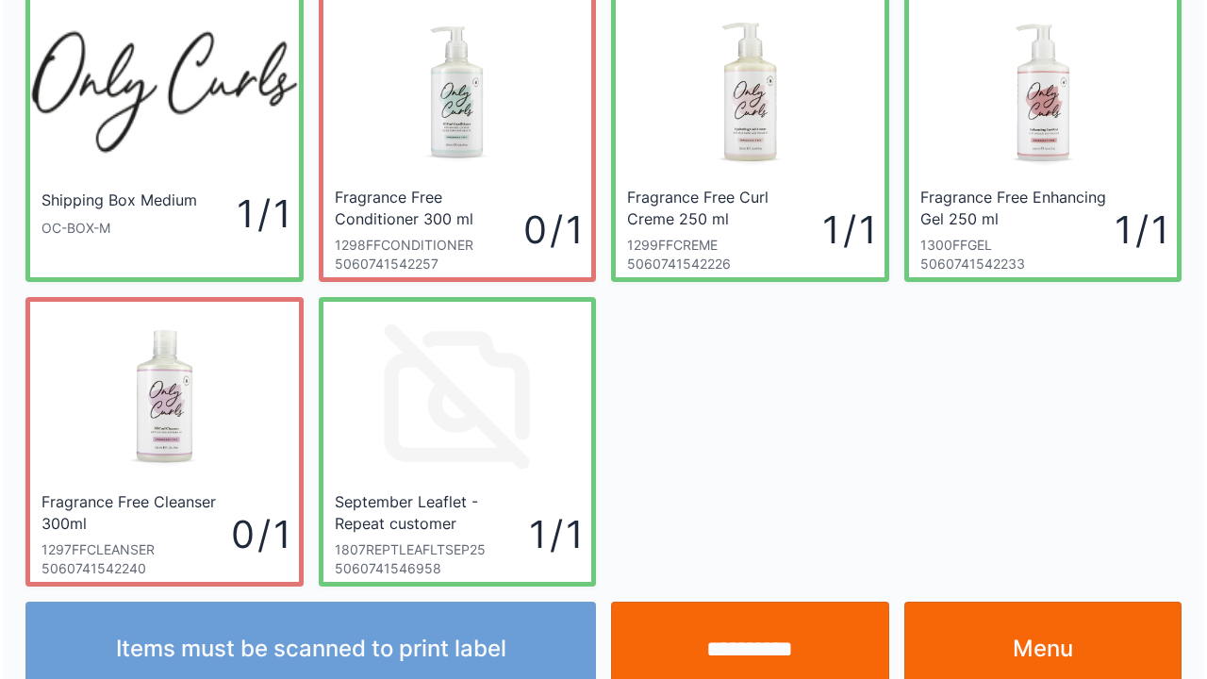
scroll to position [109, 0]
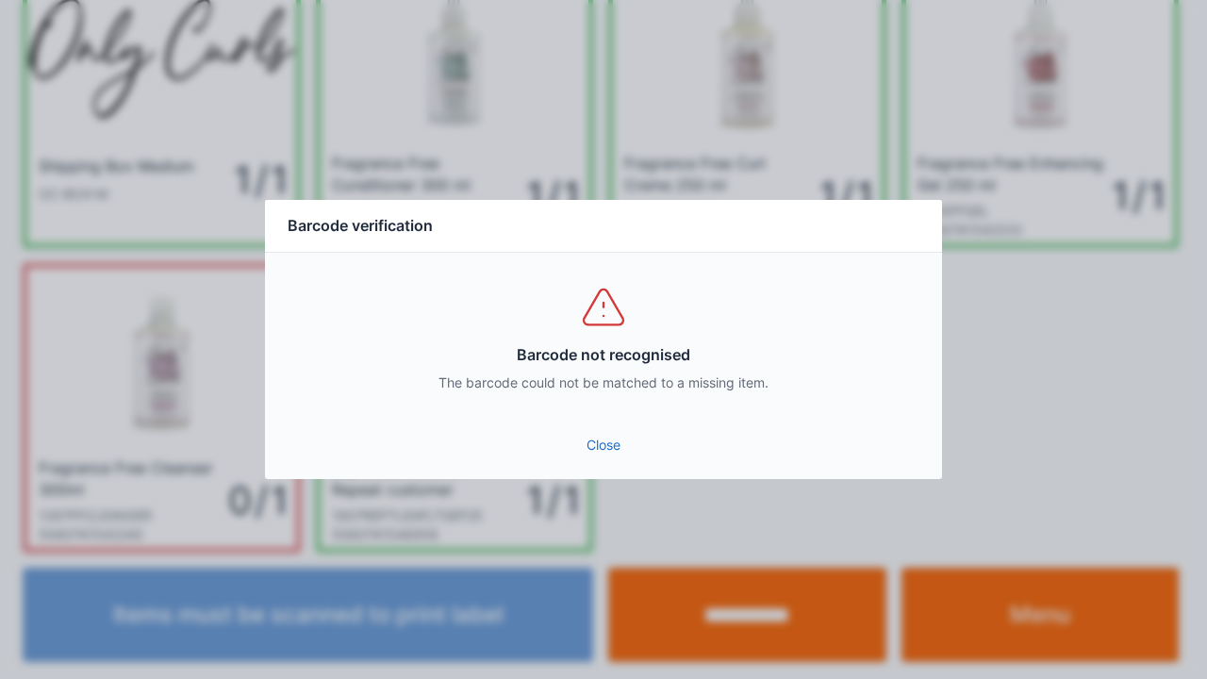
click at [605, 442] on link "Close" at bounding box center [603, 445] width 647 height 34
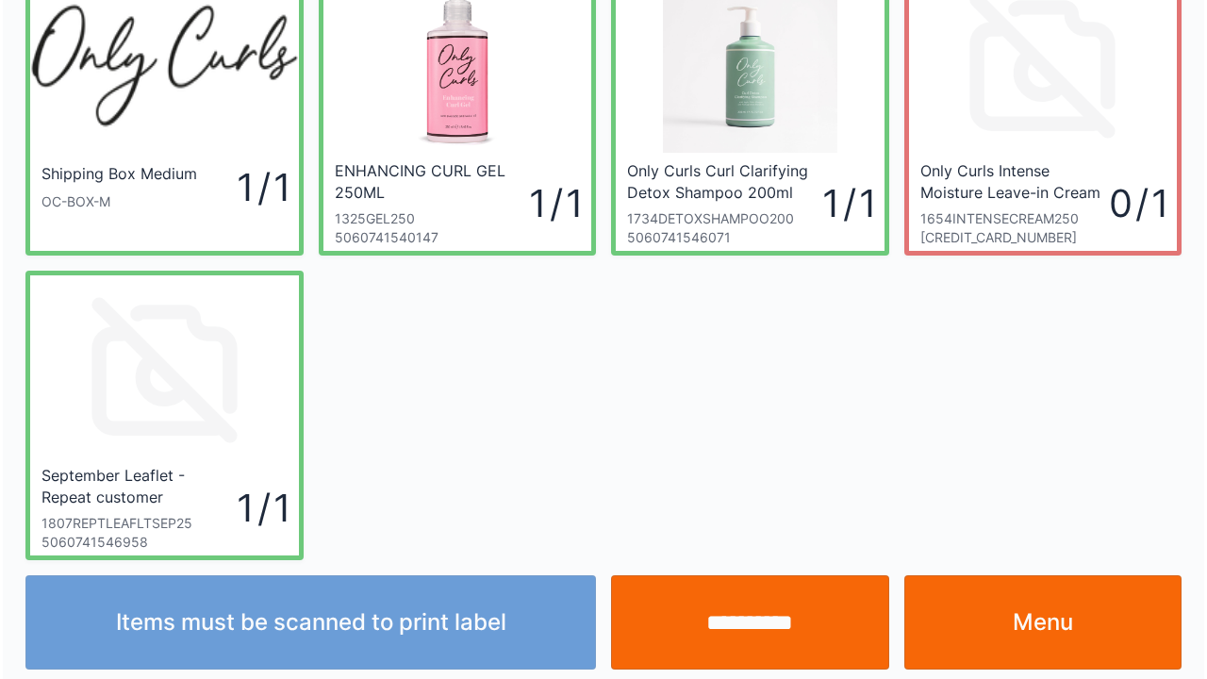
scroll to position [109, 0]
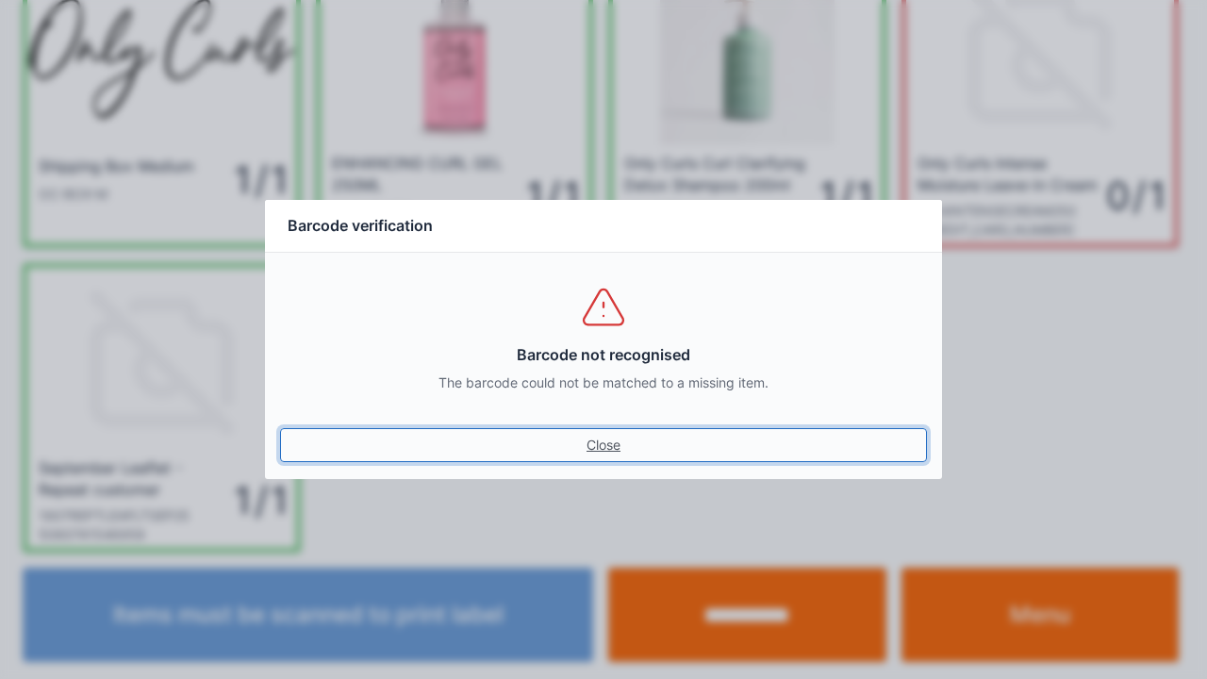
click at [594, 441] on link "Close" at bounding box center [603, 445] width 647 height 34
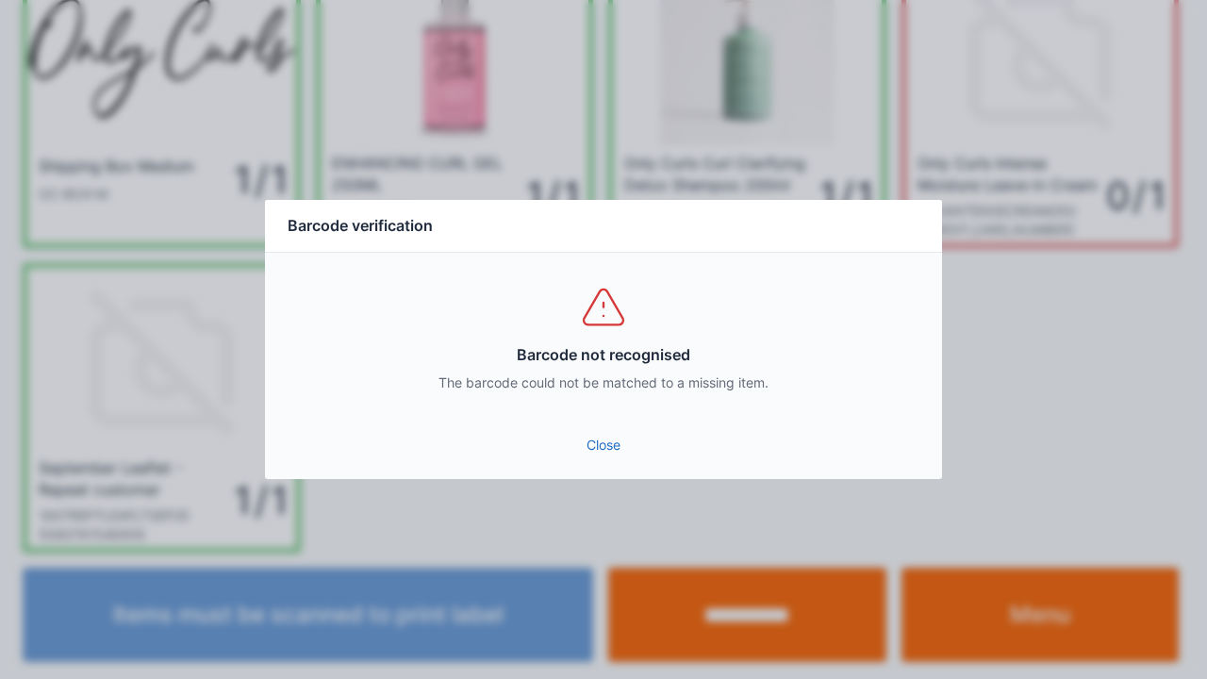
click at [595, 458] on link "Close" at bounding box center [603, 445] width 647 height 34
click at [587, 459] on link "Close" at bounding box center [603, 445] width 647 height 34
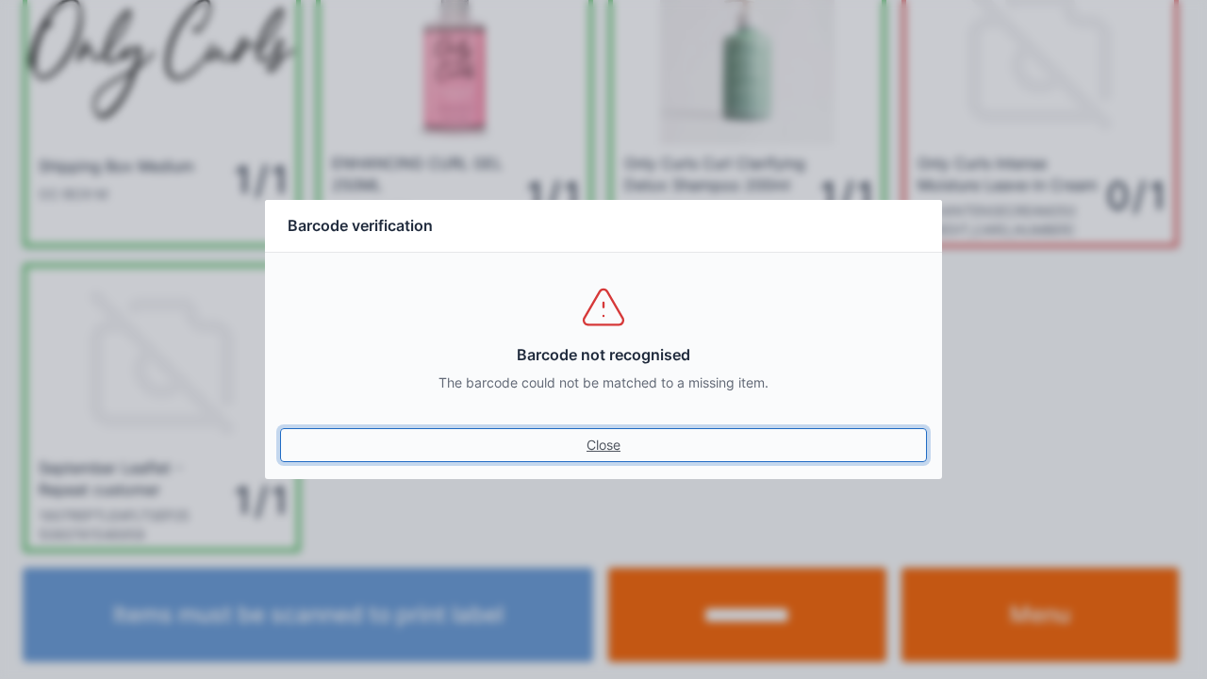
click at [592, 457] on link "Close" at bounding box center [603, 445] width 647 height 34
click at [608, 458] on link "Close" at bounding box center [603, 445] width 647 height 34
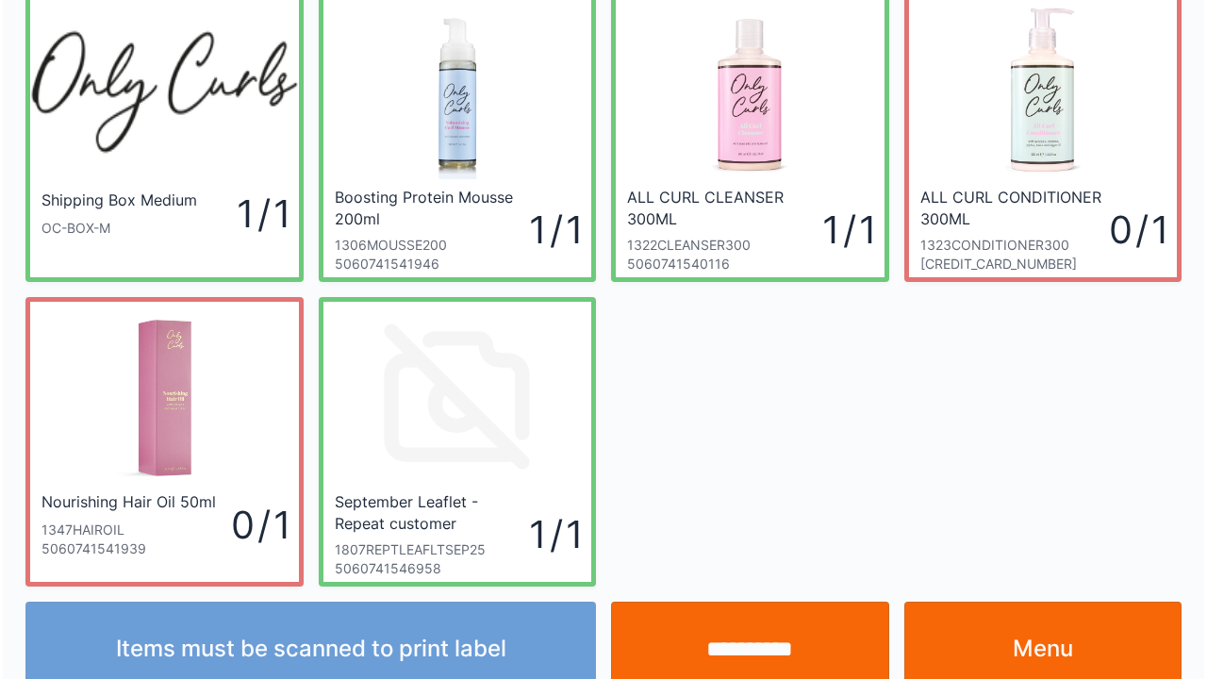
scroll to position [109, 0]
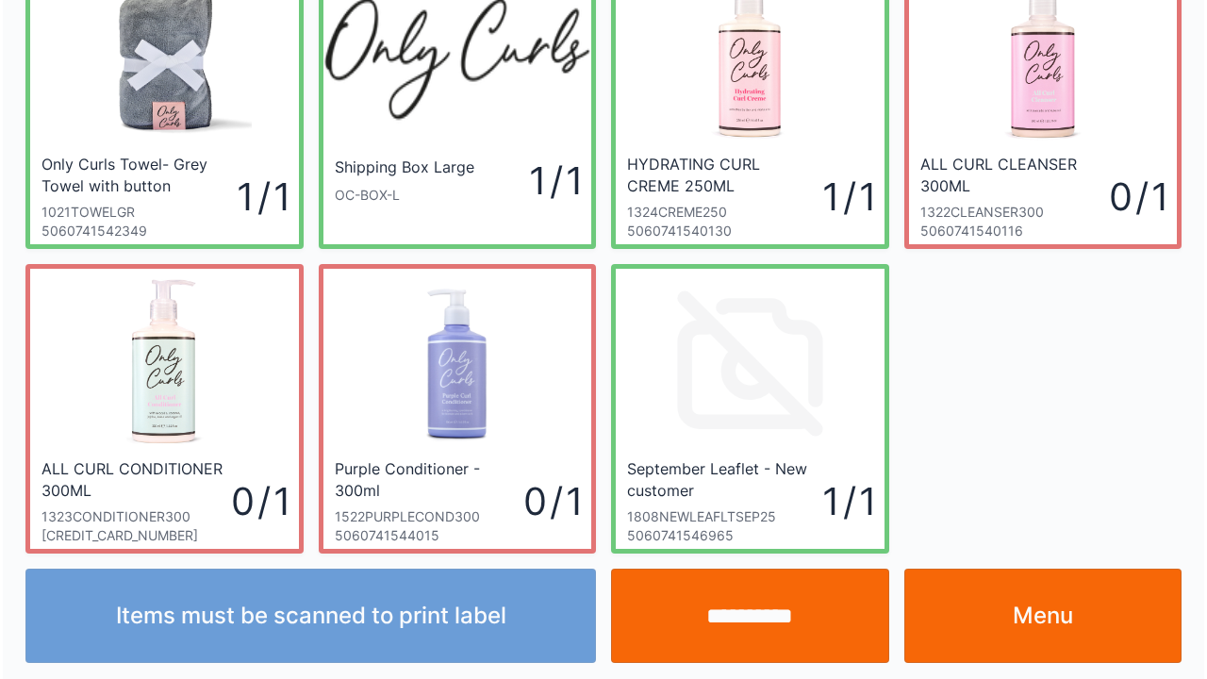
scroll to position [109, 0]
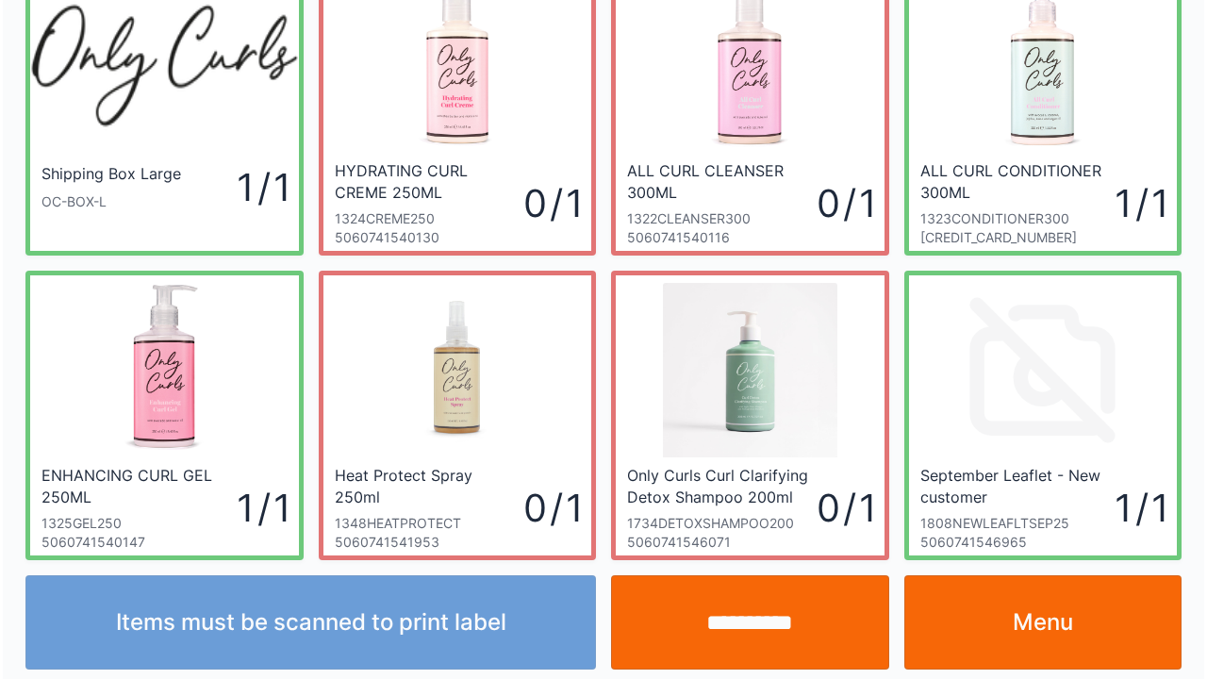
scroll to position [109, 0]
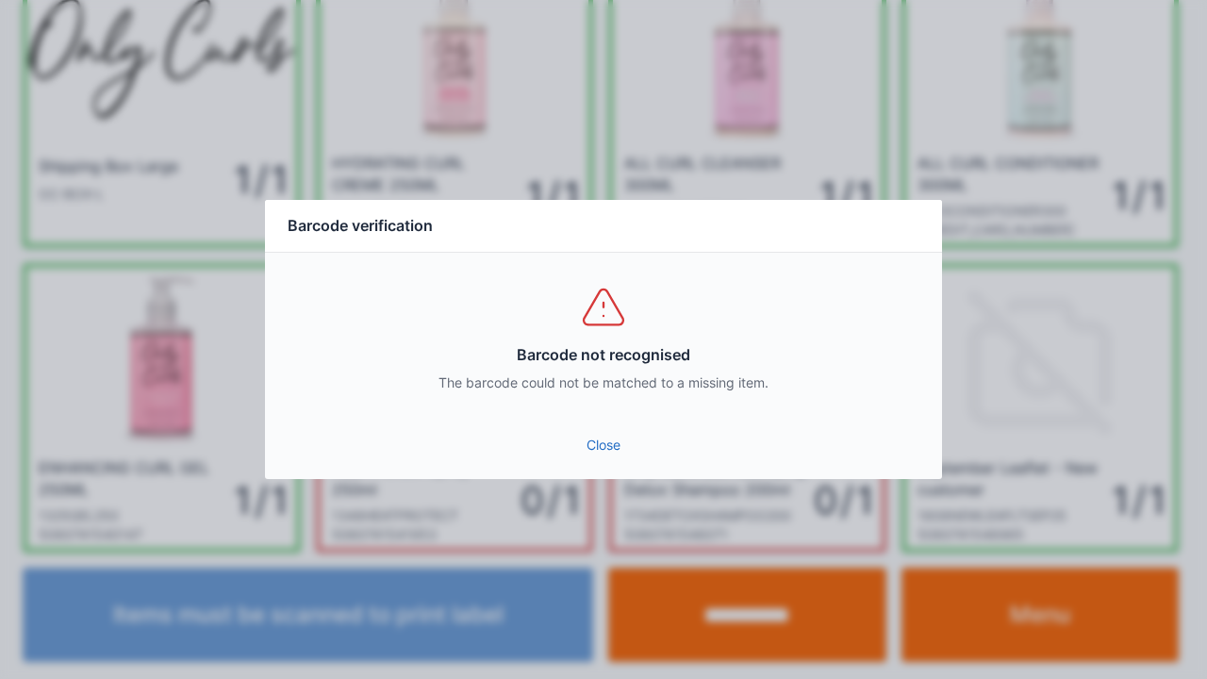
click at [588, 460] on link "Close" at bounding box center [603, 445] width 647 height 34
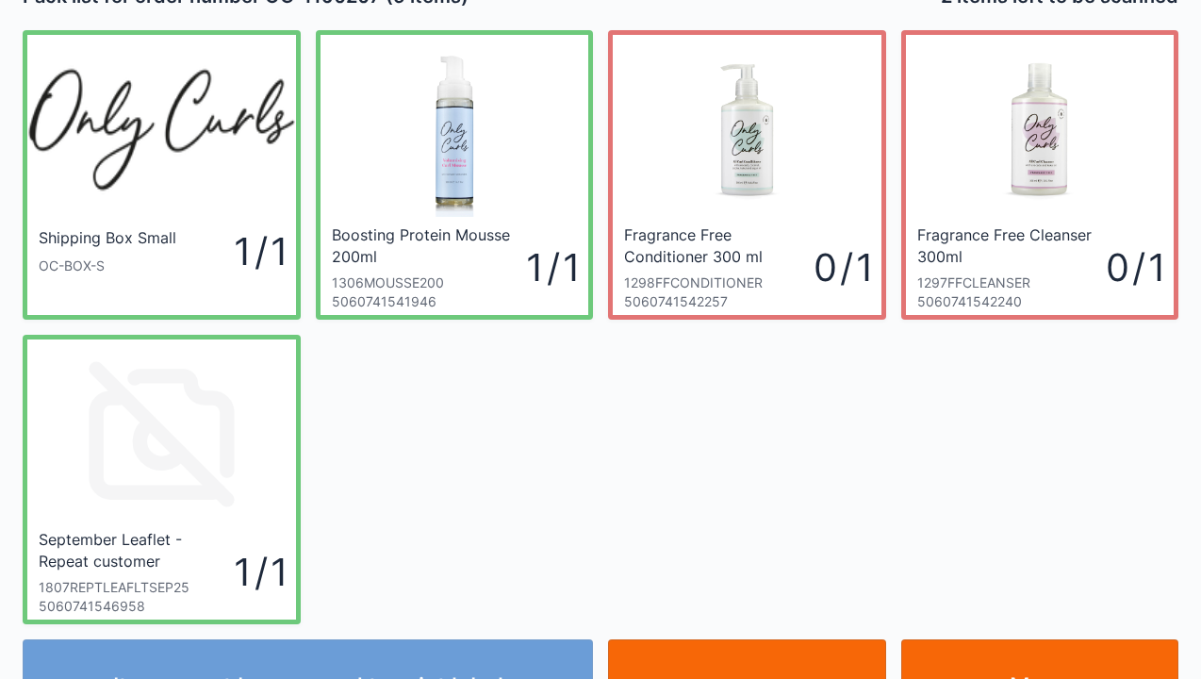
scroll to position [75, 0]
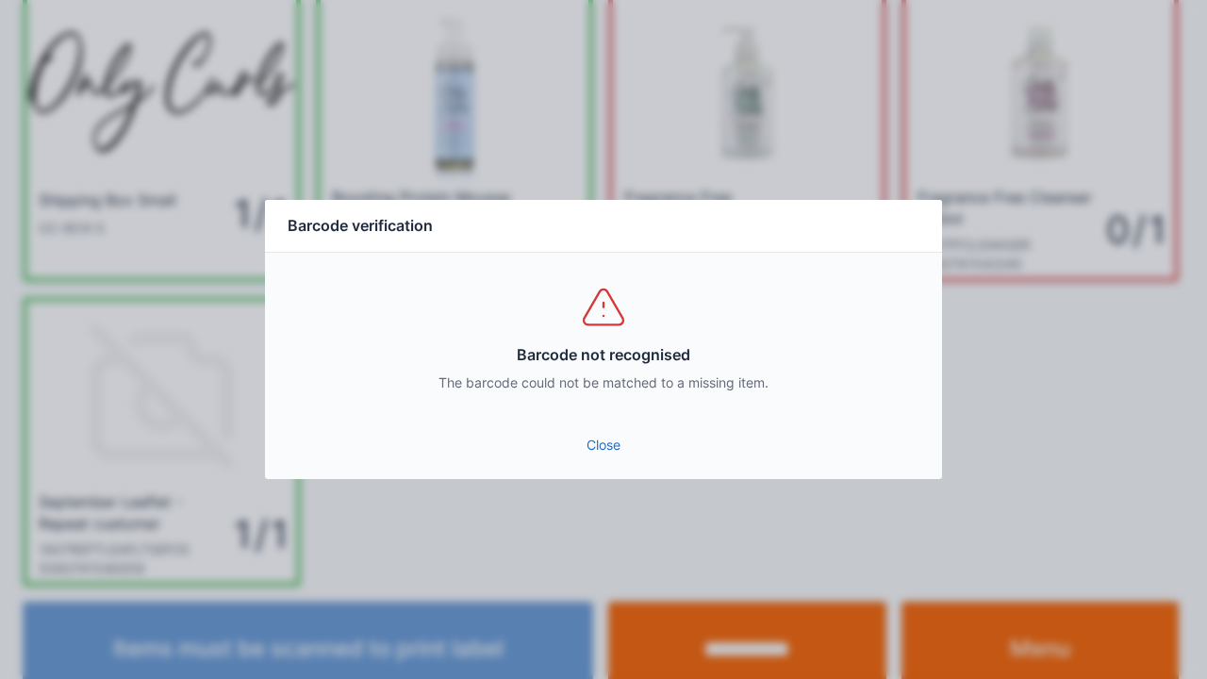
click at [601, 461] on link "Close" at bounding box center [603, 445] width 647 height 34
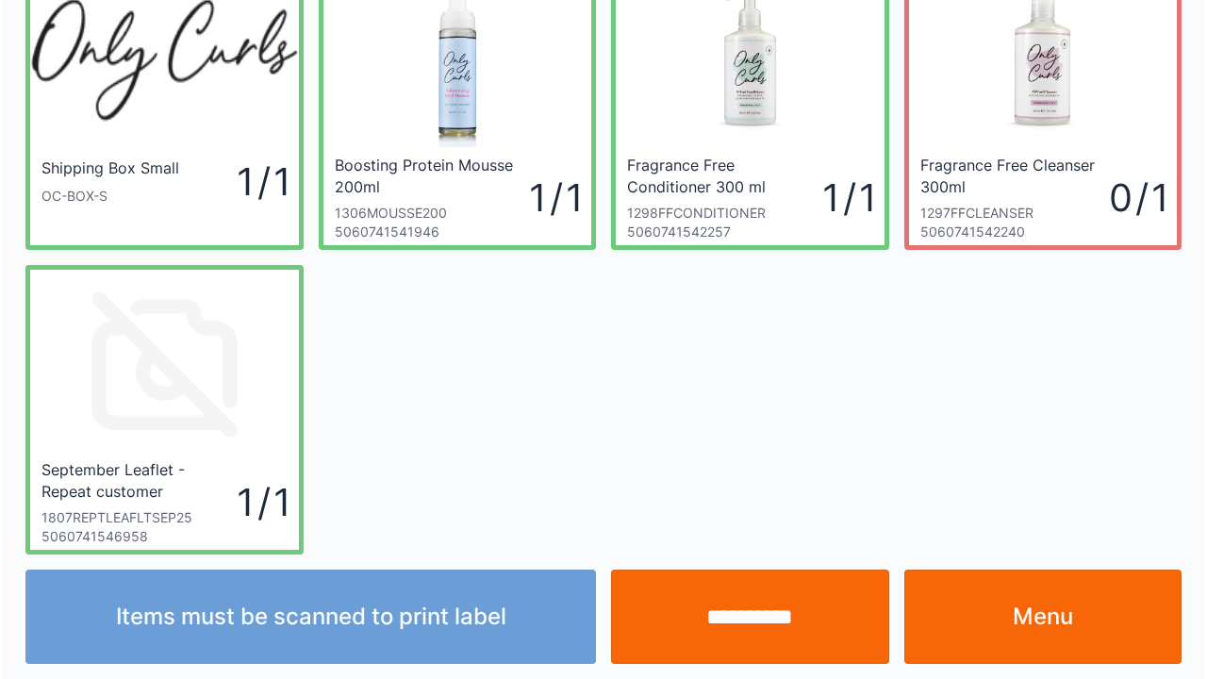
scroll to position [109, 0]
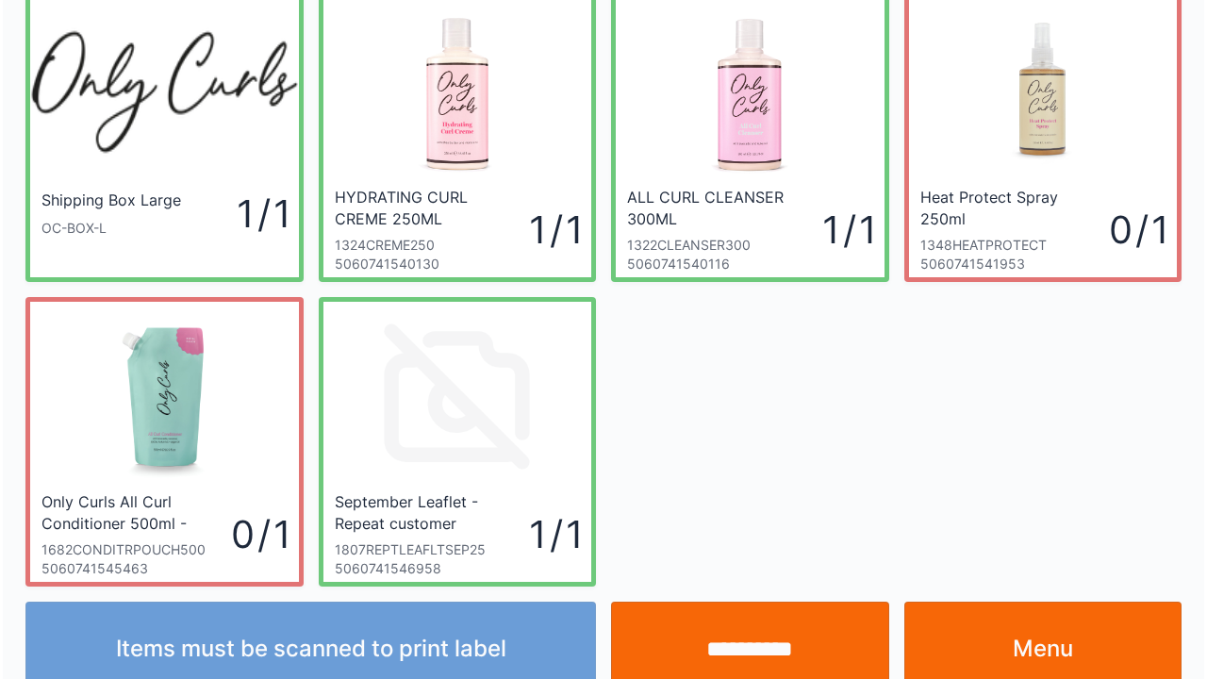
scroll to position [109, 0]
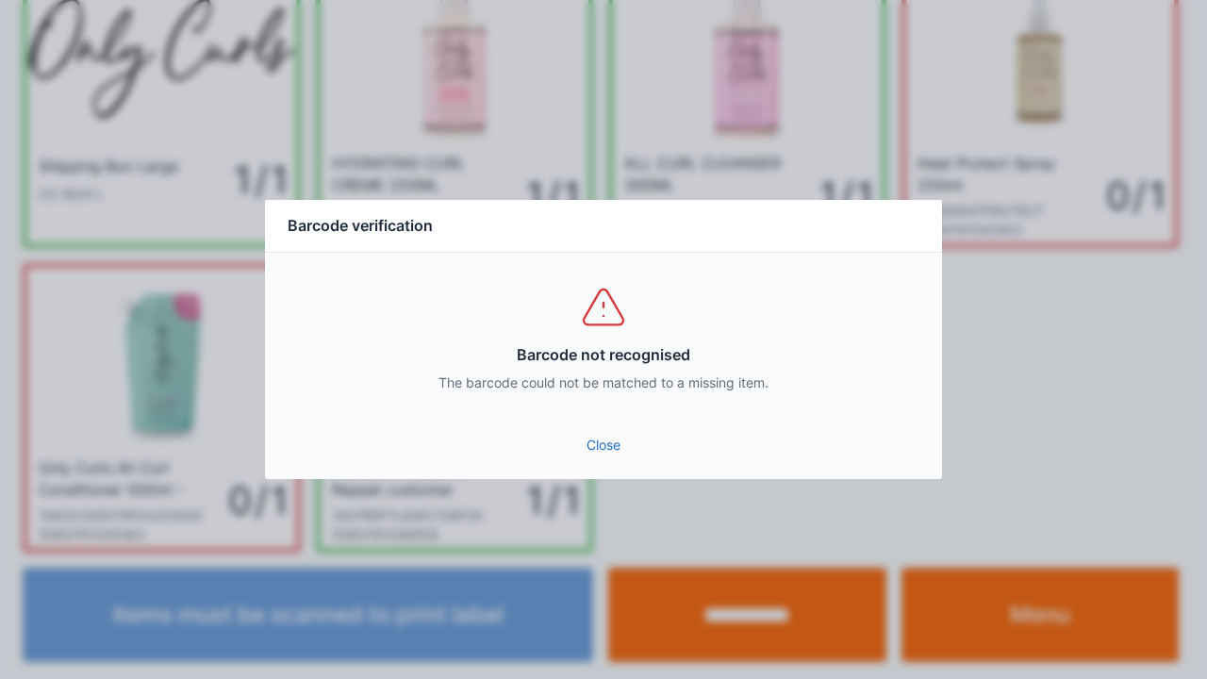
click at [607, 443] on link "Close" at bounding box center [603, 445] width 647 height 34
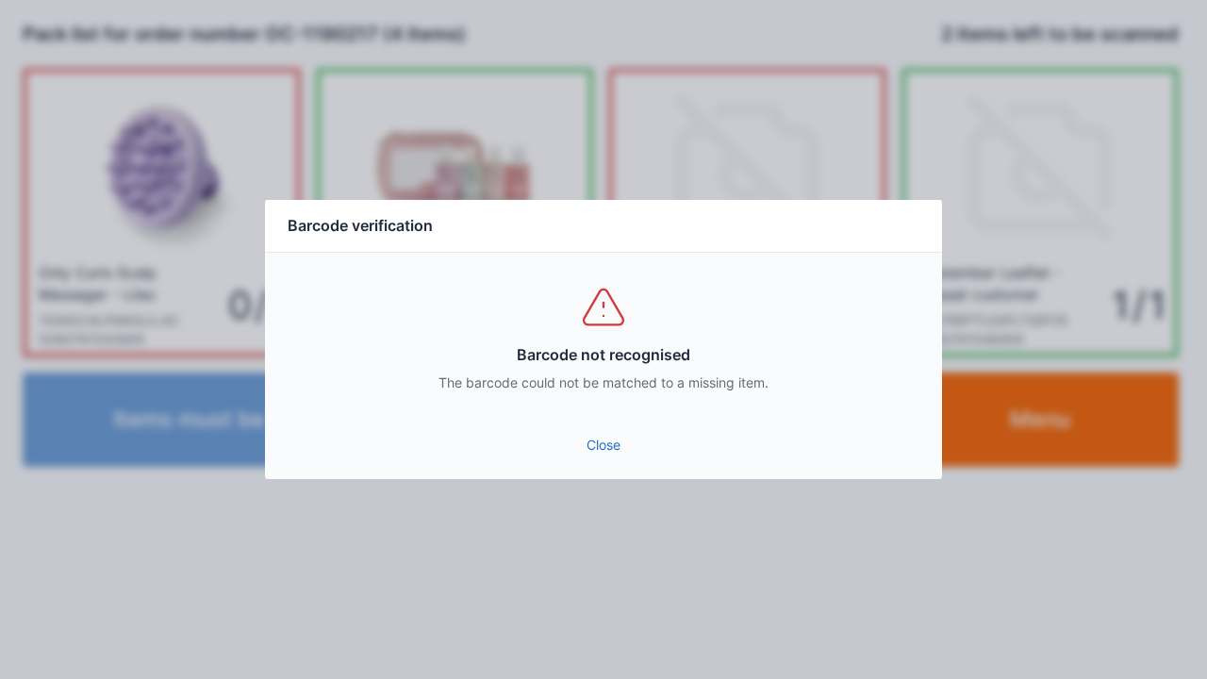
click at [602, 446] on link "Close" at bounding box center [603, 445] width 647 height 34
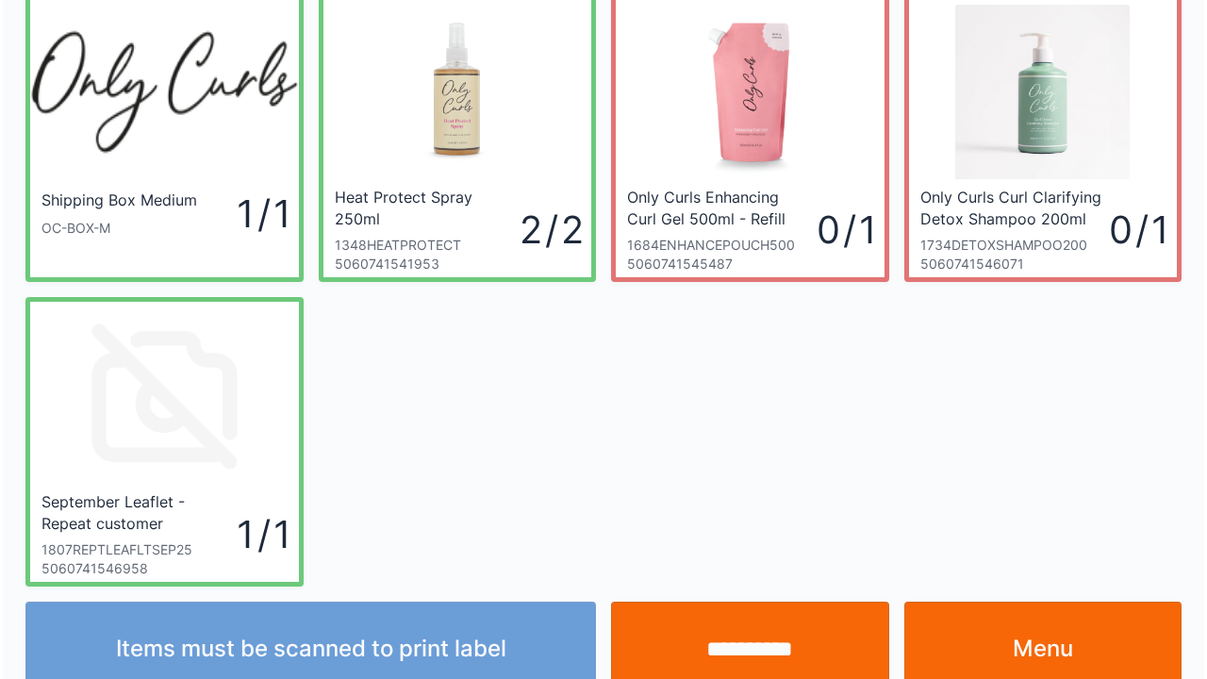
scroll to position [109, 0]
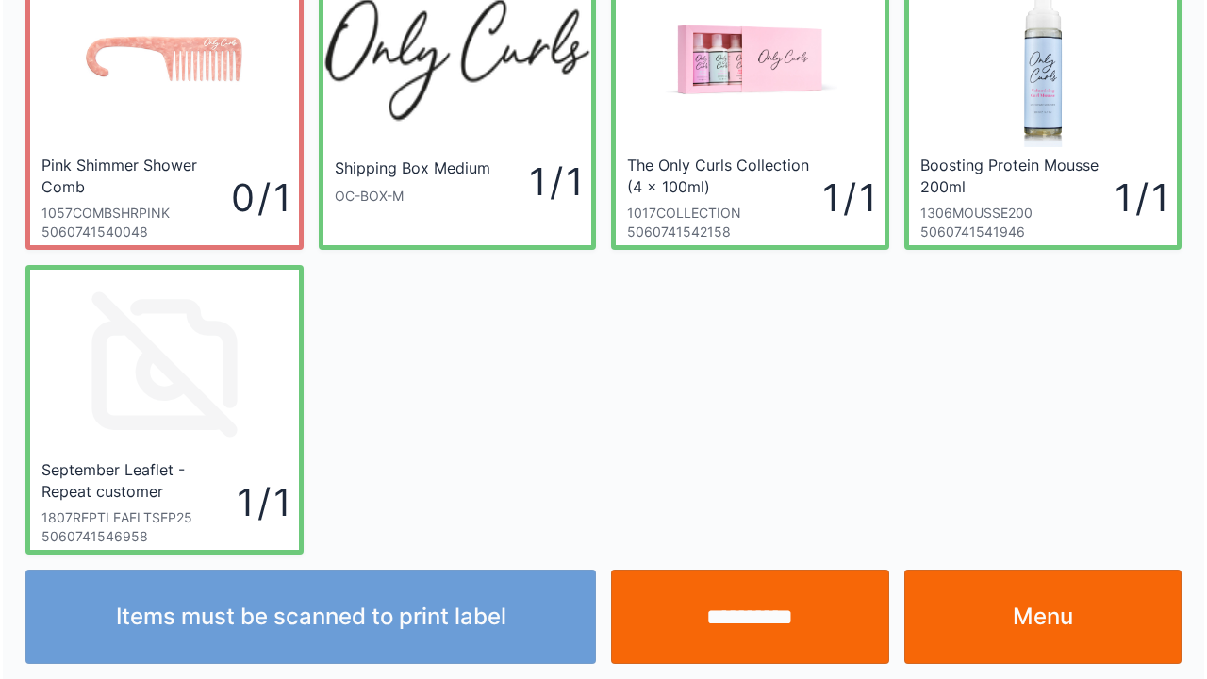
scroll to position [109, 0]
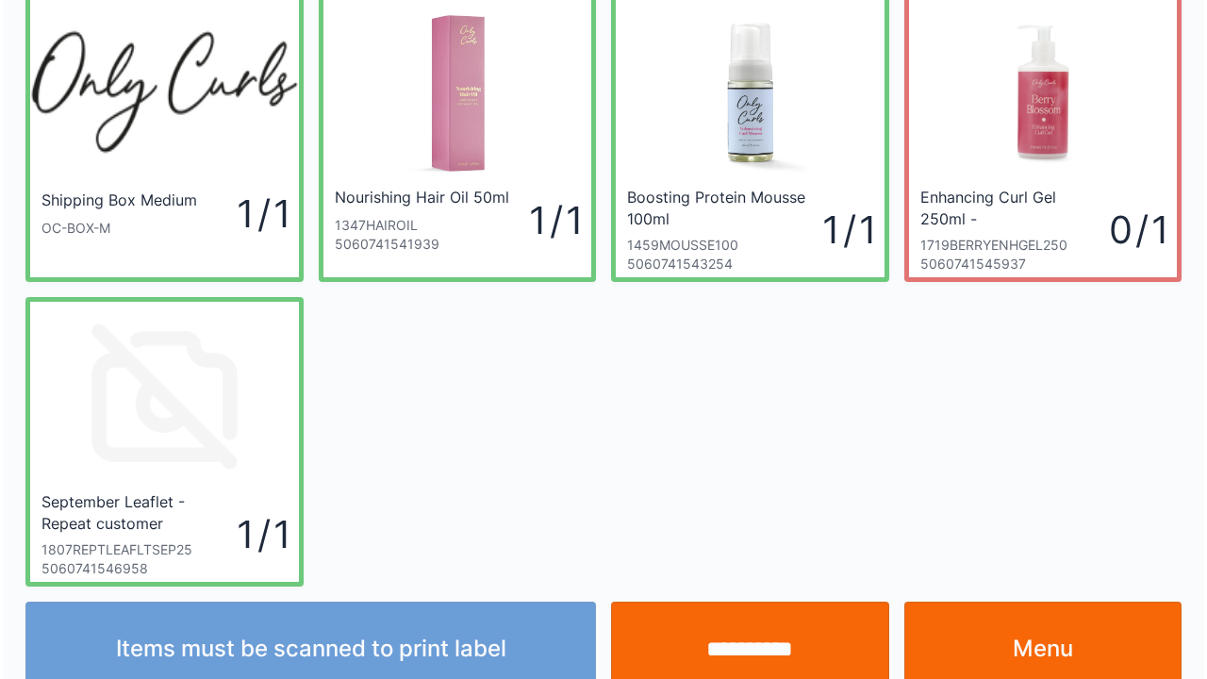
scroll to position [109, 0]
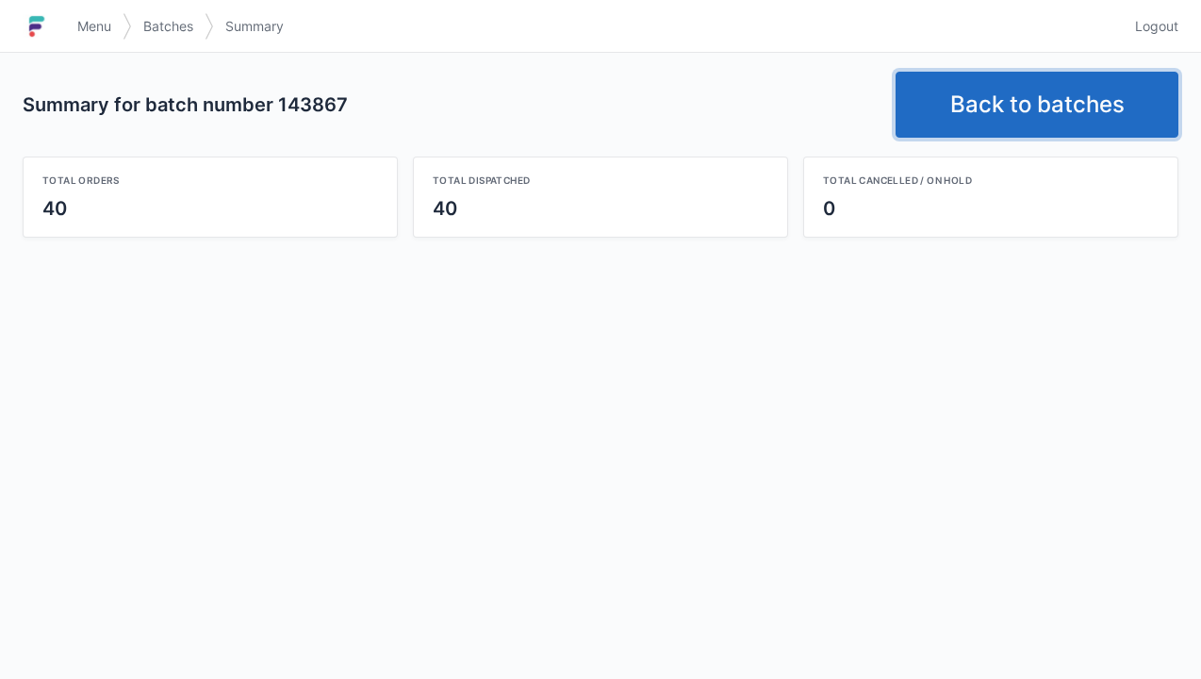
click at [1033, 91] on link "Back to batches" at bounding box center [1037, 105] width 283 height 66
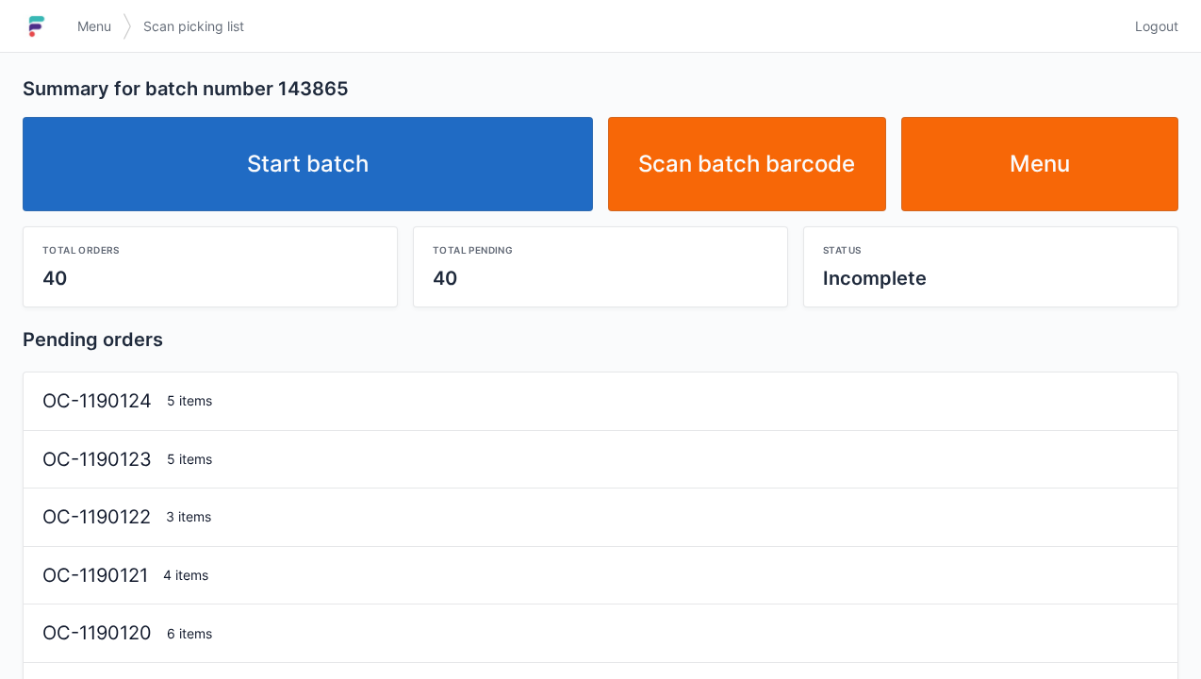
click at [345, 154] on link "Start batch" at bounding box center [308, 164] width 571 height 94
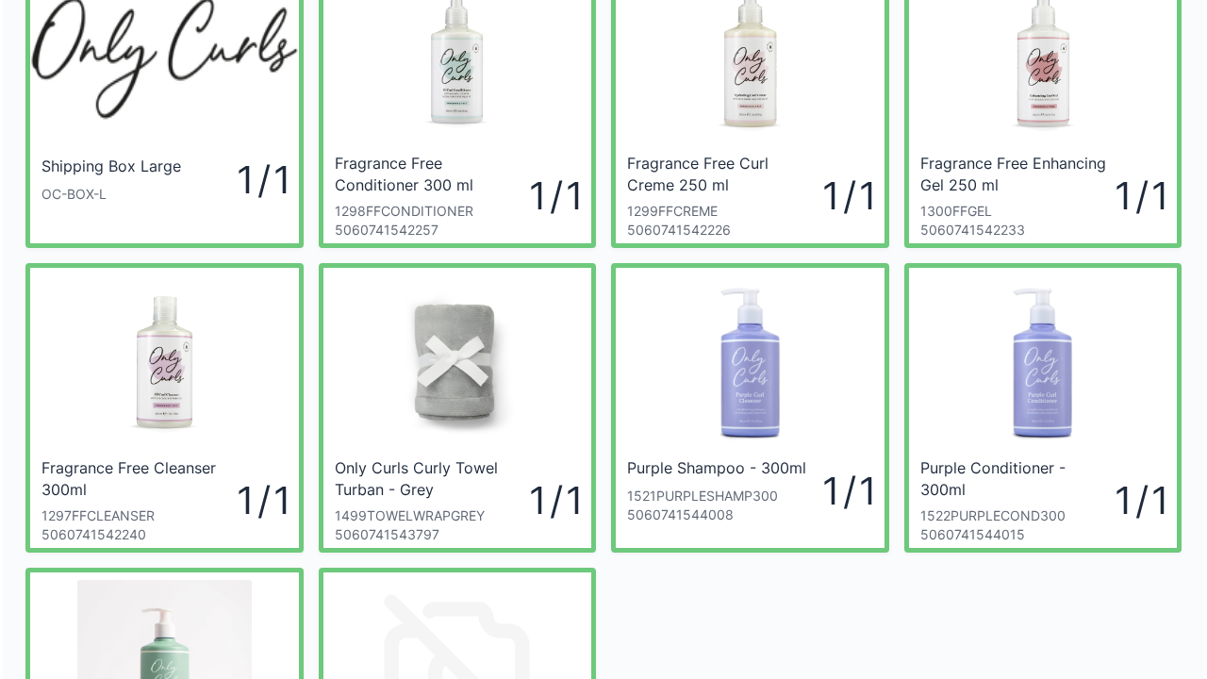
scroll to position [113, 0]
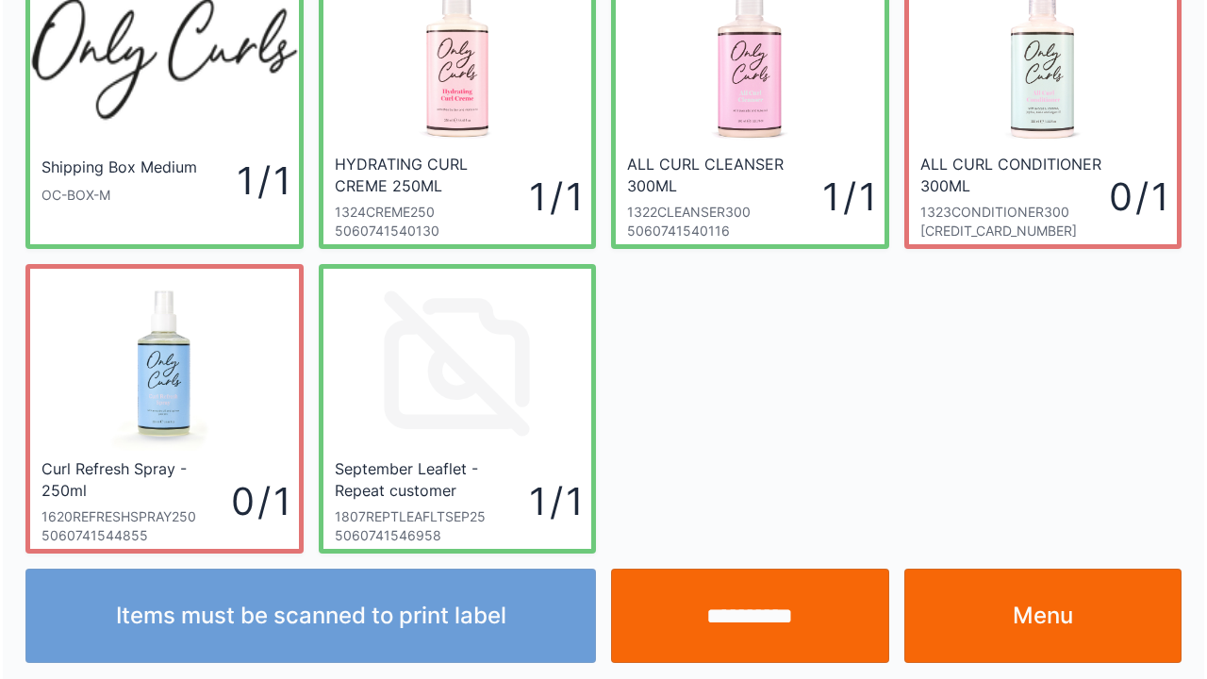
scroll to position [109, 0]
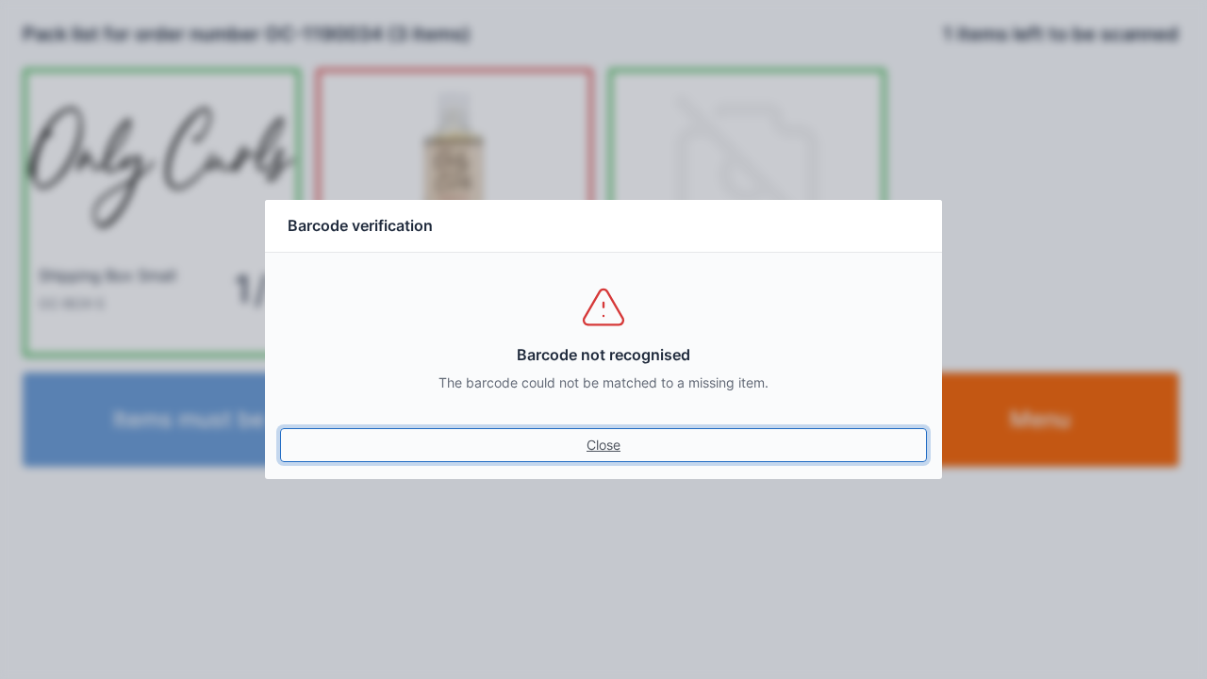
click at [601, 437] on link "Close" at bounding box center [603, 445] width 647 height 34
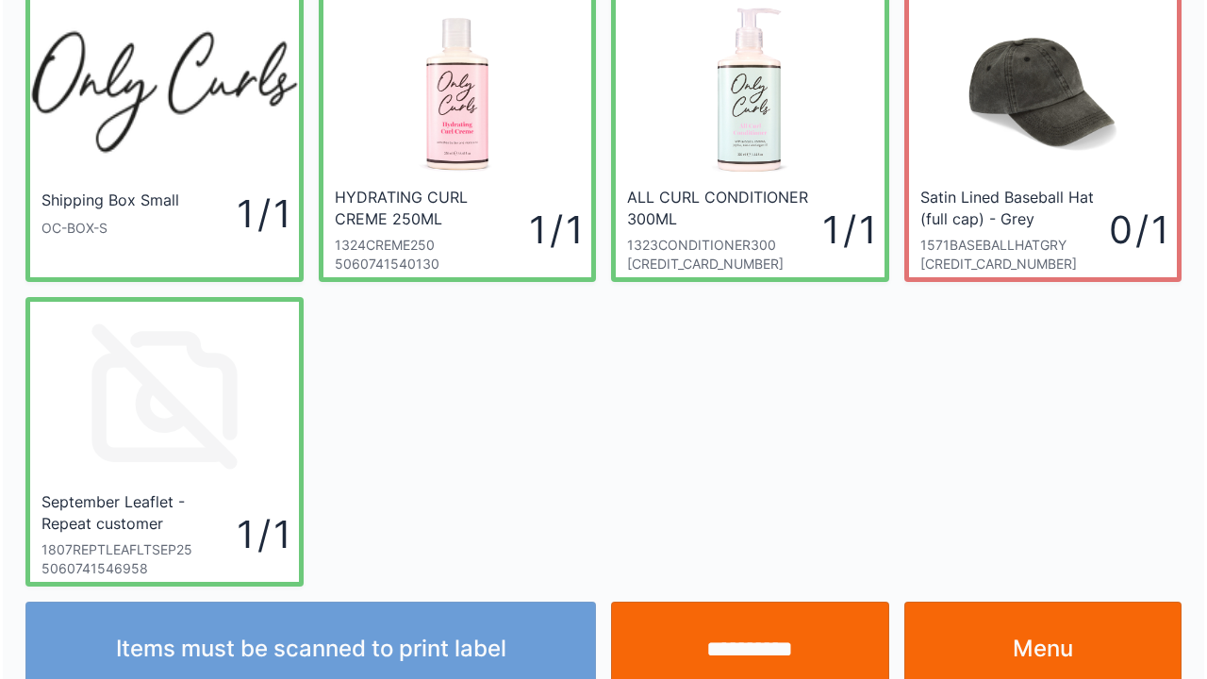
scroll to position [109, 0]
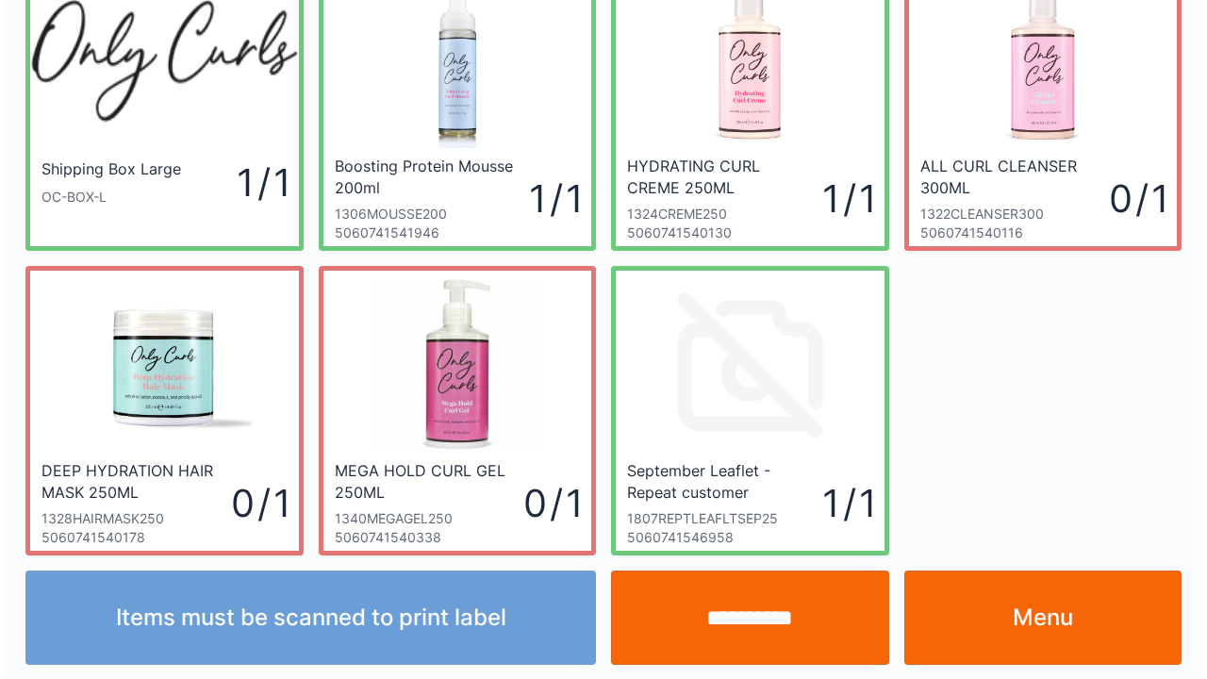
scroll to position [109, 0]
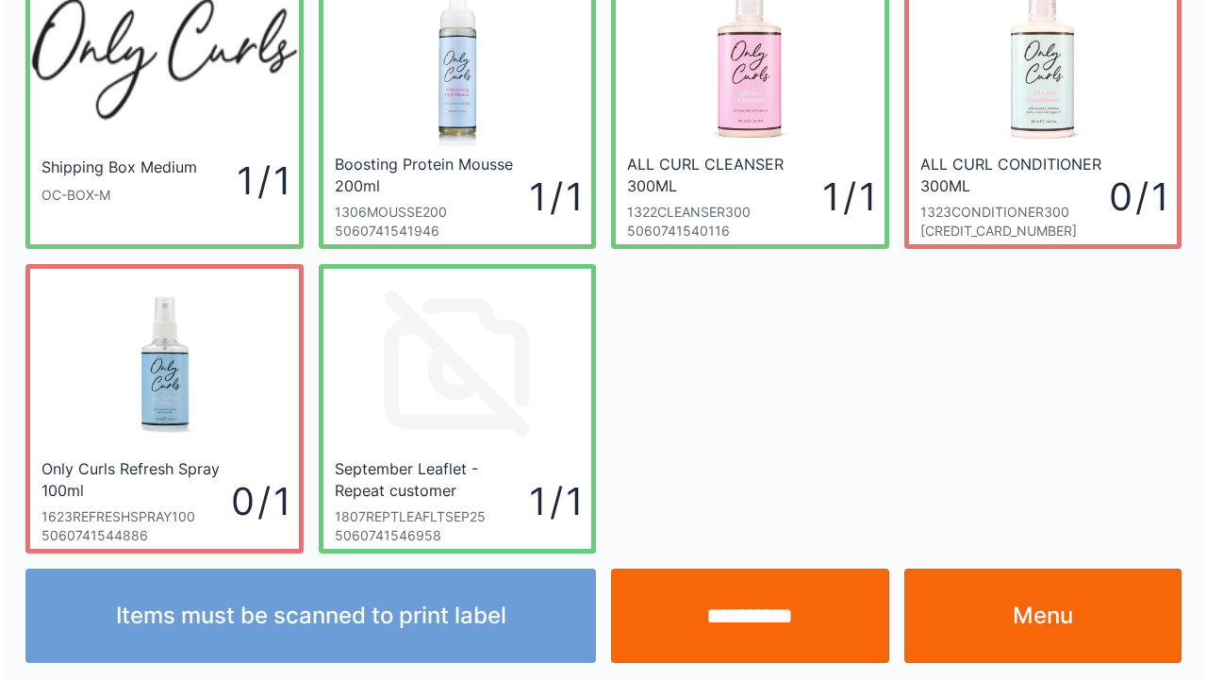
scroll to position [109, 0]
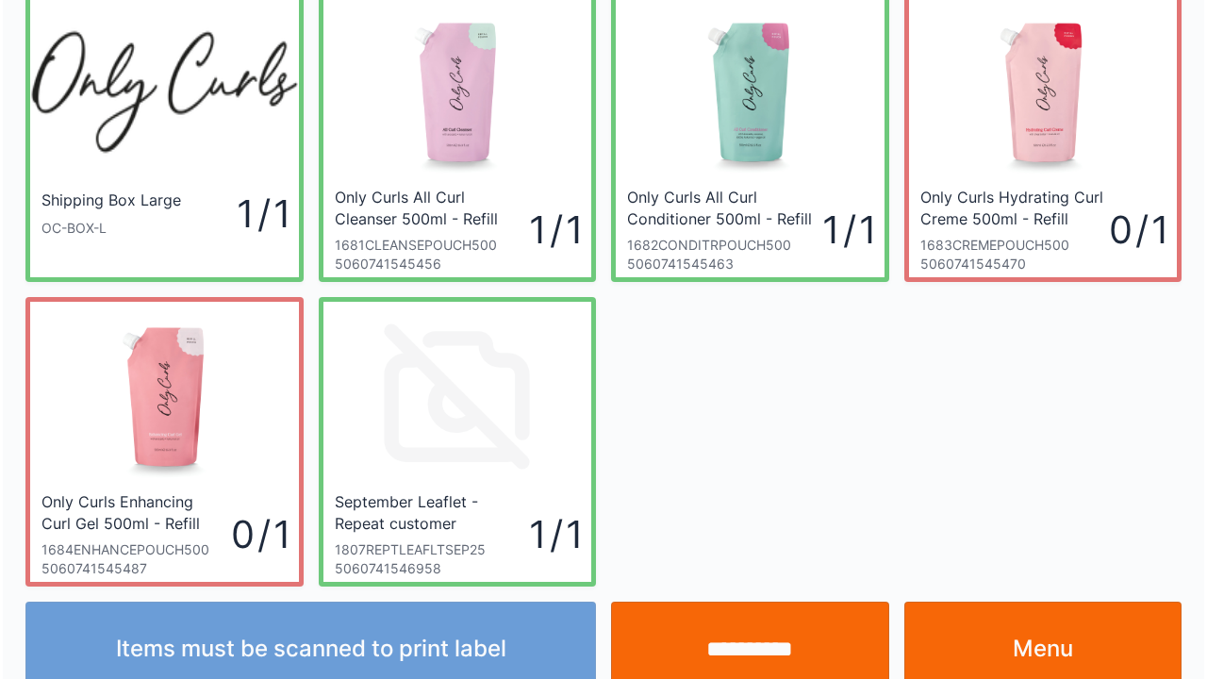
scroll to position [109, 0]
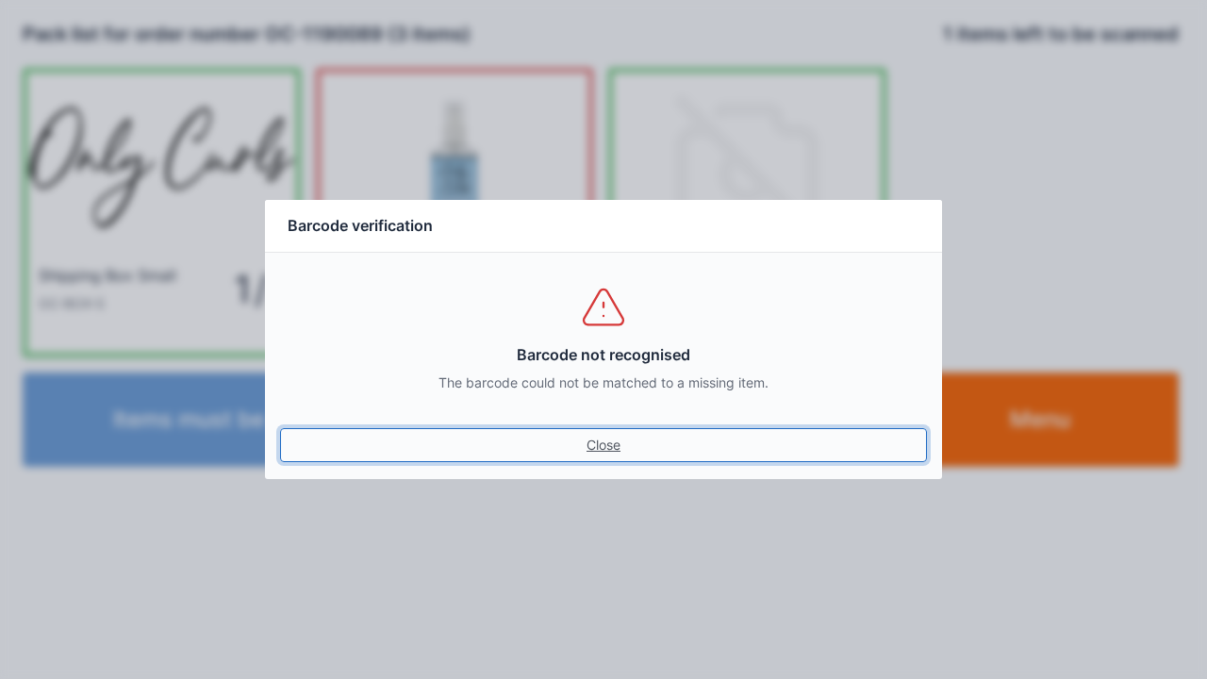
click at [611, 447] on link "Close" at bounding box center [603, 445] width 647 height 34
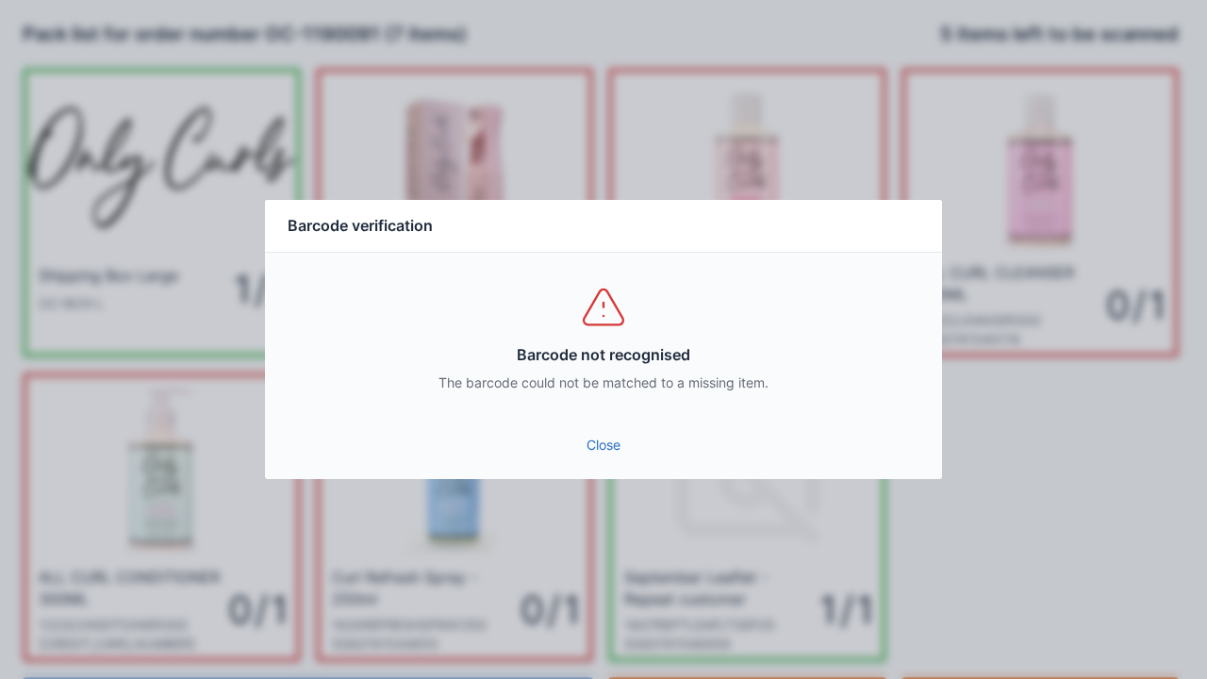
click at [607, 454] on link "Close" at bounding box center [603, 445] width 647 height 34
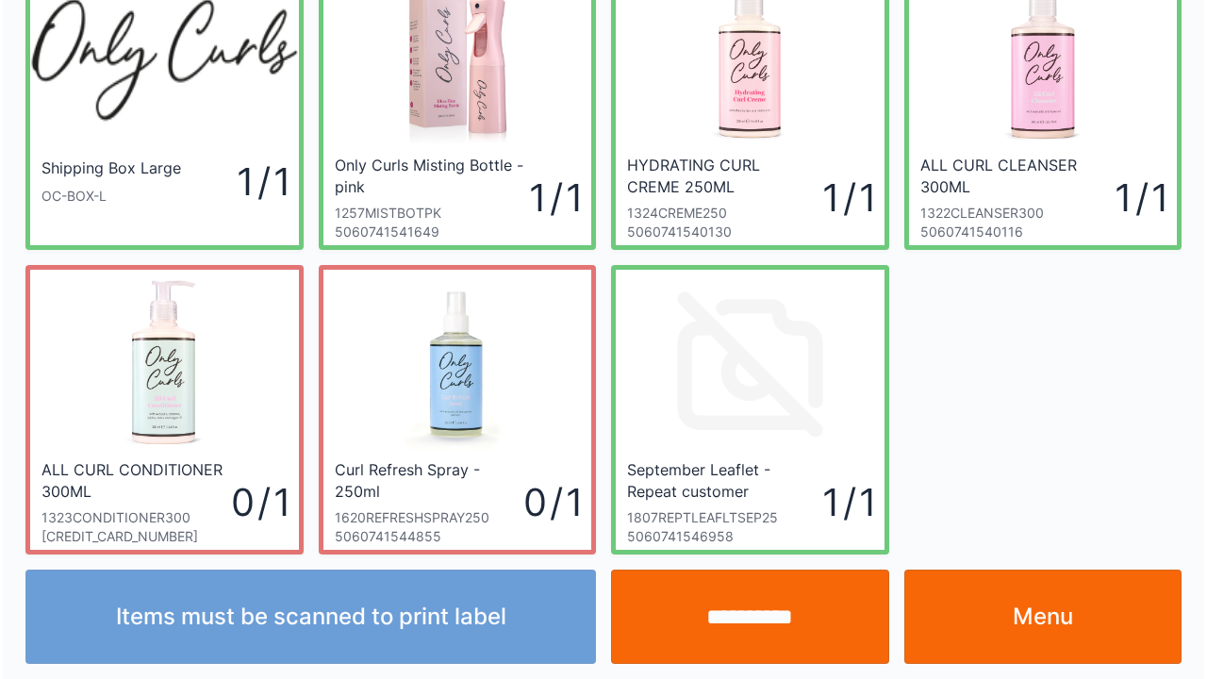
scroll to position [109, 0]
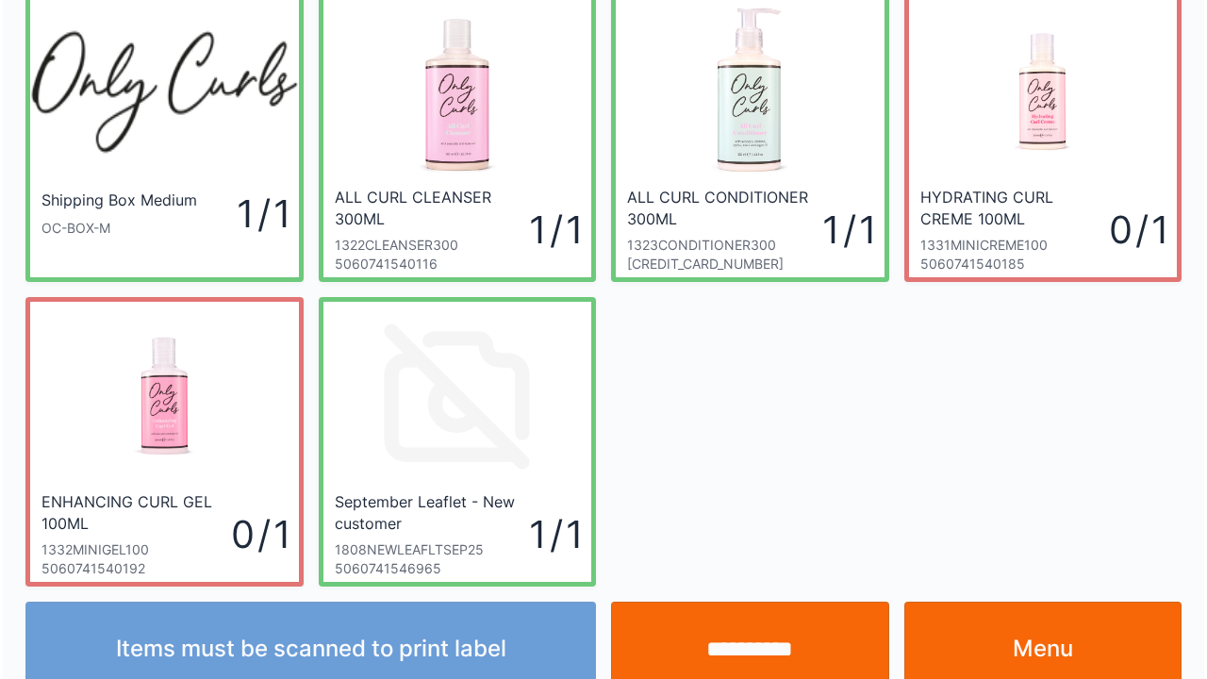
scroll to position [109, 0]
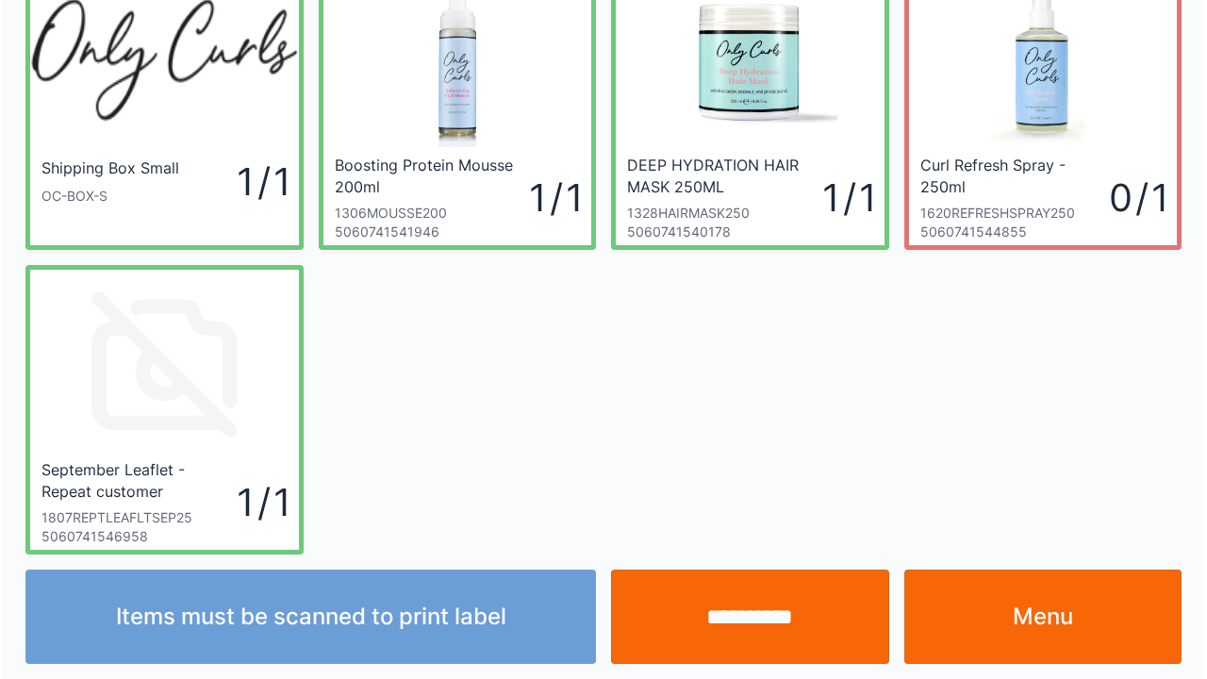
scroll to position [109, 0]
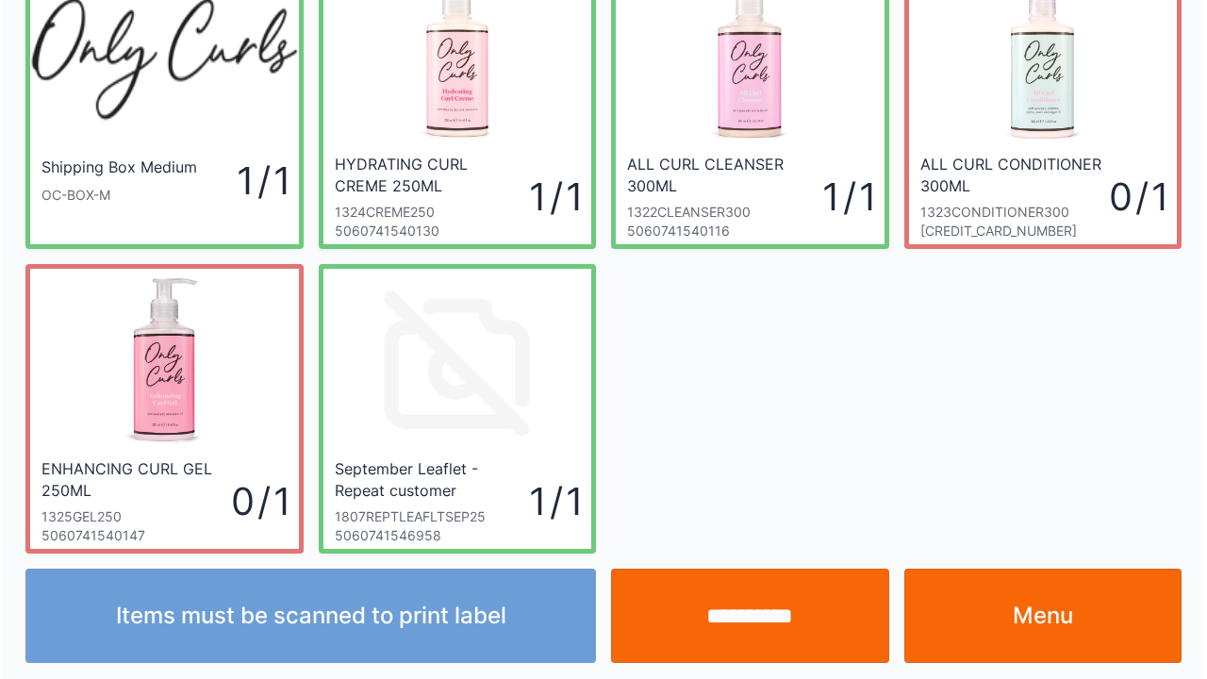
scroll to position [109, 0]
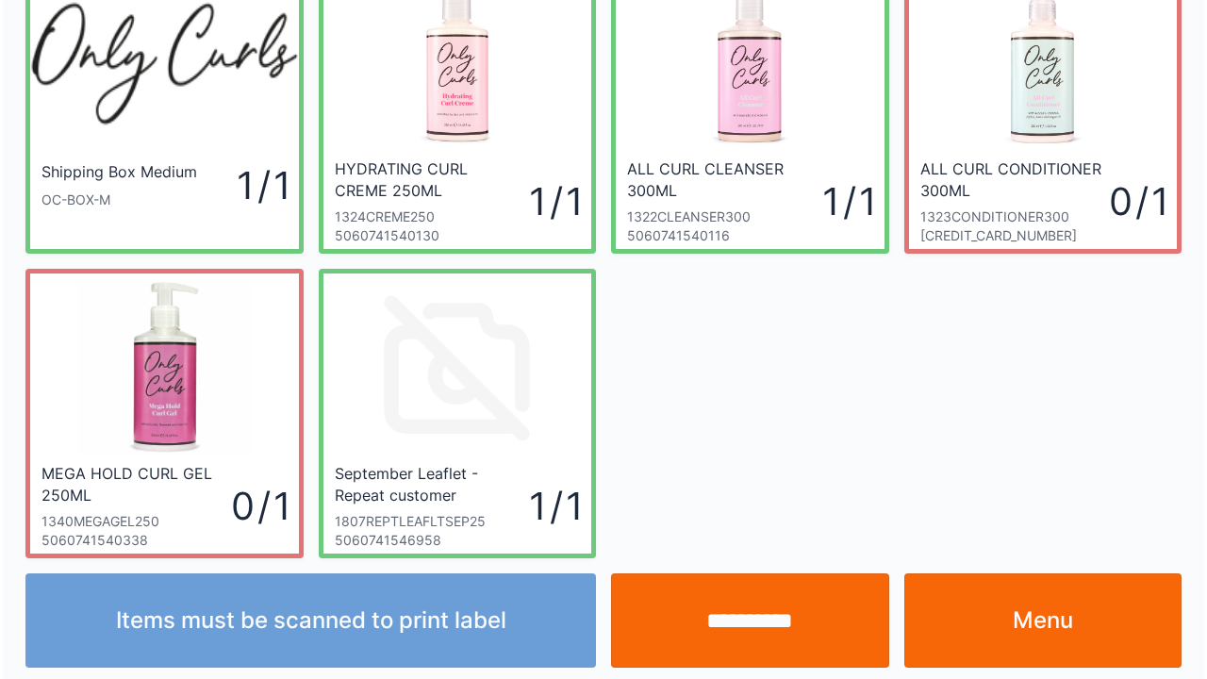
scroll to position [109, 0]
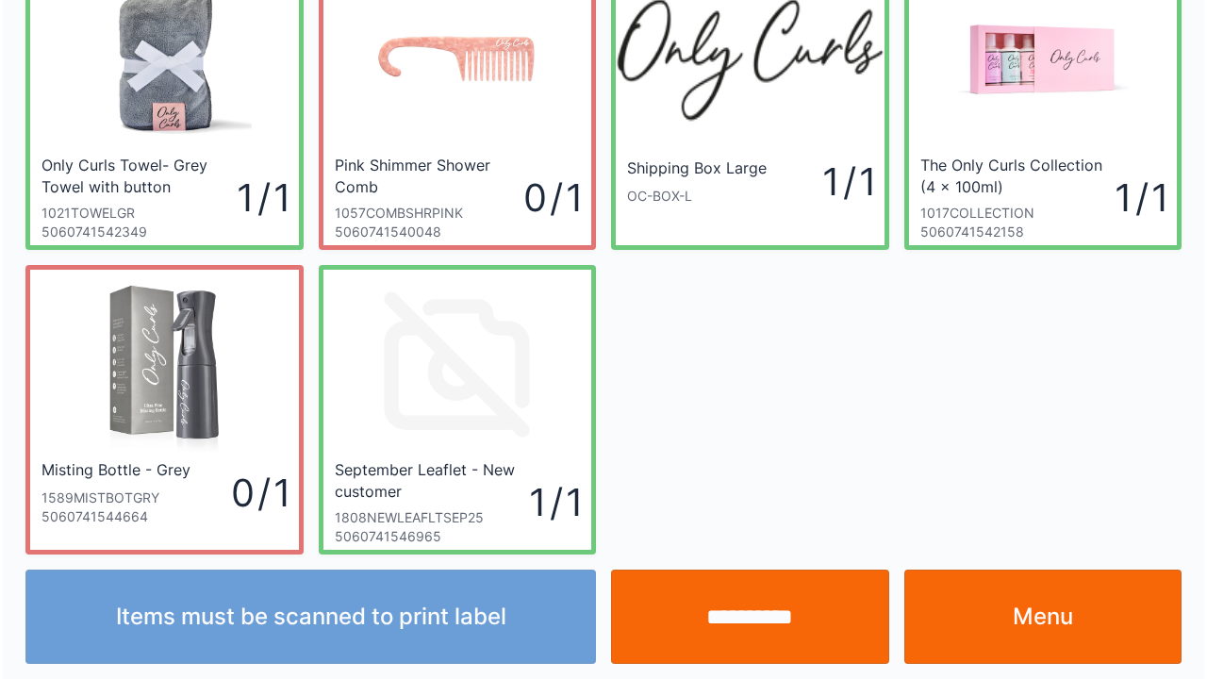
scroll to position [109, 0]
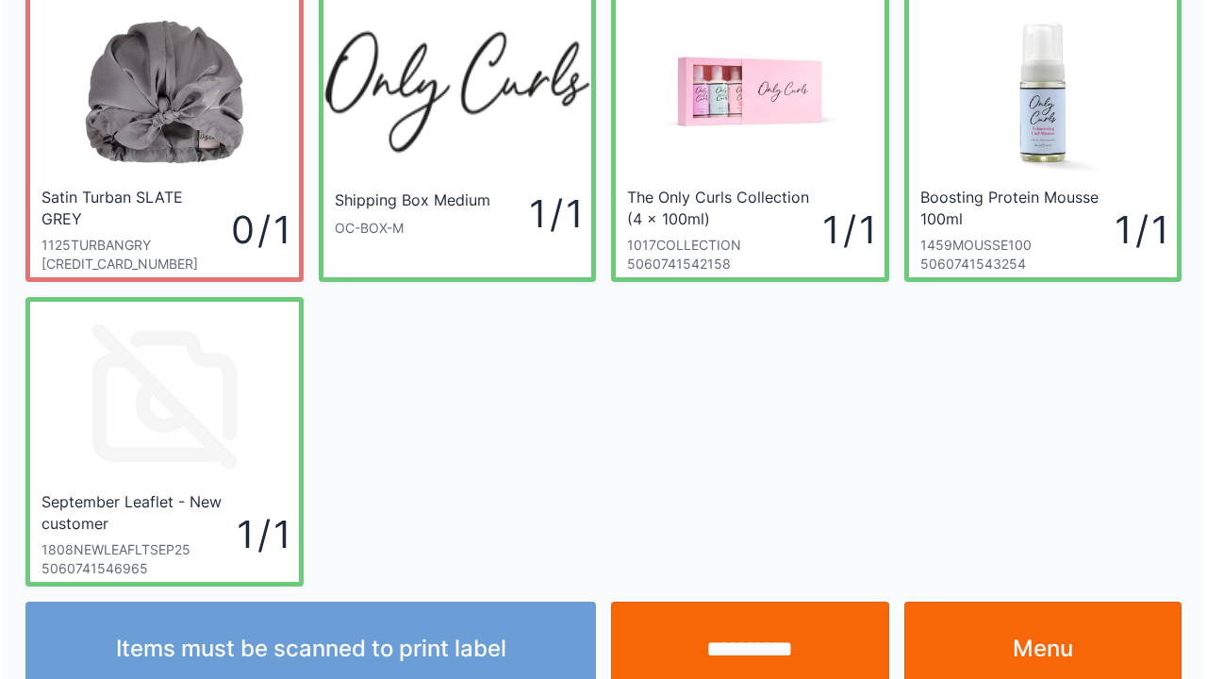
scroll to position [109, 0]
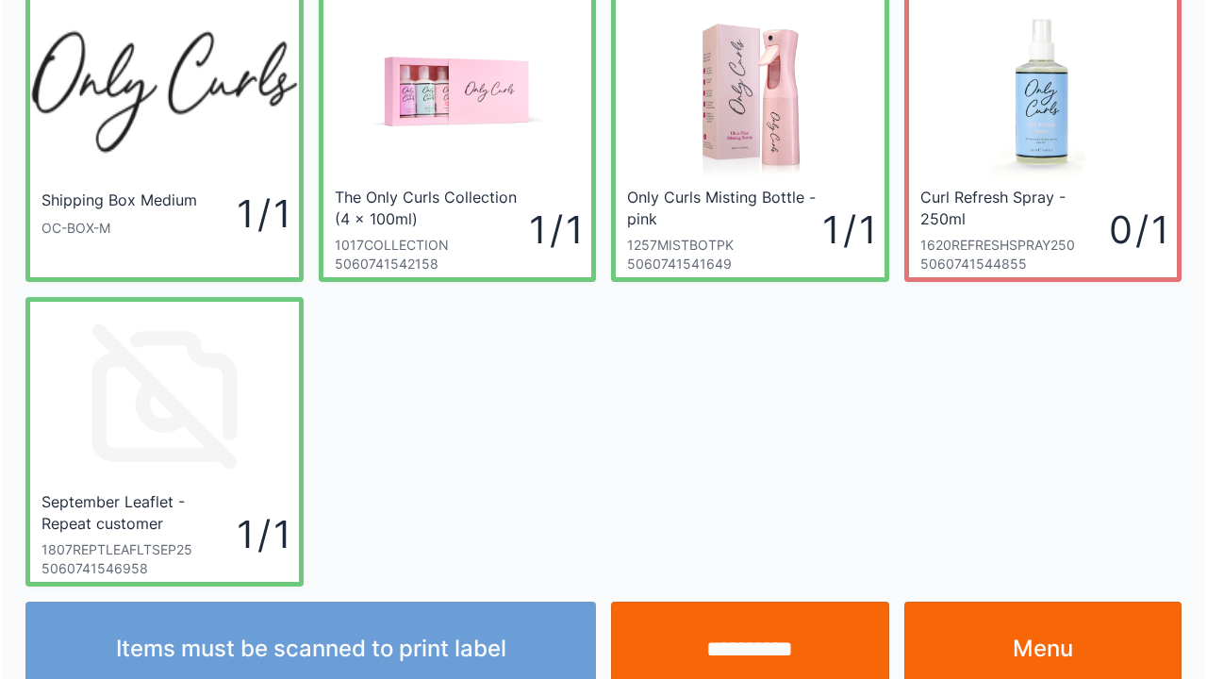
scroll to position [109, 0]
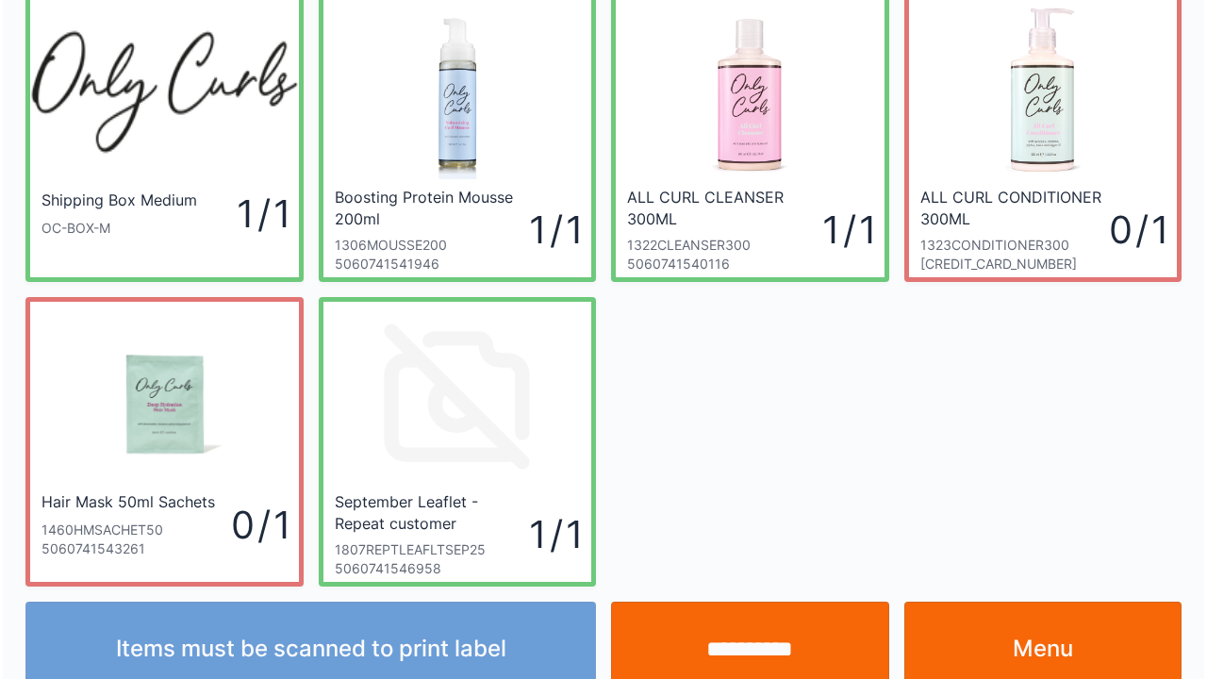
scroll to position [109, 0]
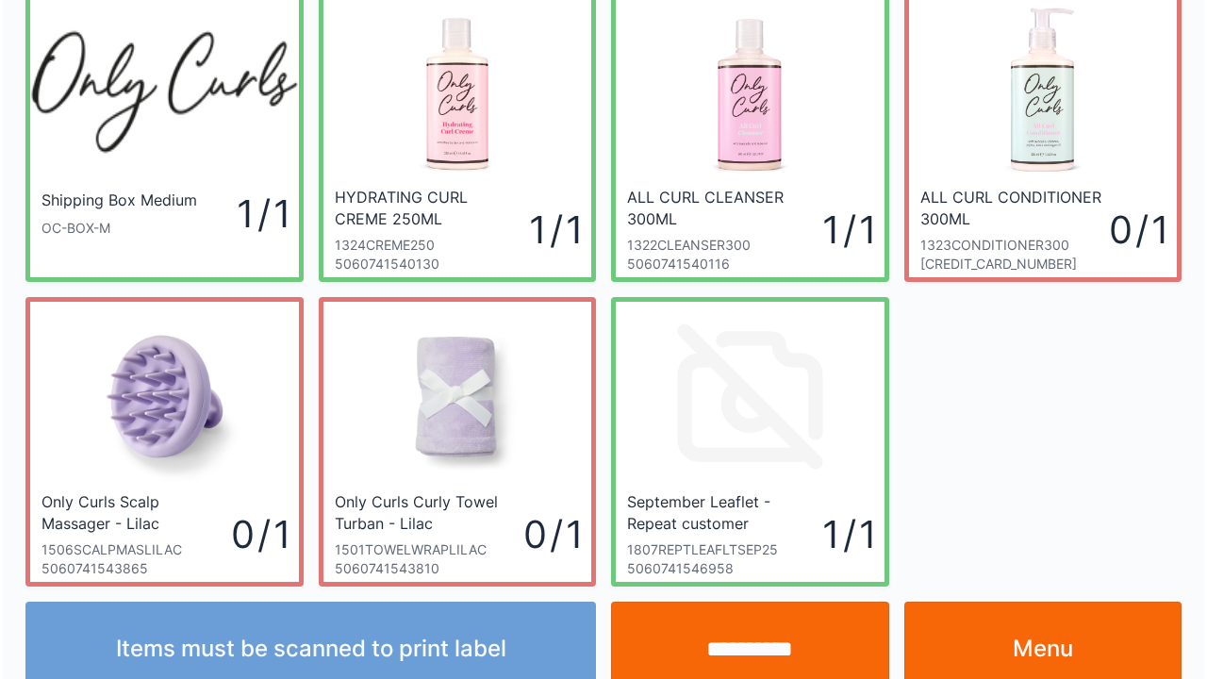
scroll to position [109, 0]
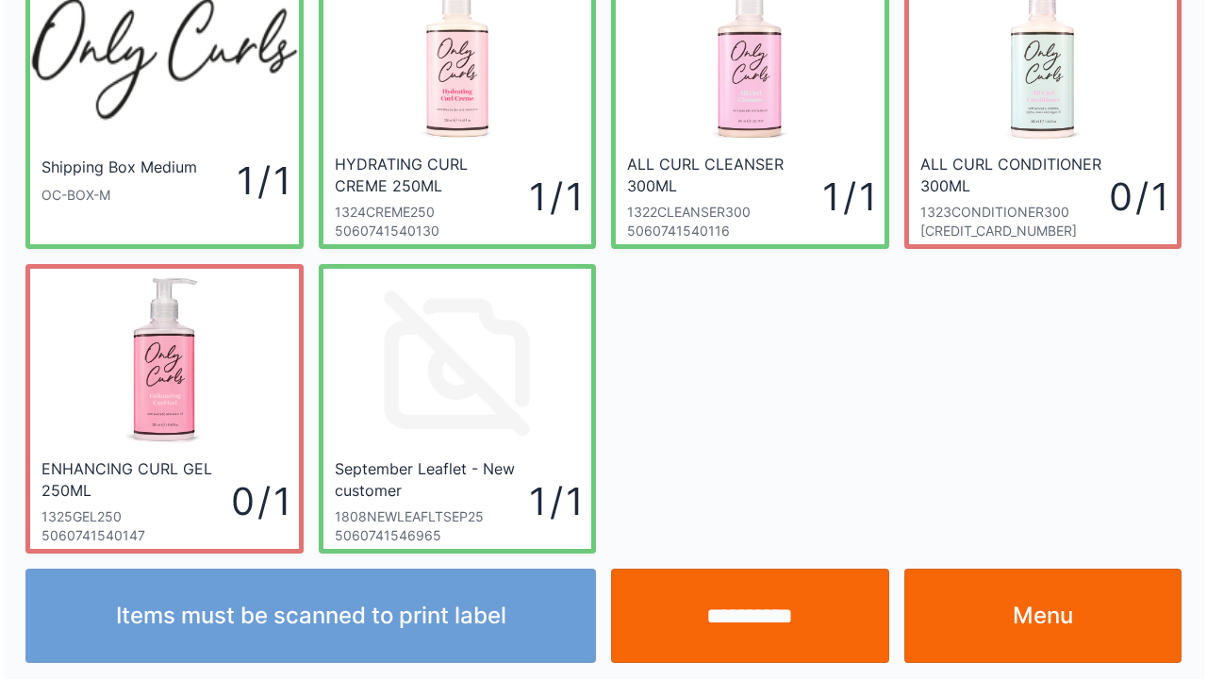
scroll to position [109, 0]
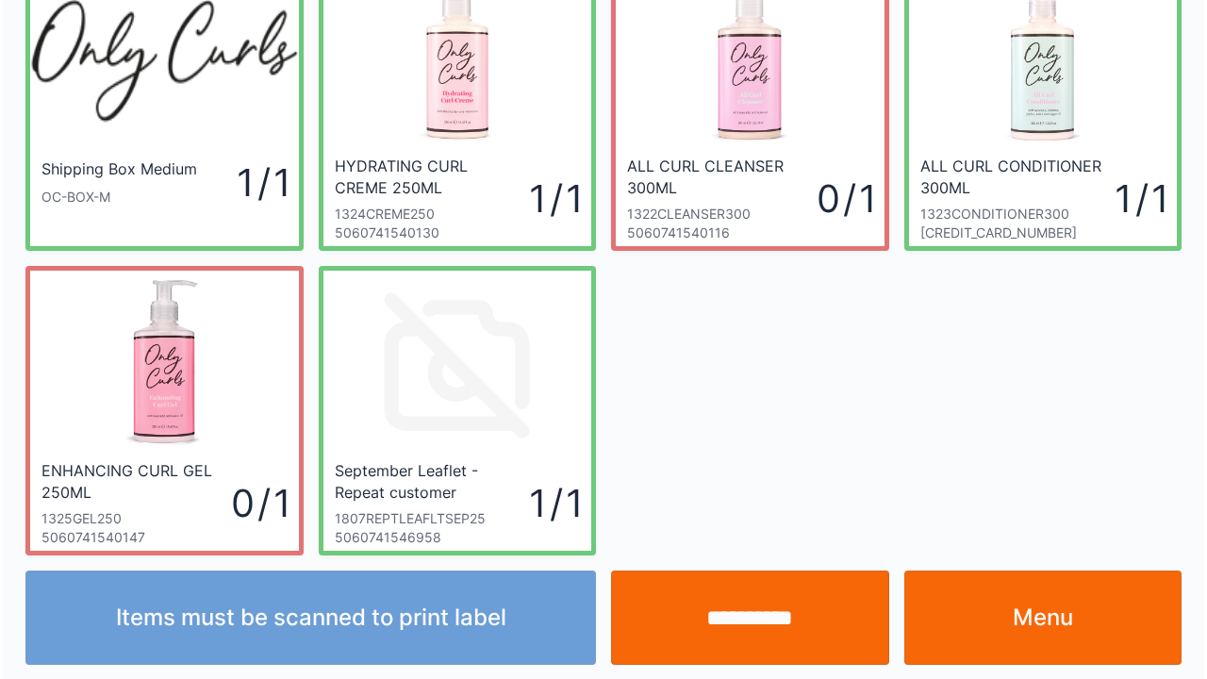
scroll to position [109, 0]
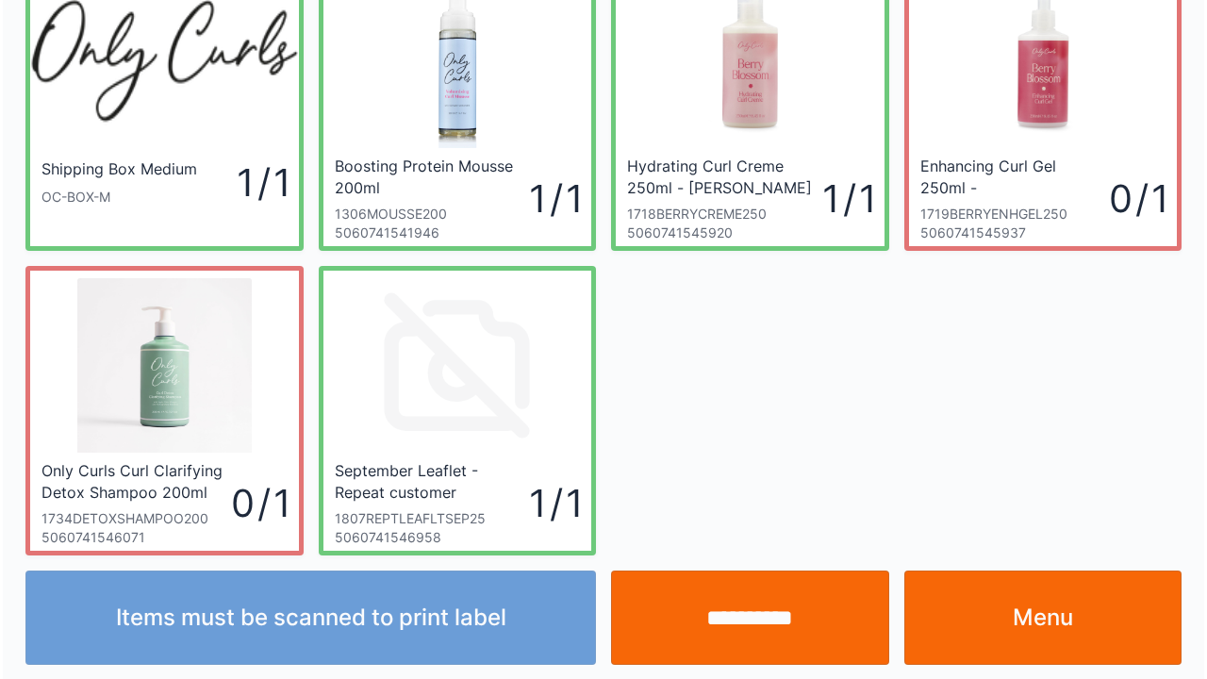
scroll to position [109, 0]
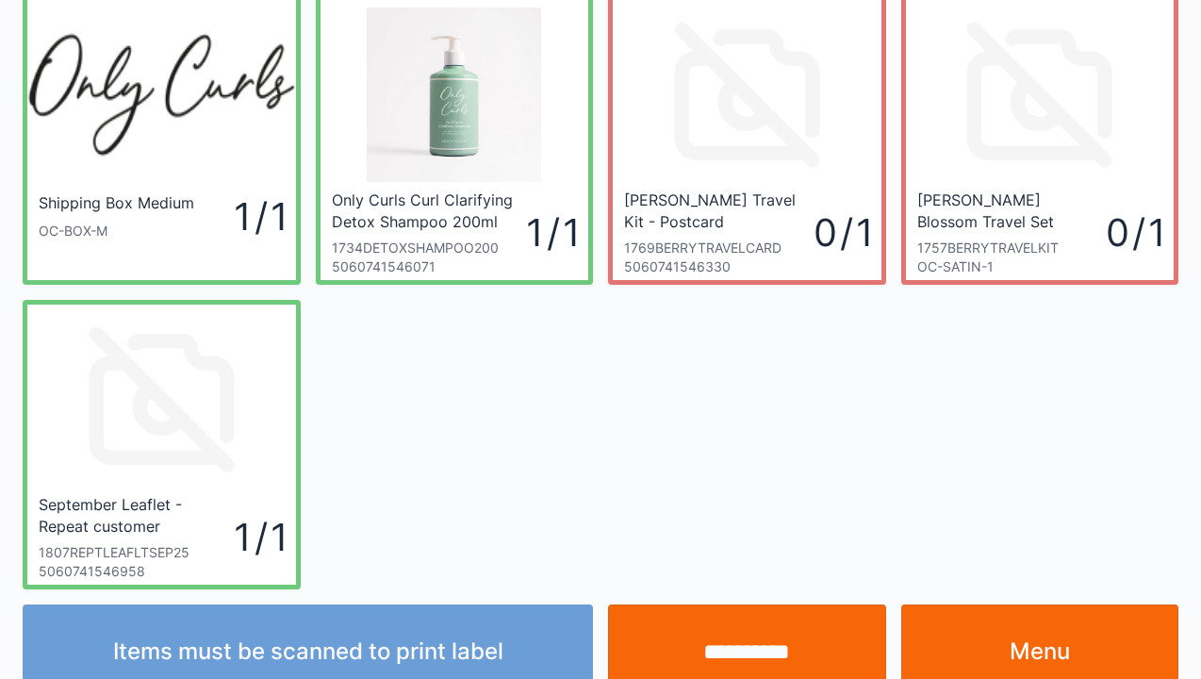
scroll to position [75, 0]
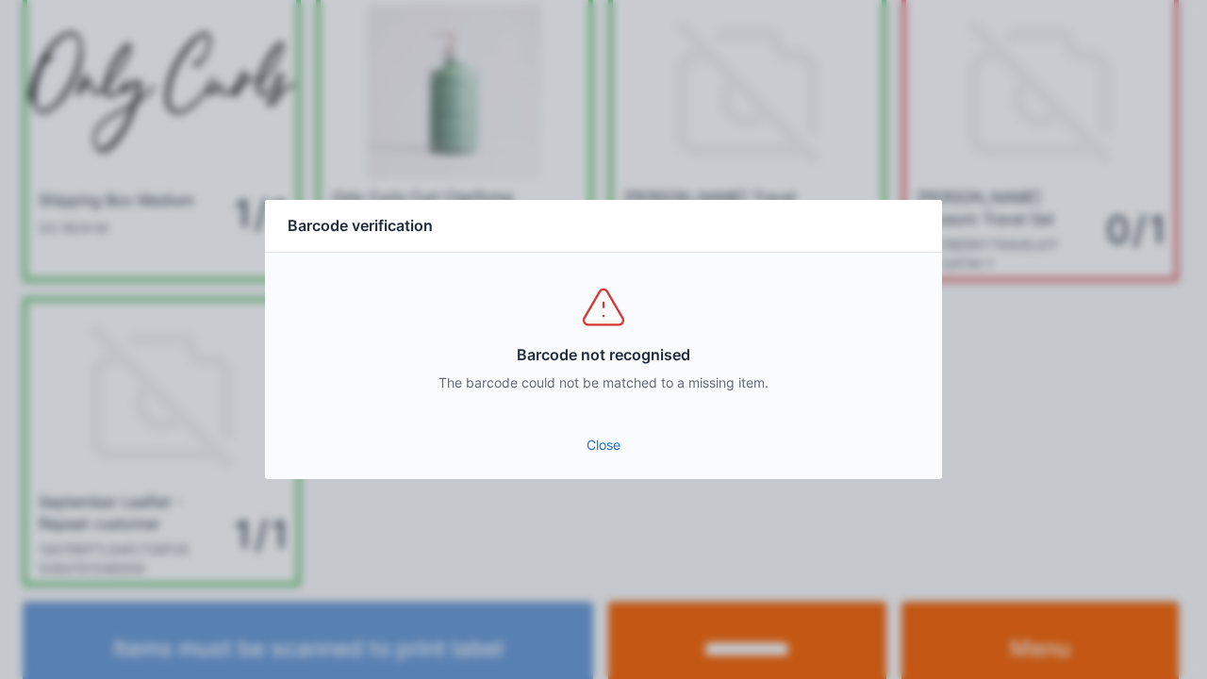
click at [606, 438] on link "Close" at bounding box center [603, 445] width 647 height 34
click at [598, 449] on link "Close" at bounding box center [603, 445] width 647 height 34
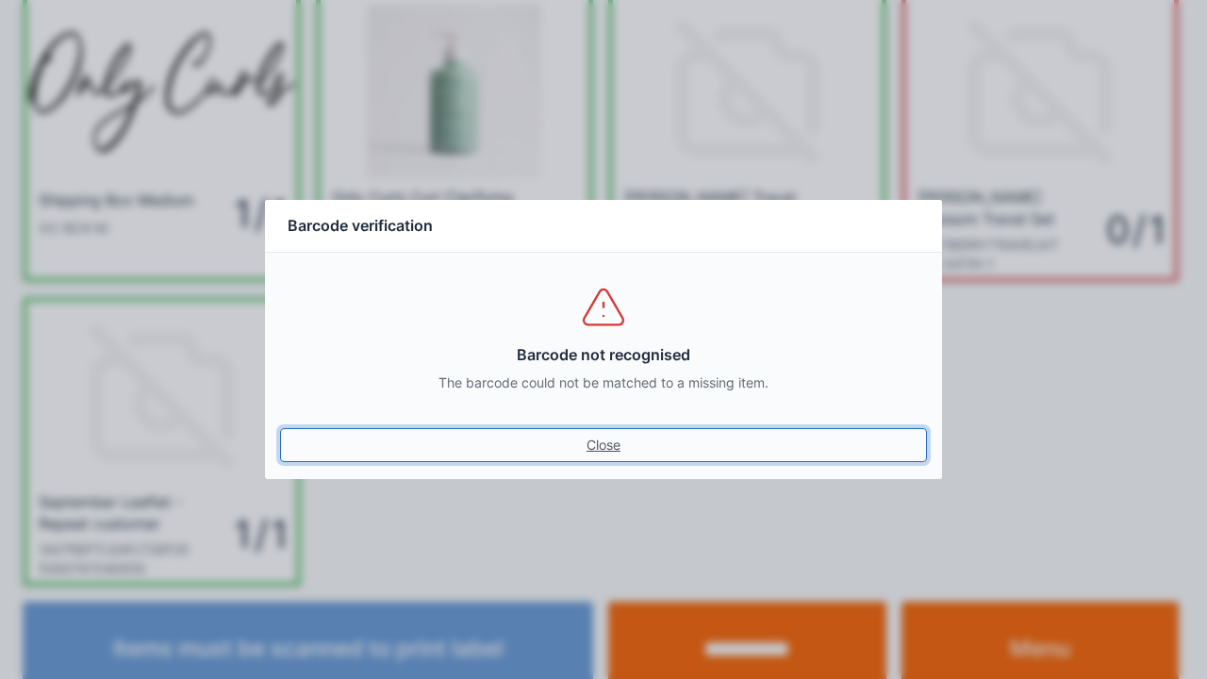
click at [619, 458] on link "Close" at bounding box center [603, 445] width 647 height 34
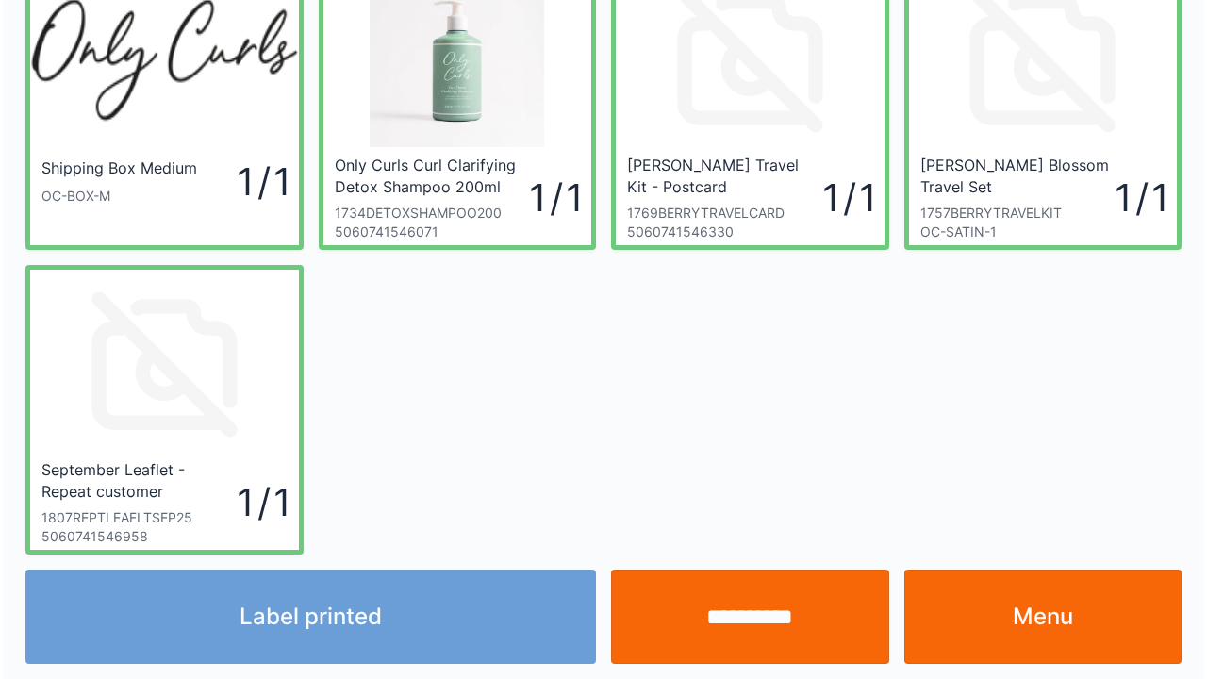
scroll to position [109, 0]
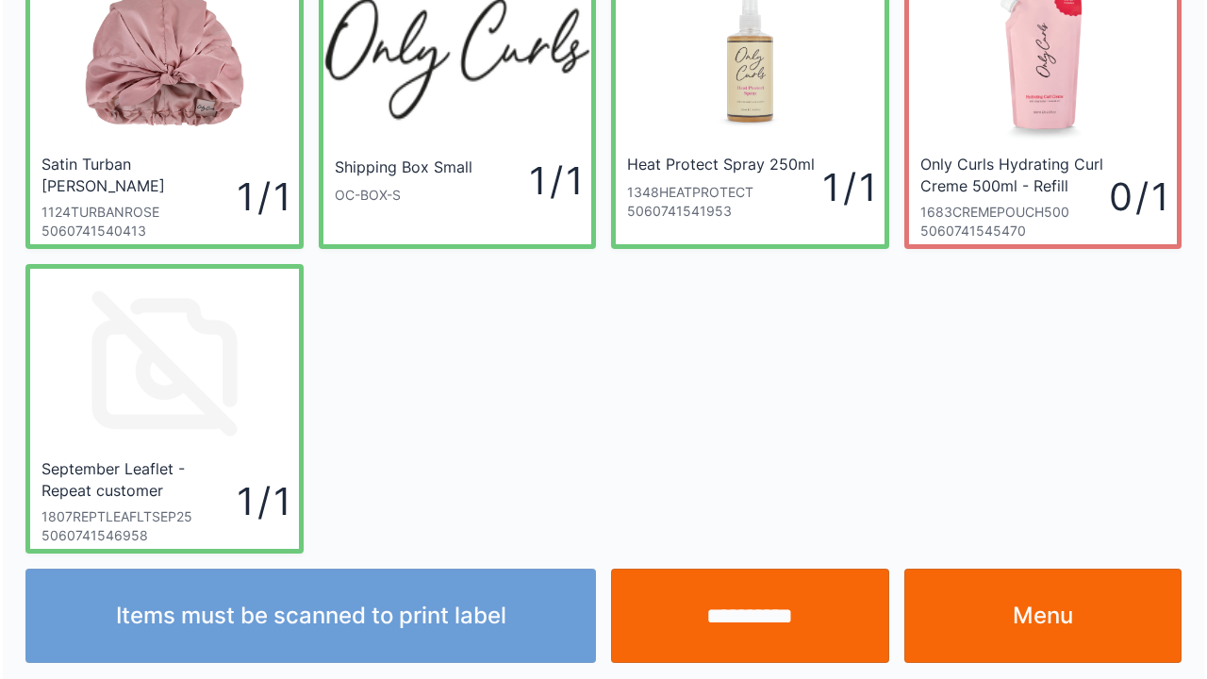
scroll to position [109, 0]
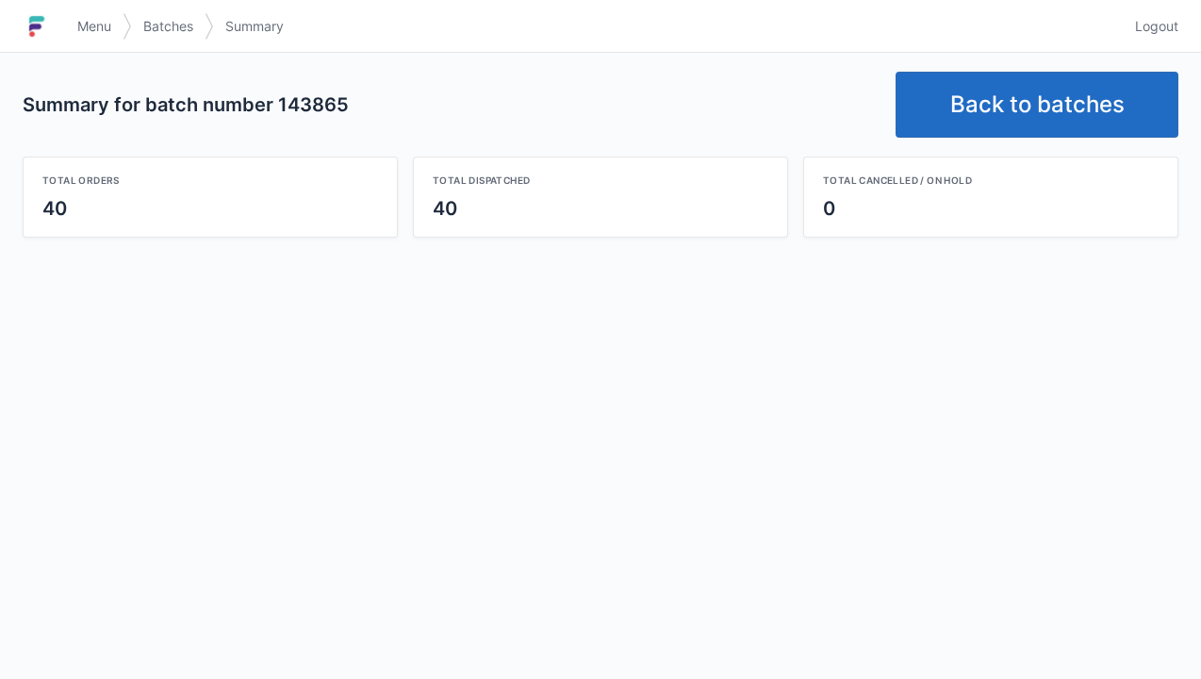
click at [996, 95] on link "Back to batches" at bounding box center [1037, 105] width 283 height 66
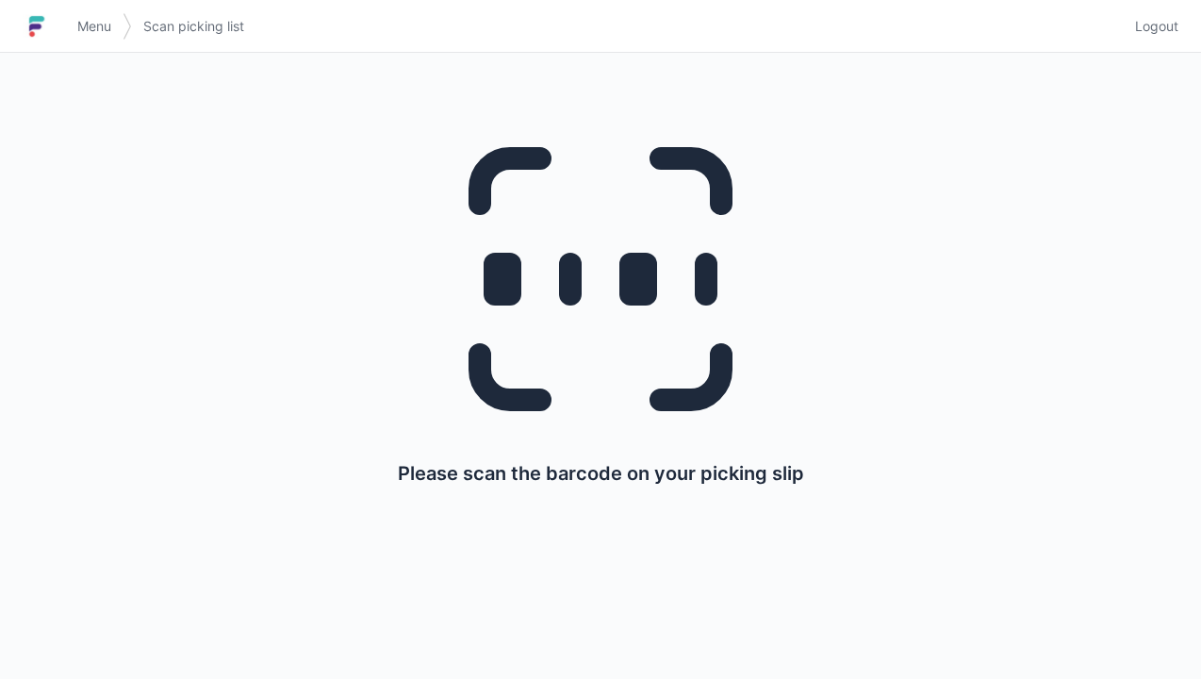
click at [61, 41] on h1 at bounding box center [44, 26] width 43 height 45
click at [89, 15] on link "Menu" at bounding box center [94, 26] width 57 height 34
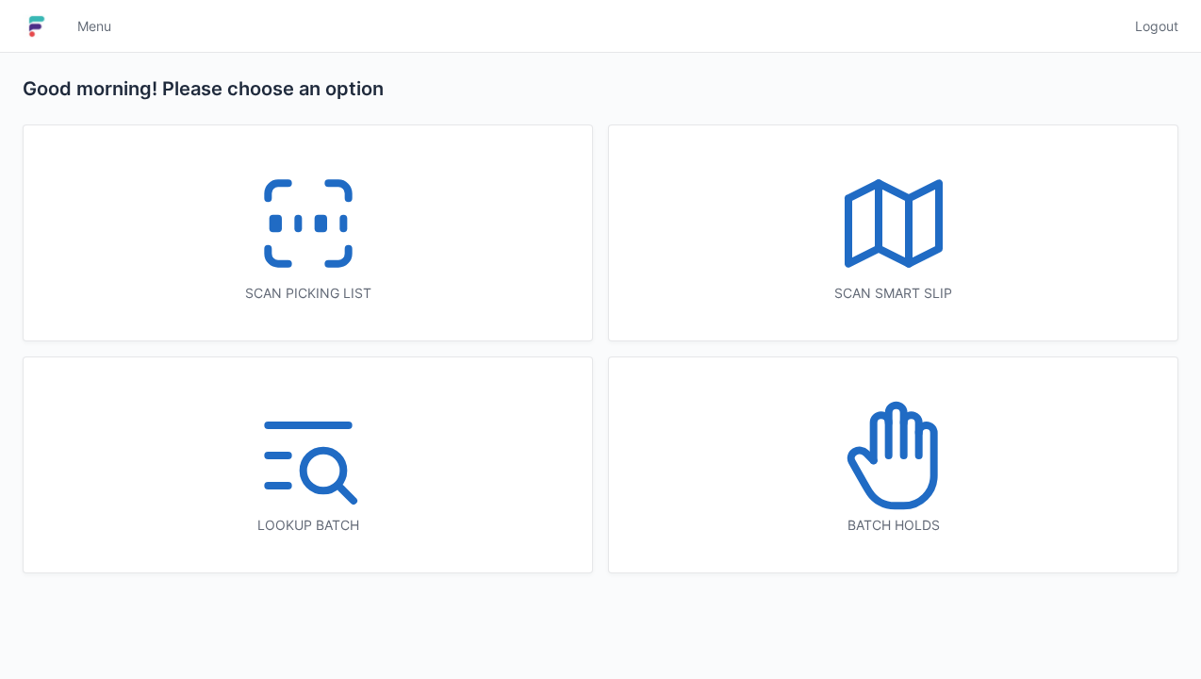
click at [902, 234] on icon at bounding box center [894, 223] width 121 height 121
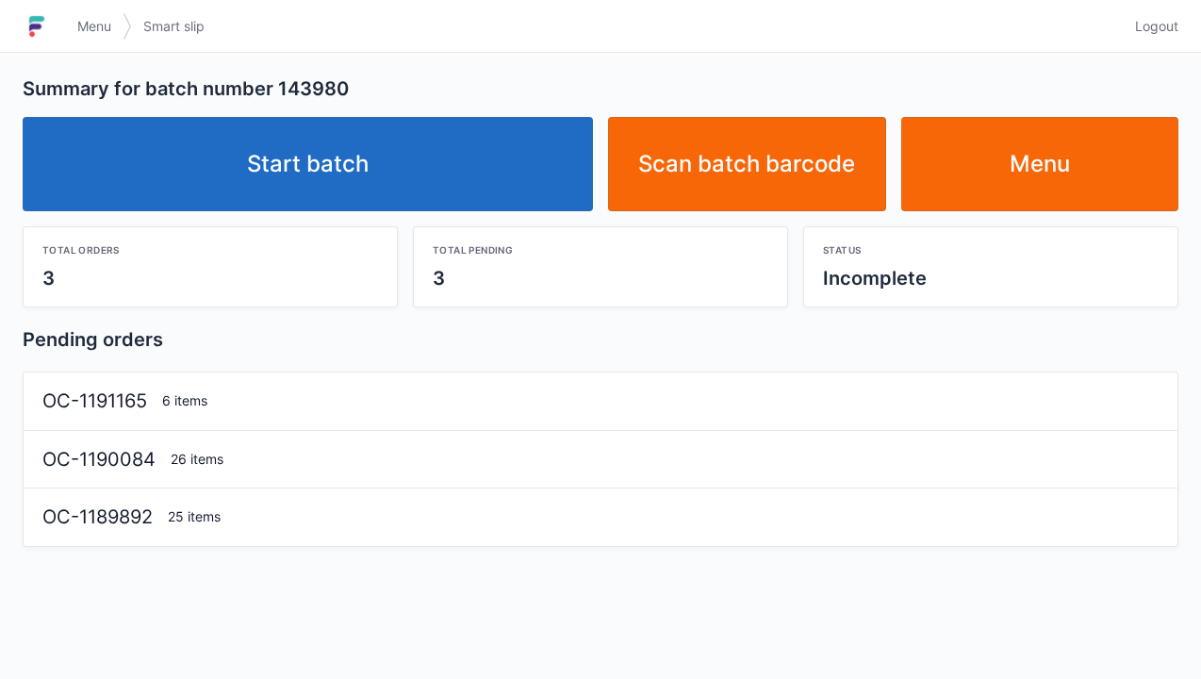
click at [345, 170] on link "Start batch" at bounding box center [308, 164] width 571 height 94
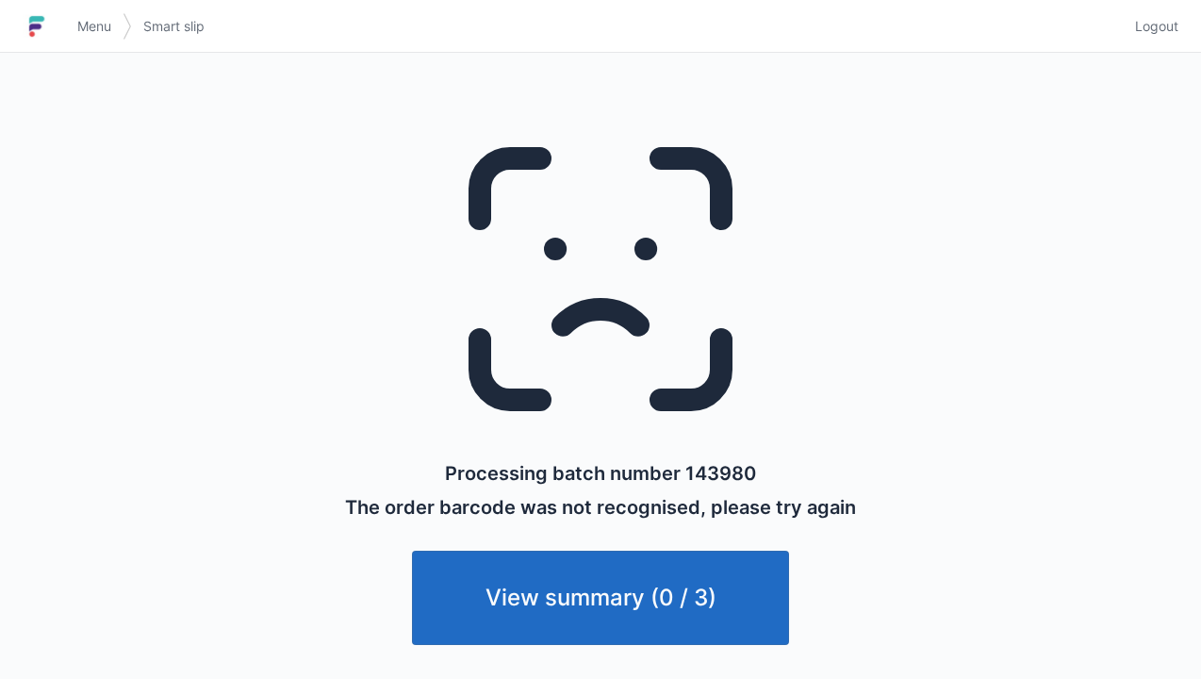
click at [62, 40] on h1 at bounding box center [44, 26] width 43 height 45
click at [49, 17] on img at bounding box center [37, 26] width 28 height 30
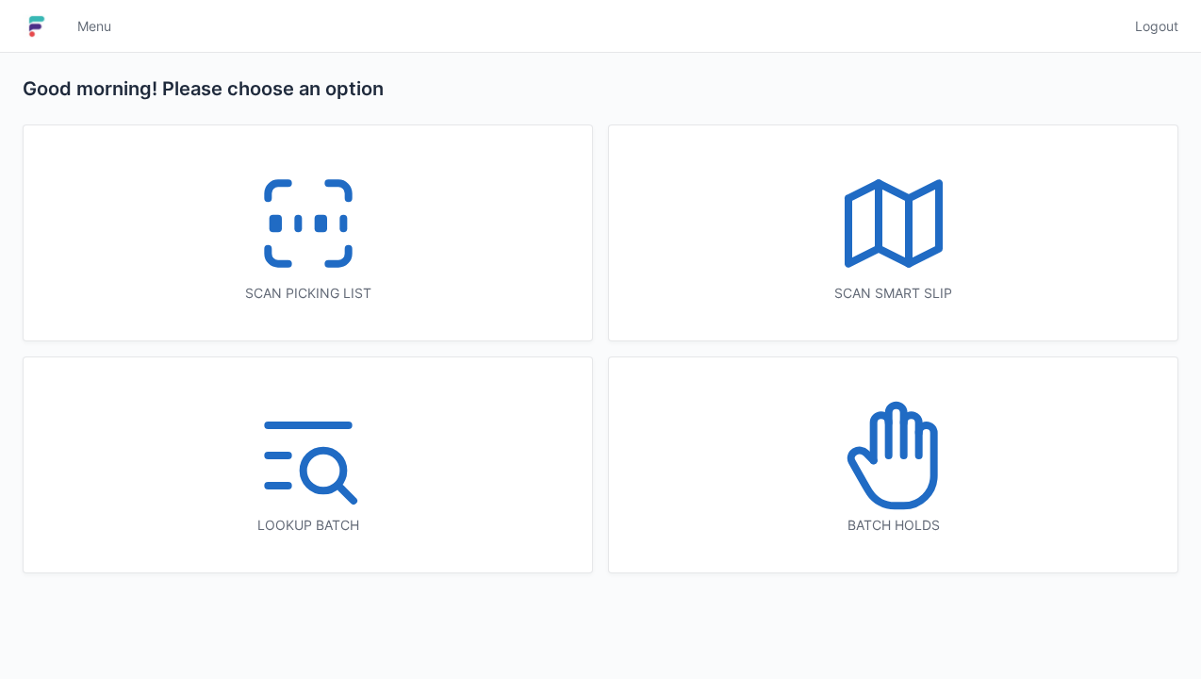
click at [909, 223] on line at bounding box center [909, 230] width 0 height 65
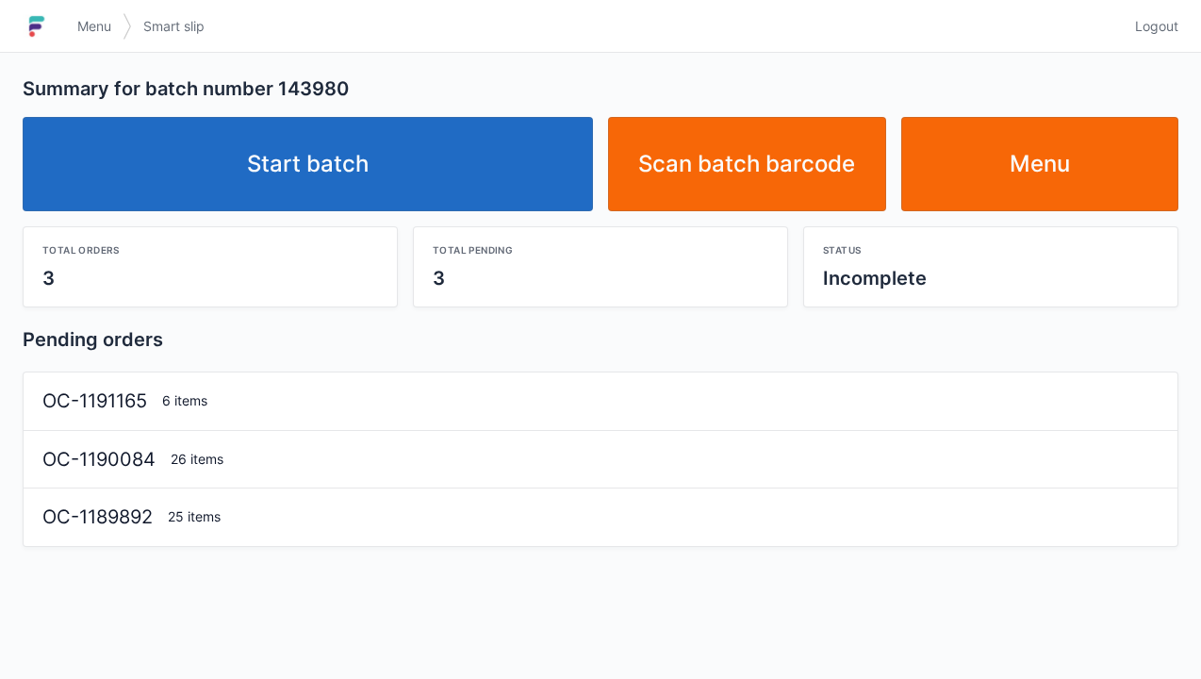
click at [335, 157] on link "Start batch" at bounding box center [308, 164] width 571 height 94
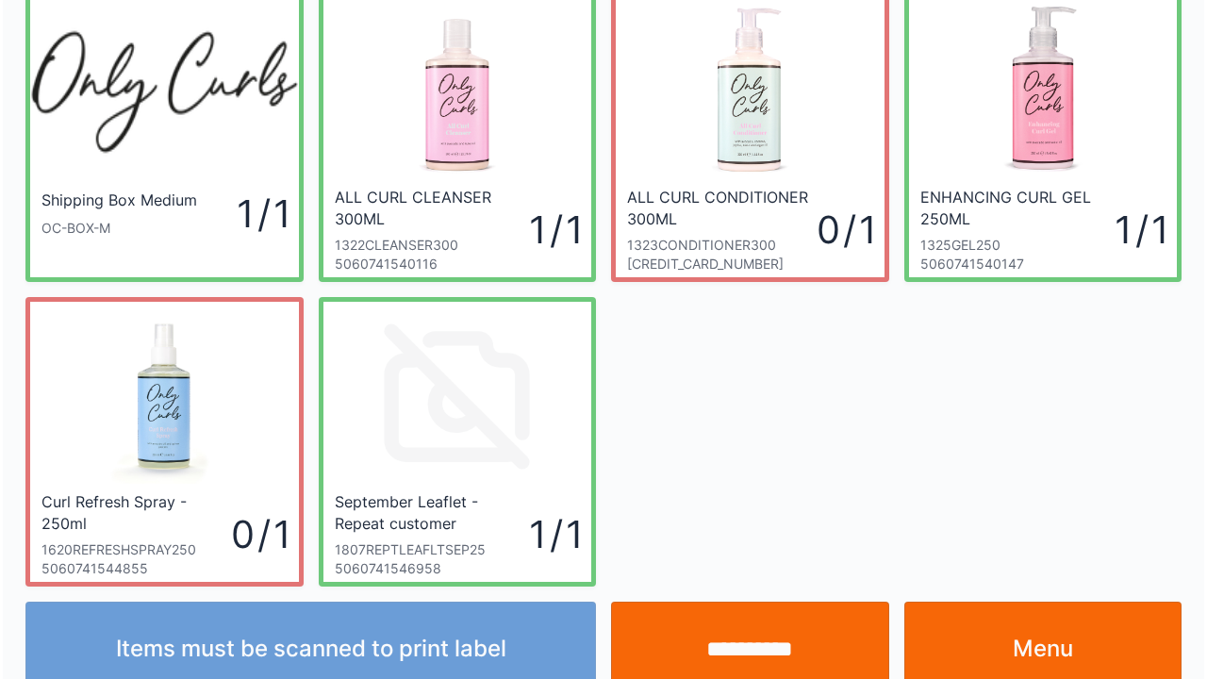
scroll to position [109, 0]
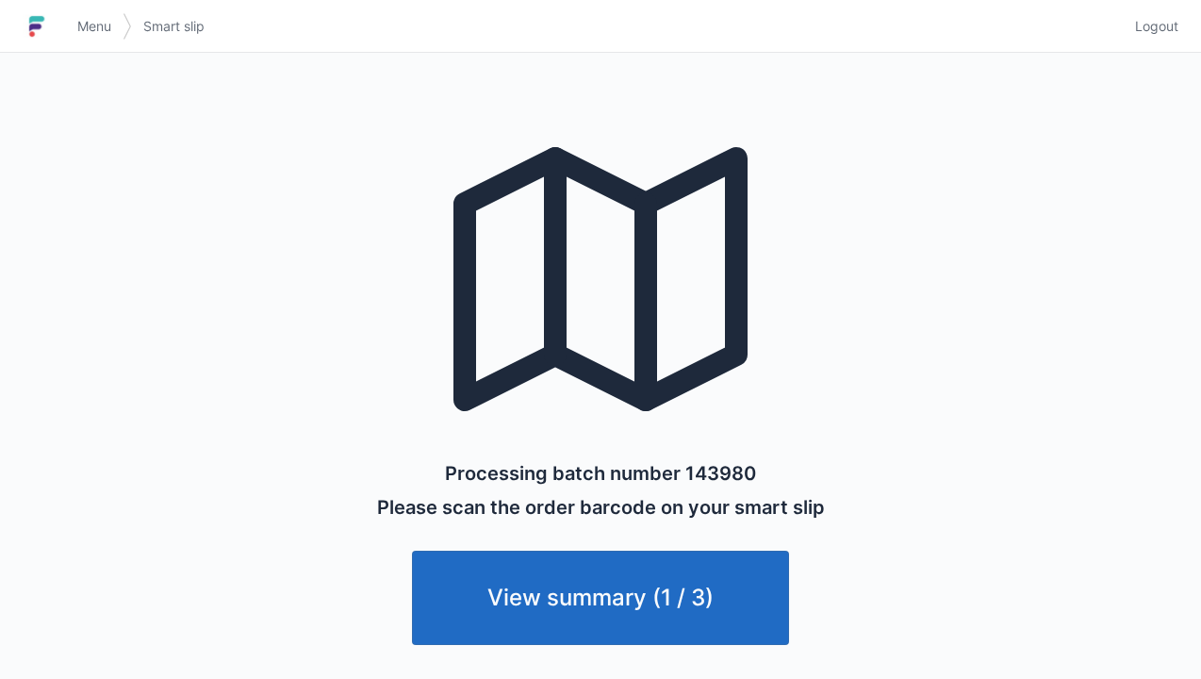
click at [71, 25] on link "Menu" at bounding box center [94, 26] width 57 height 34
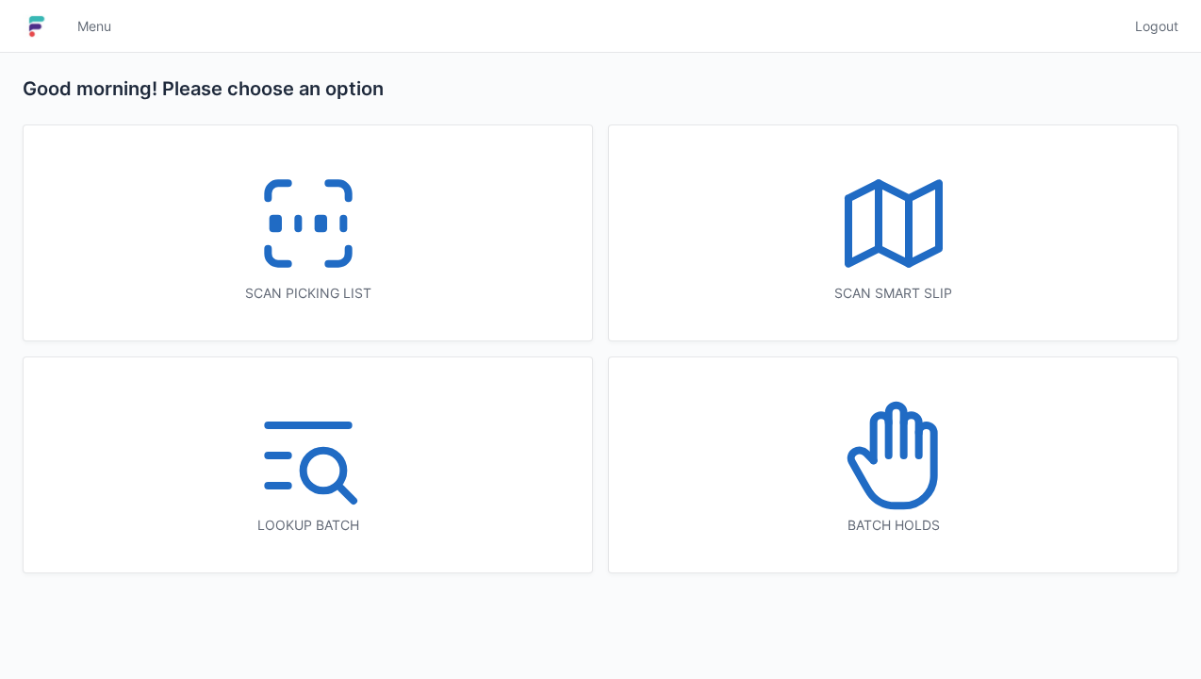
click at [320, 233] on icon at bounding box center [308, 223] width 121 height 121
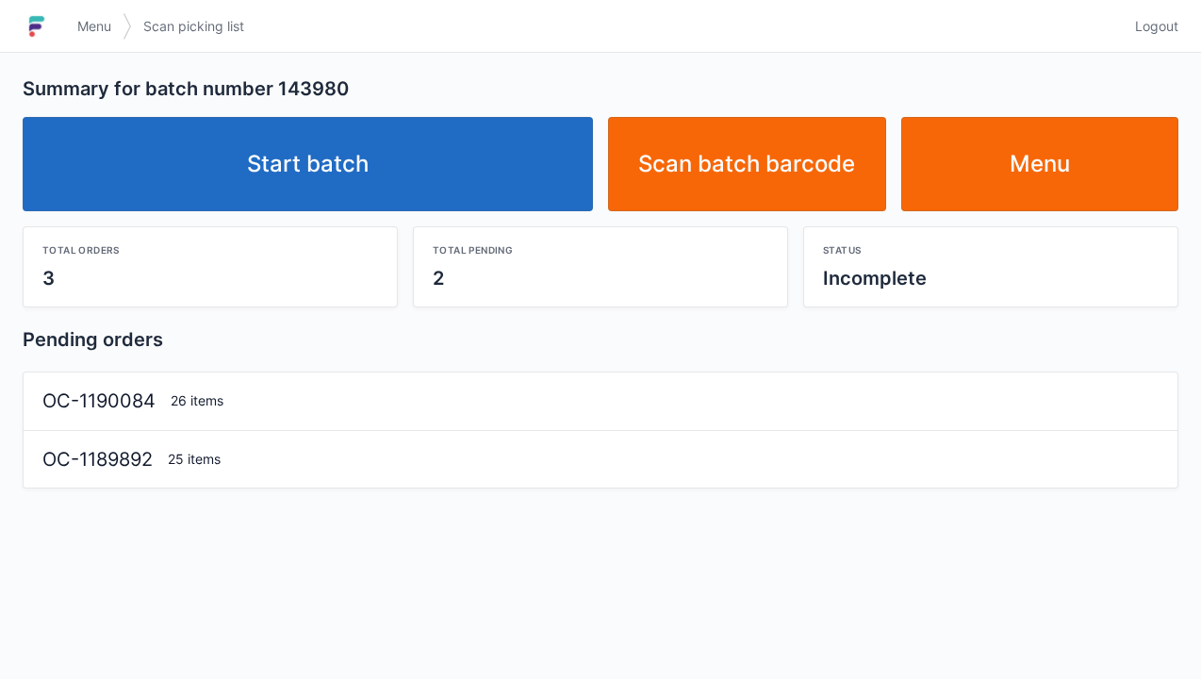
click at [322, 173] on link "Start batch" at bounding box center [308, 164] width 571 height 94
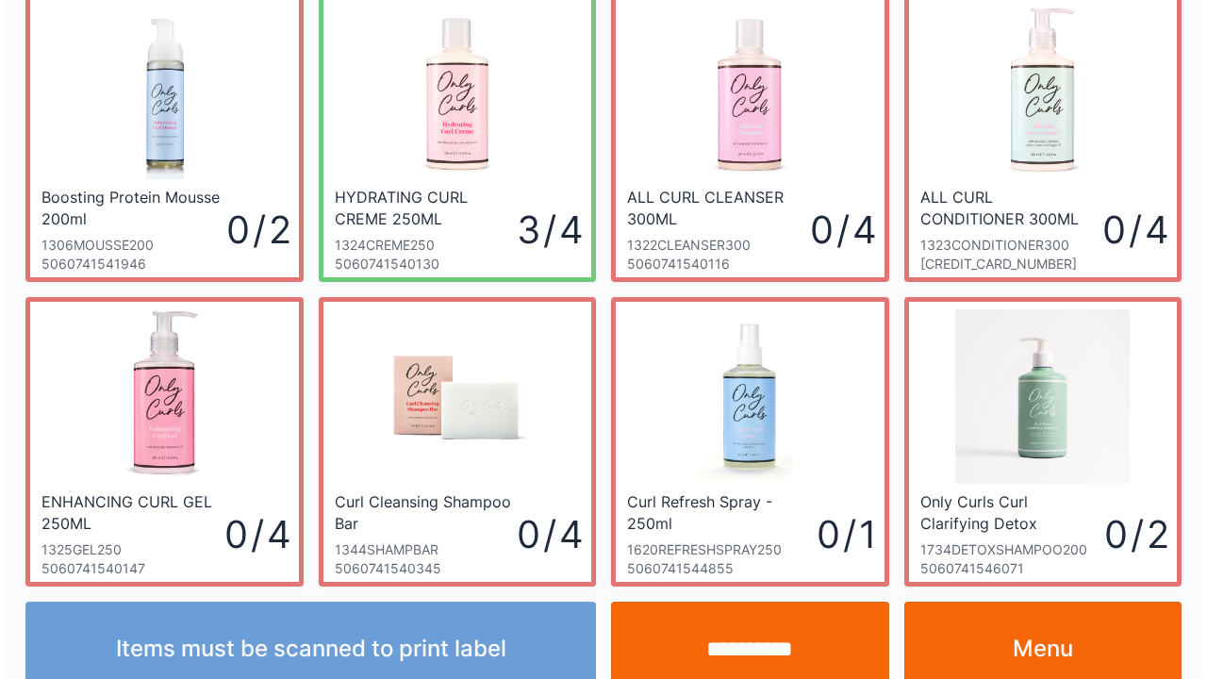
scroll to position [109, 0]
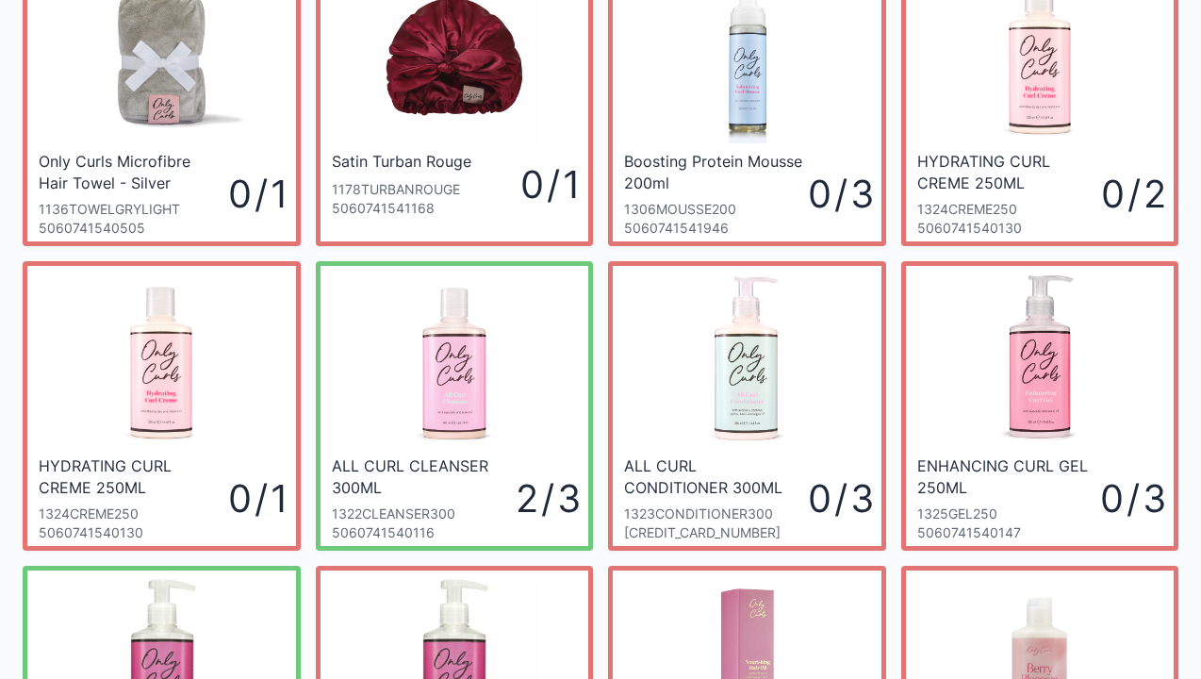
scroll to position [113, 0]
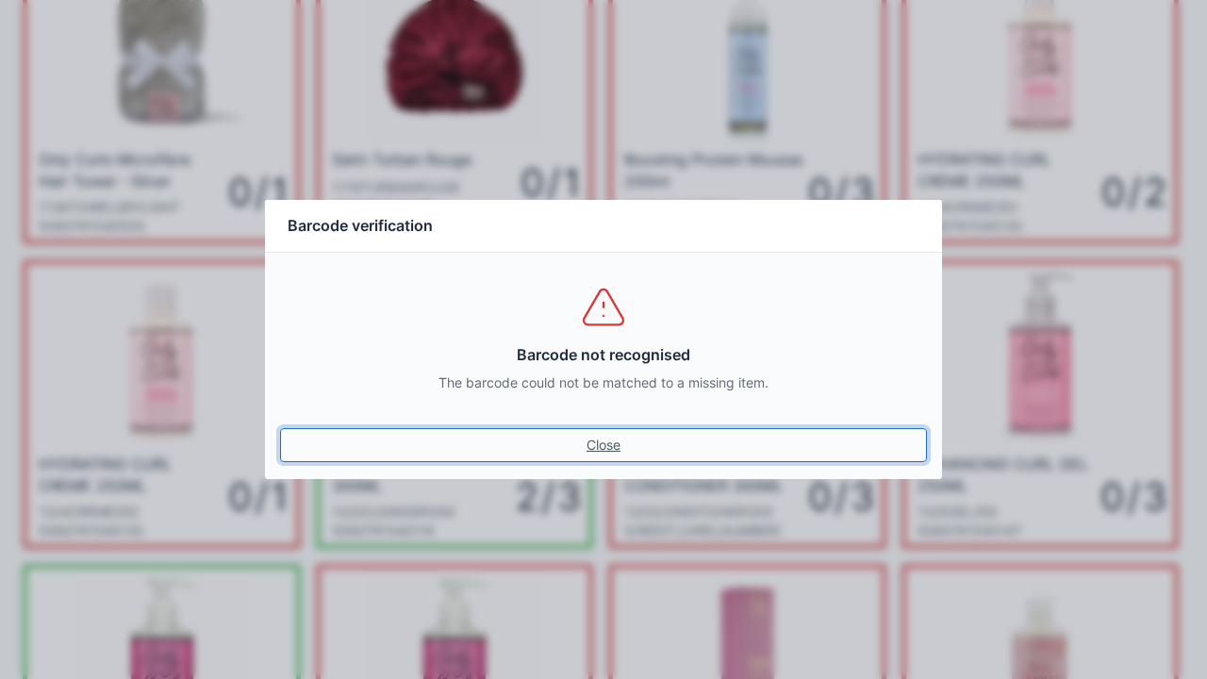
click at [600, 447] on link "Close" at bounding box center [603, 445] width 647 height 34
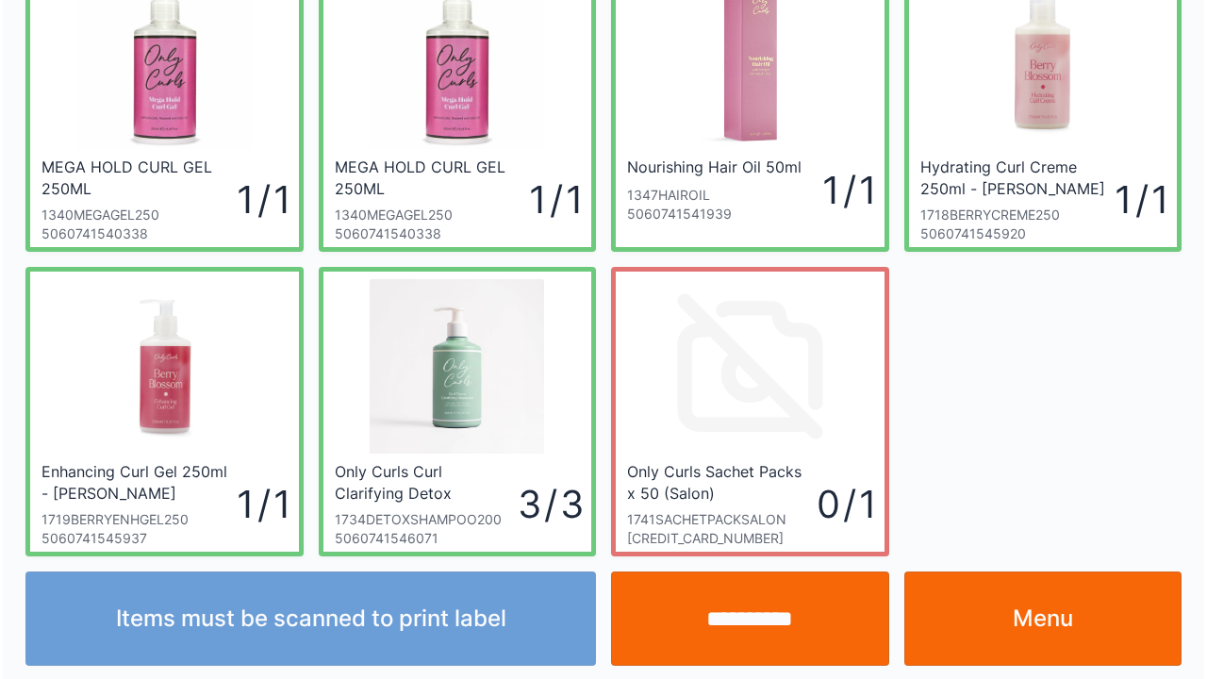
scroll to position [718, 0]
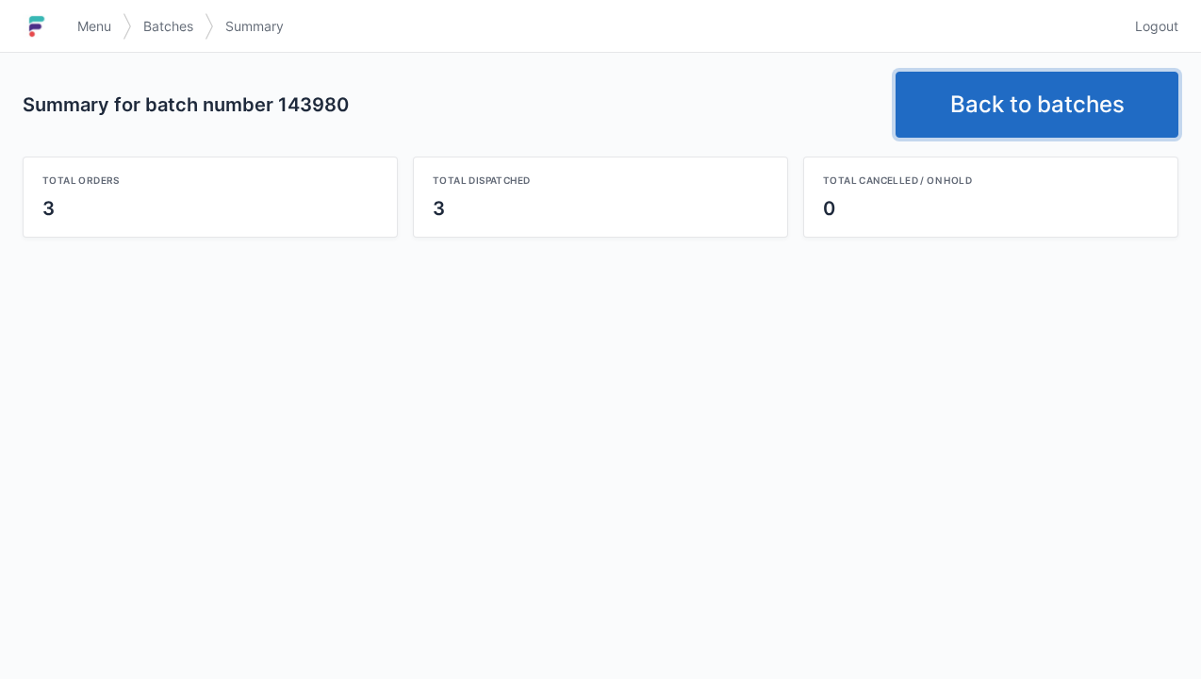
click at [1017, 111] on link "Back to batches" at bounding box center [1037, 105] width 283 height 66
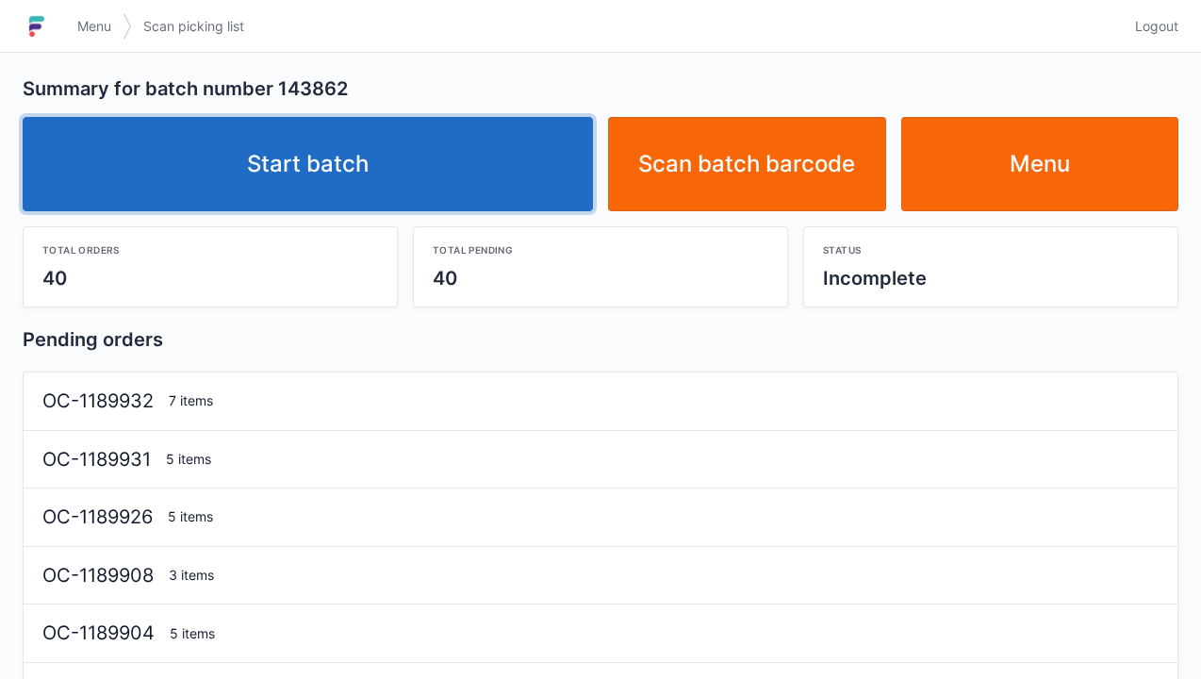
click at [355, 166] on link "Start batch" at bounding box center [308, 164] width 571 height 94
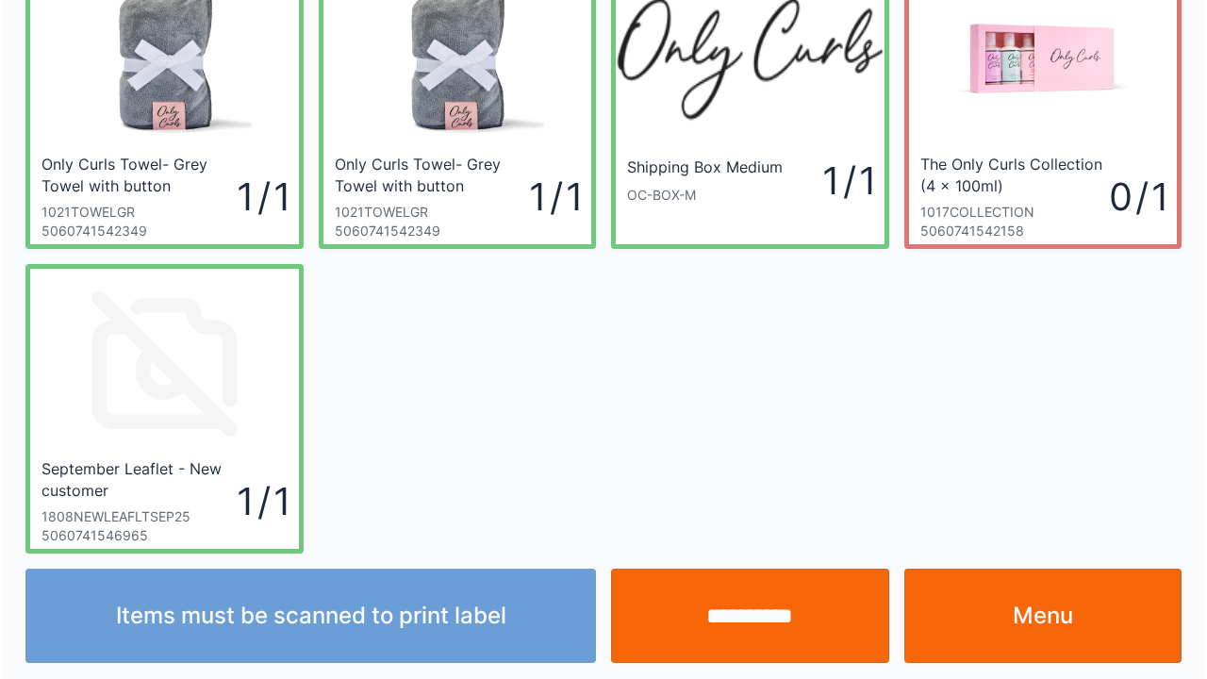
scroll to position [109, 0]
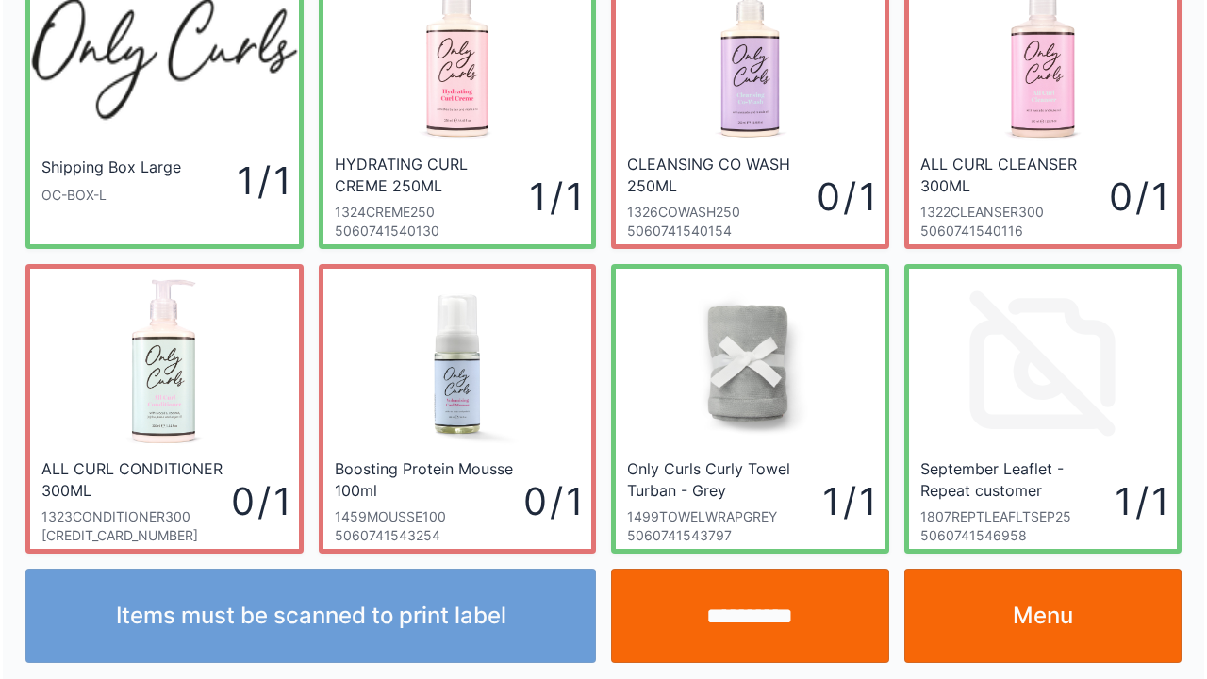
scroll to position [109, 0]
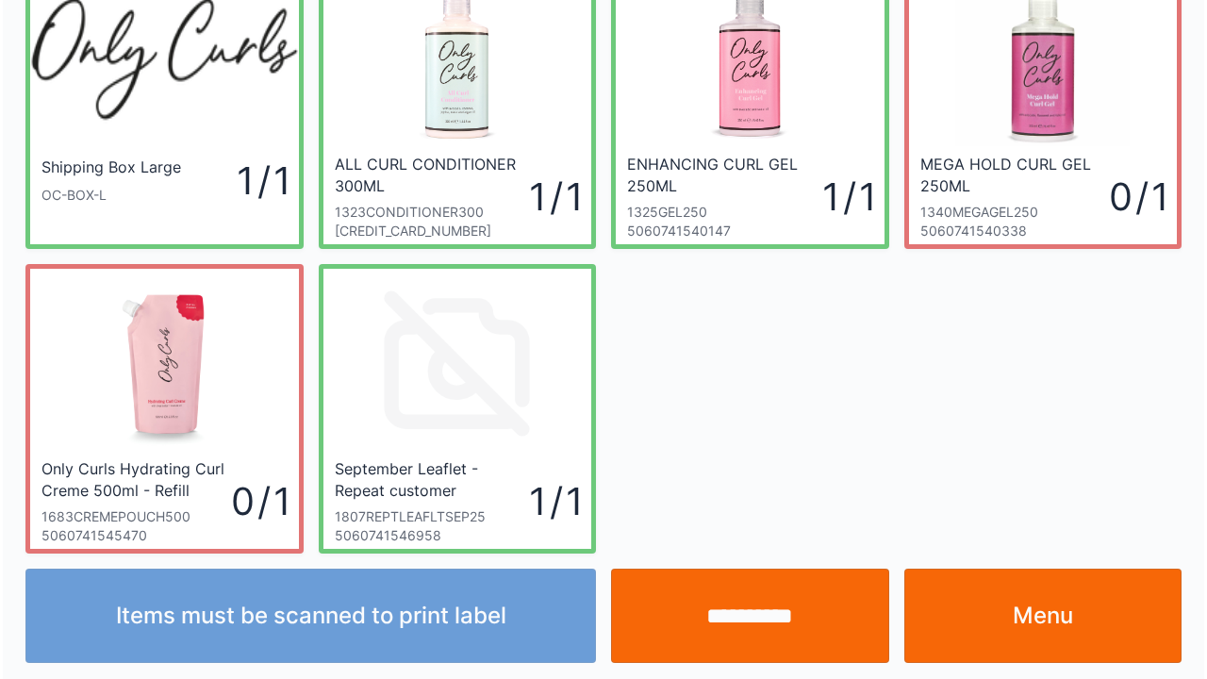
scroll to position [109, 0]
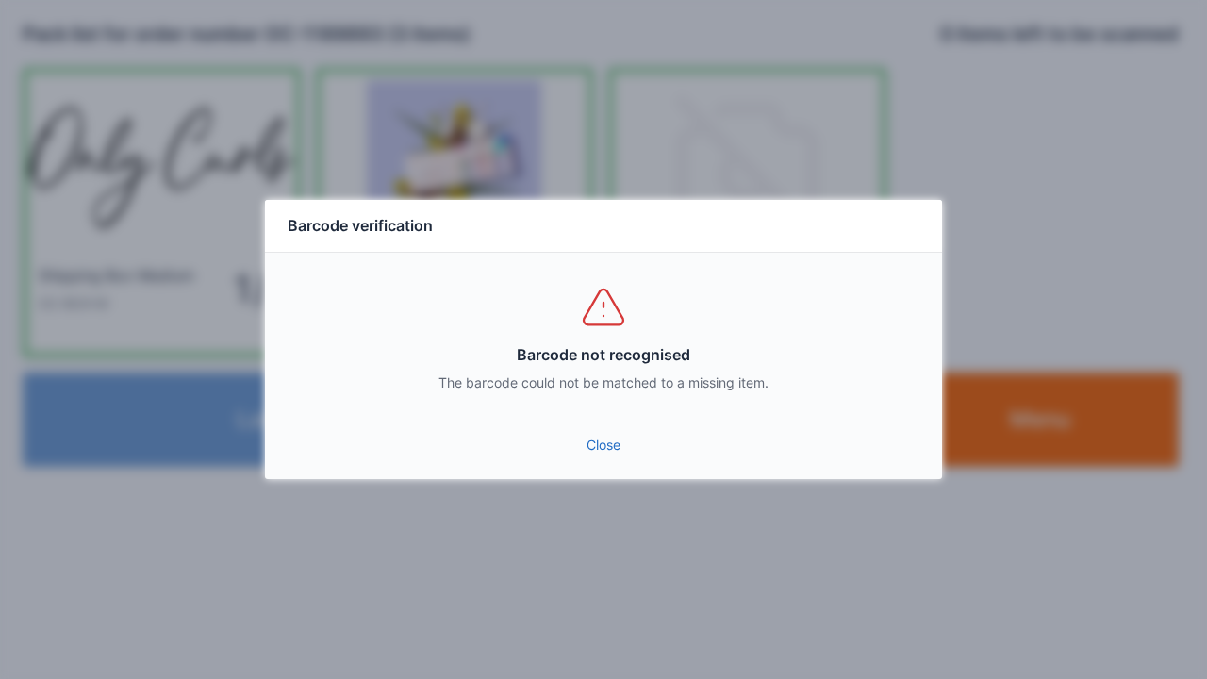
click at [604, 461] on link "Close" at bounding box center [603, 445] width 647 height 34
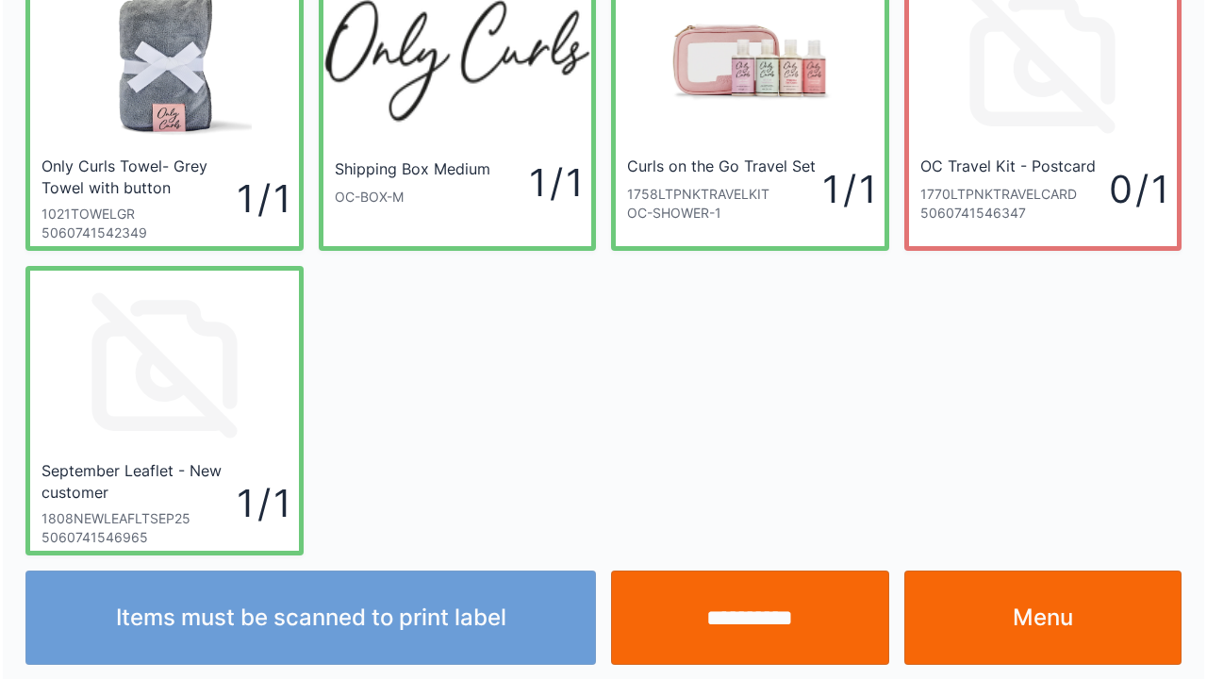
scroll to position [109, 0]
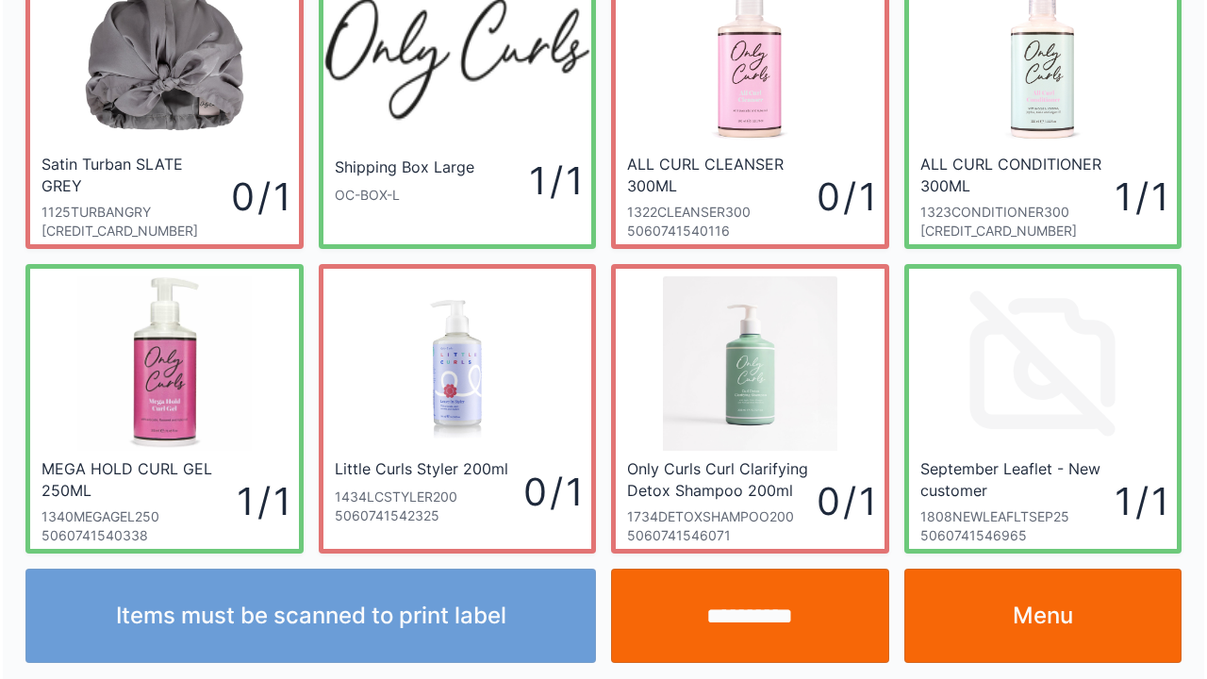
scroll to position [109, 0]
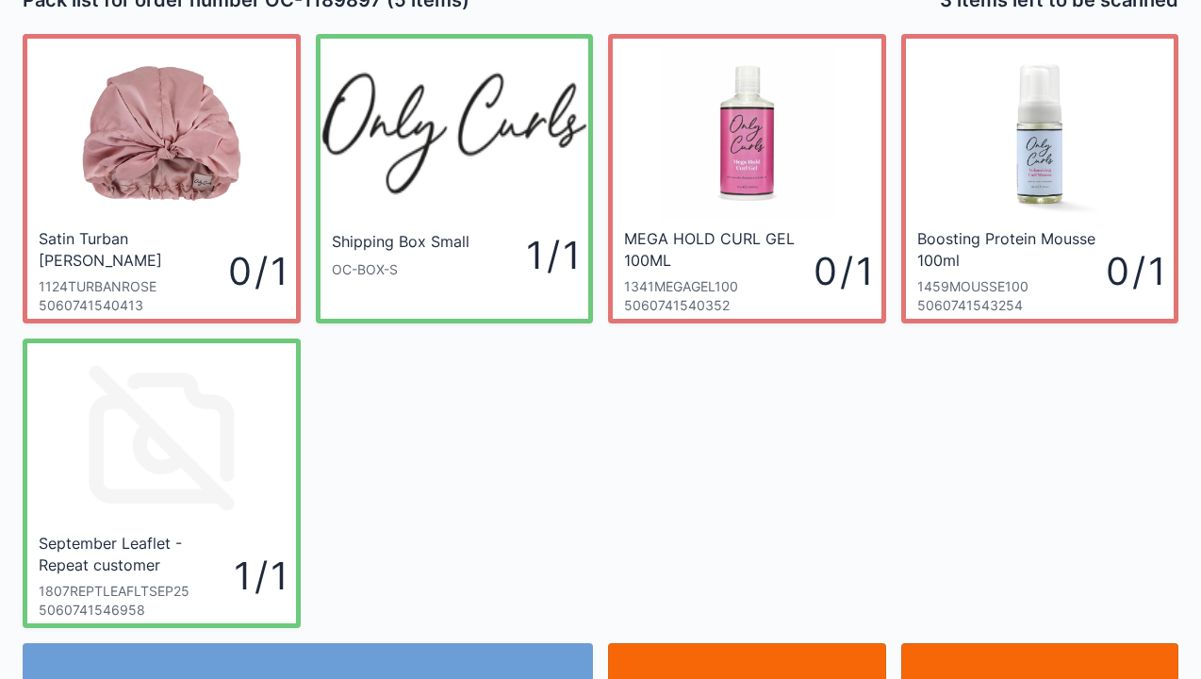
scroll to position [38, 0]
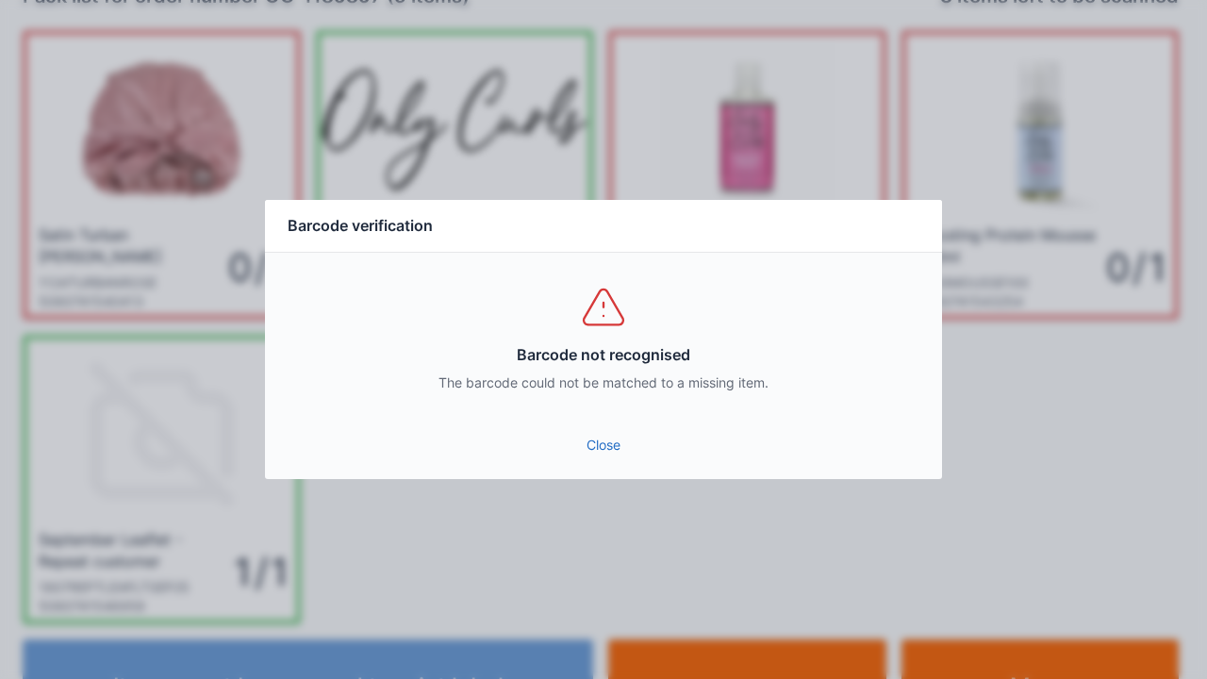
click at [591, 452] on link "Close" at bounding box center [603, 445] width 647 height 34
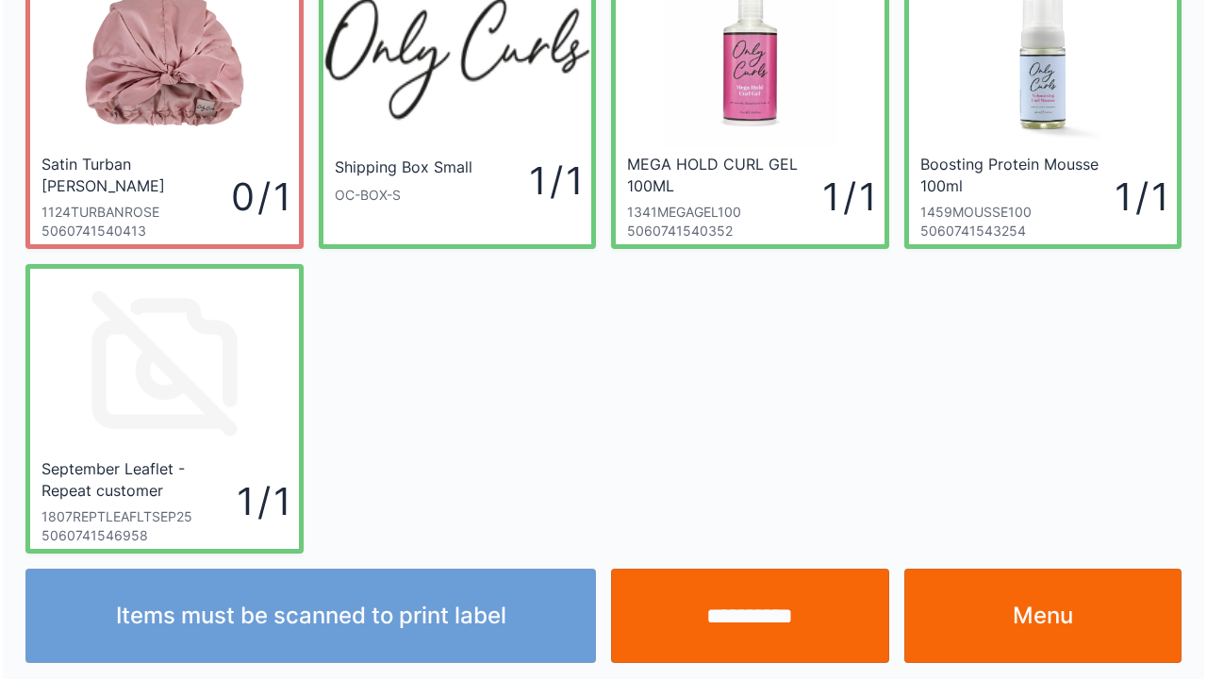
scroll to position [109, 0]
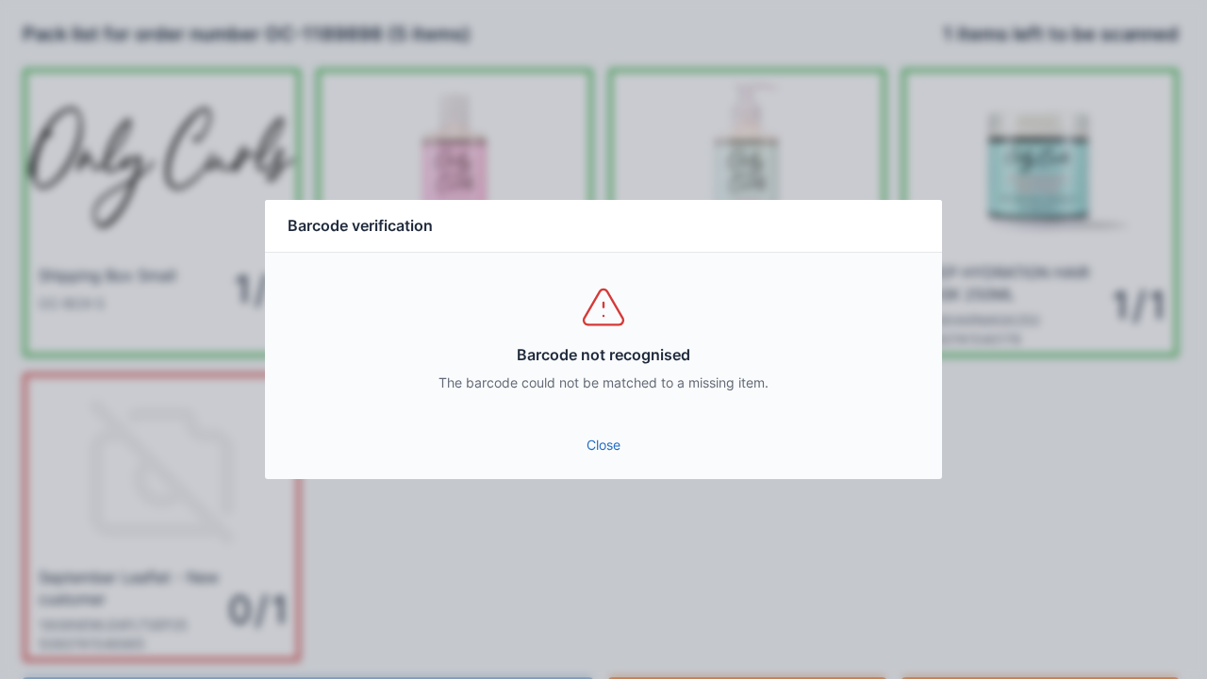
click at [599, 459] on link "Close" at bounding box center [603, 445] width 647 height 34
